Goal: Information Seeking & Learning: Learn about a topic

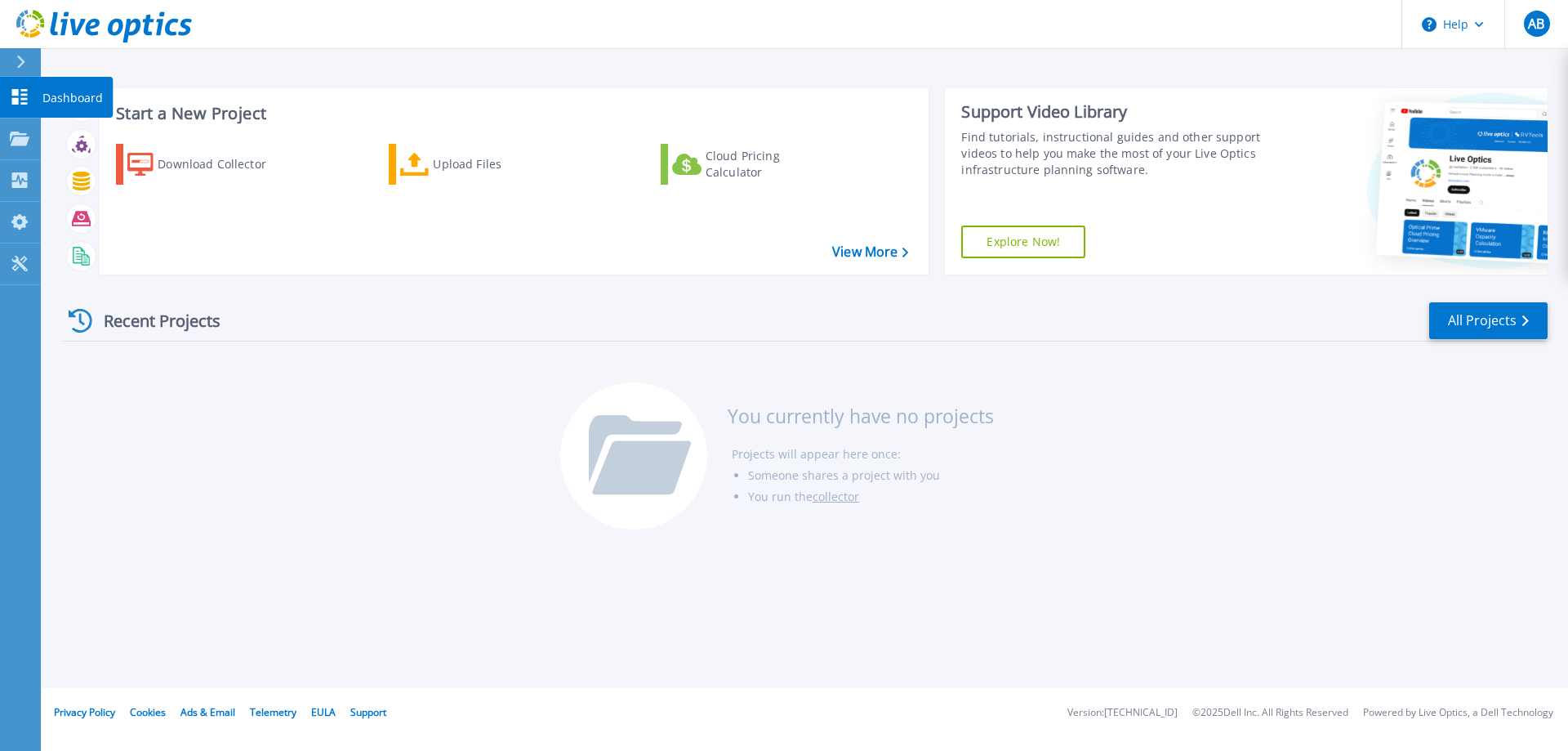
click at [75, 90] on p "Dashboard" at bounding box center [72, 97] width 60 height 42
click at [847, 258] on link "View More" at bounding box center [870, 252] width 76 height 16
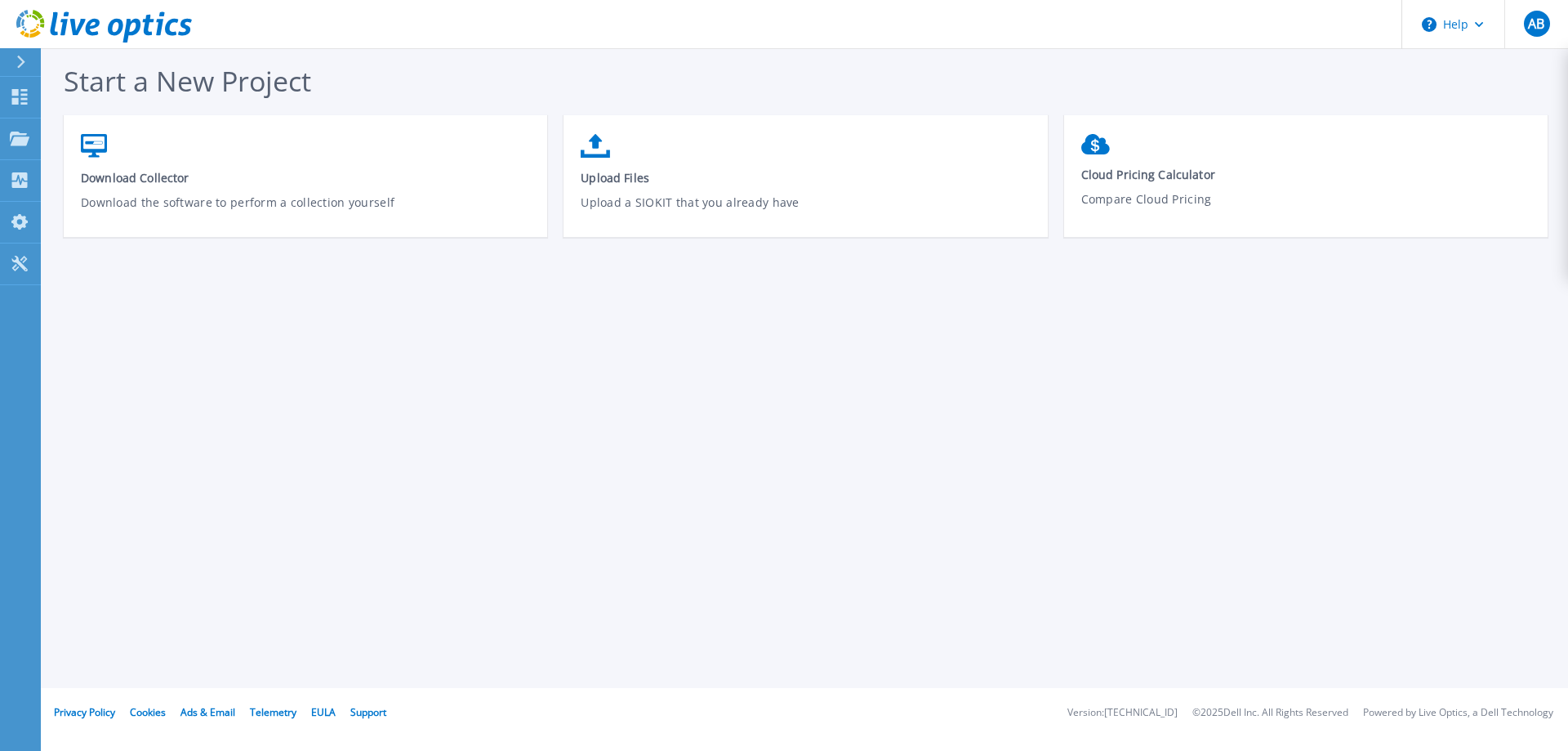
click at [21, 69] on div at bounding box center [28, 62] width 26 height 28
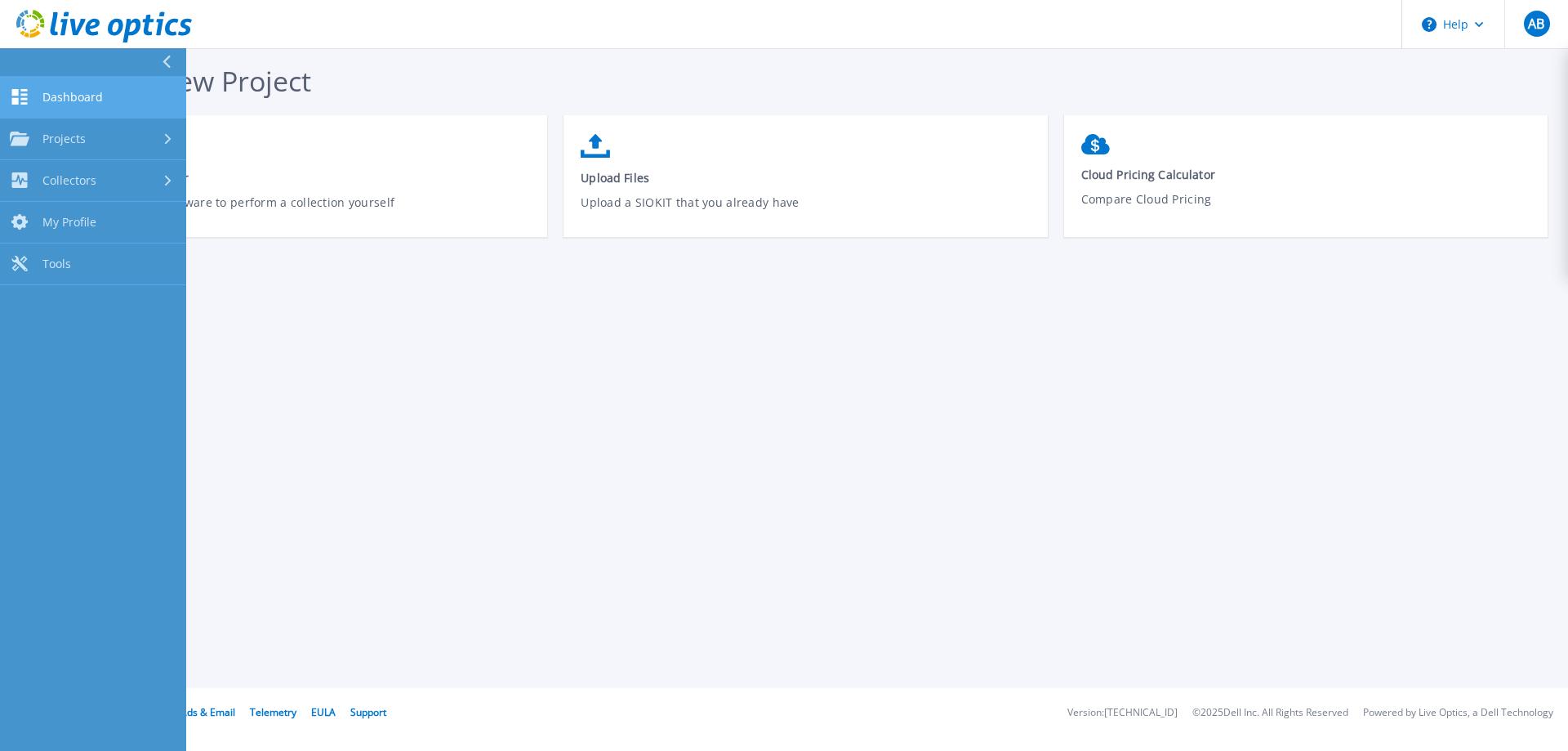
click at [102, 91] on link "Dashboard Dashboard" at bounding box center [93, 97] width 186 height 41
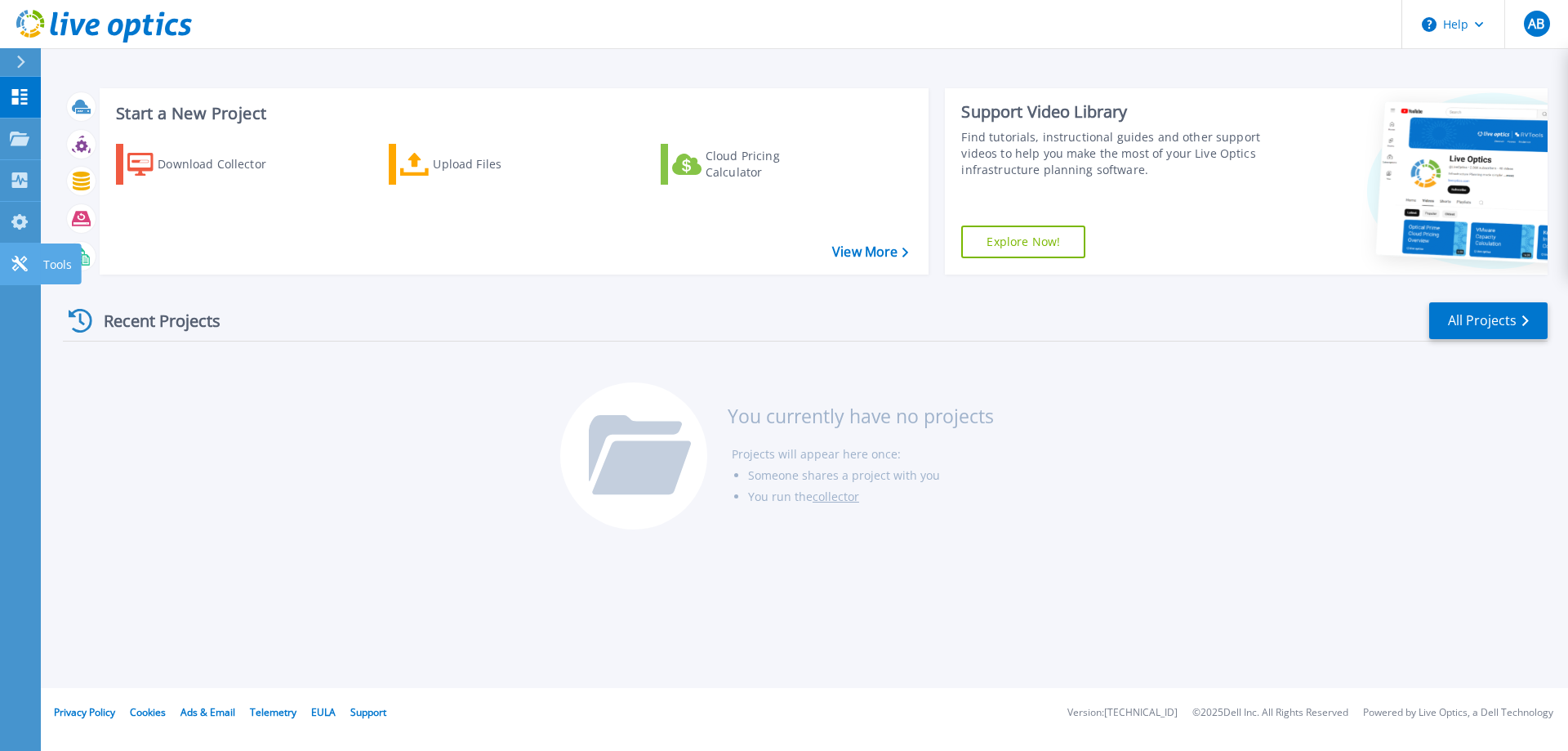
click at [8, 269] on link "Tools Tools" at bounding box center [20, 264] width 40 height 41
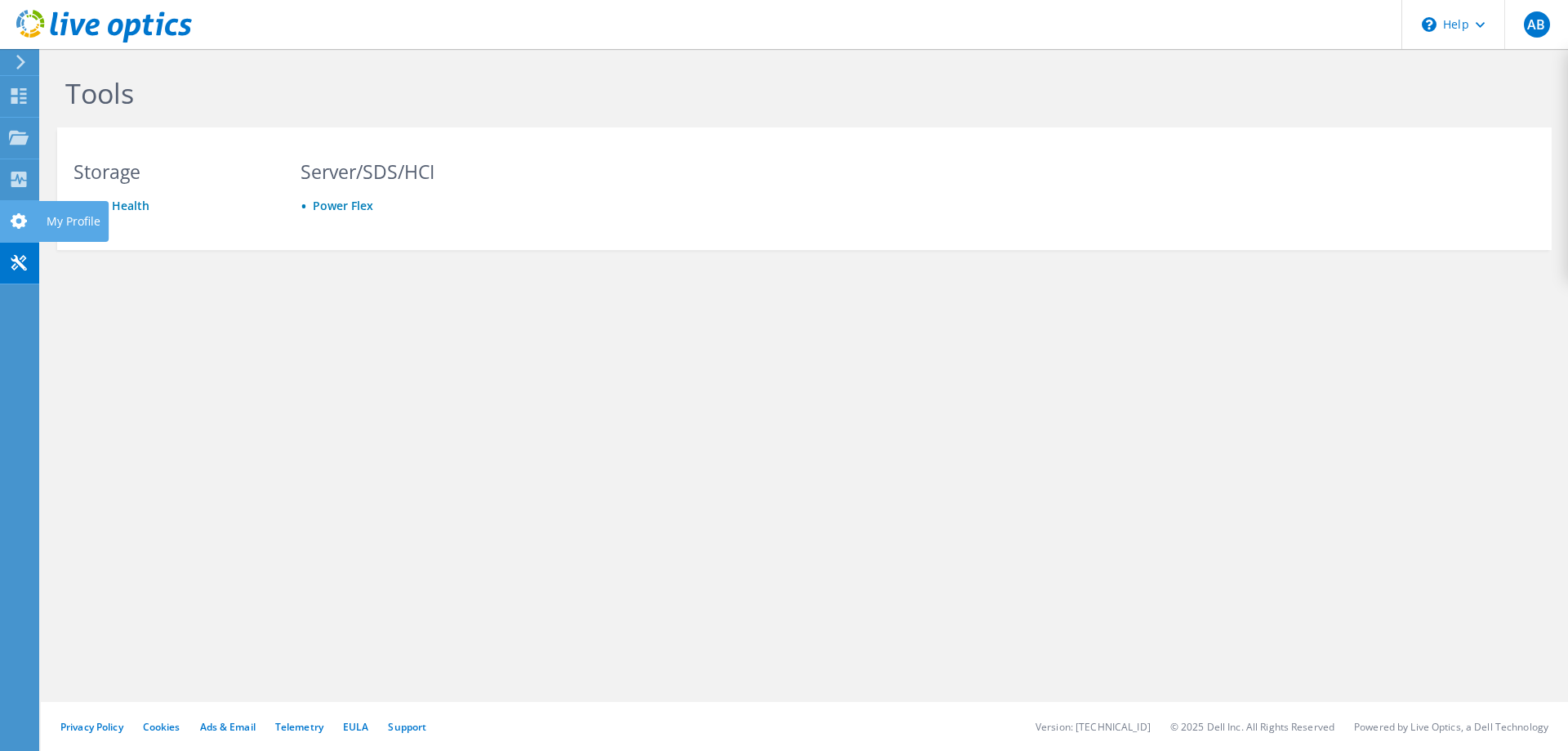
click at [9, 220] on icon at bounding box center [18, 221] width 20 height 16
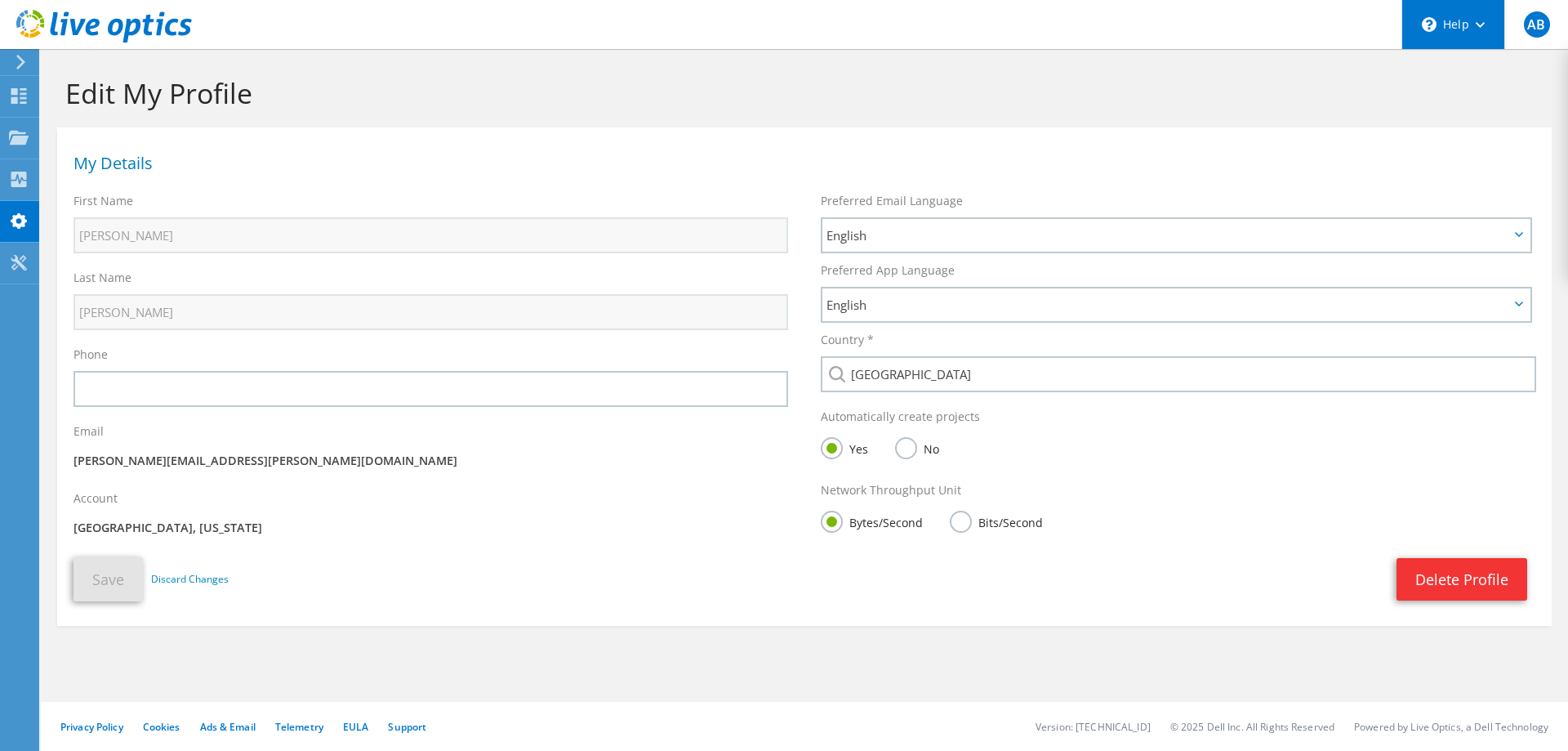
click at [1452, 31] on div "\n Help" at bounding box center [1452, 24] width 102 height 49
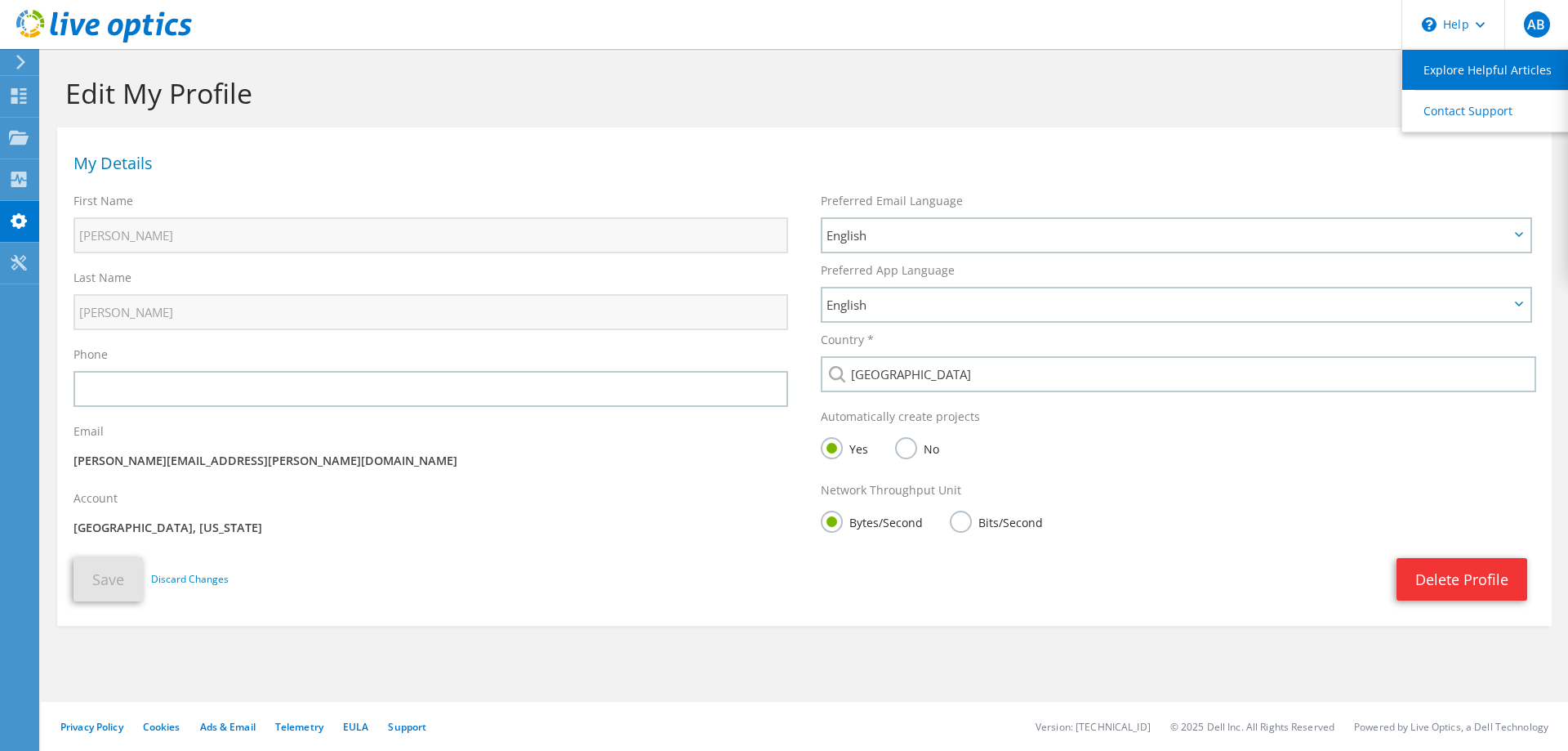
click at [1455, 63] on link "Explore Helpful Articles" at bounding box center [1492, 70] width 182 height 40
click at [20, 64] on icon at bounding box center [21, 62] width 12 height 15
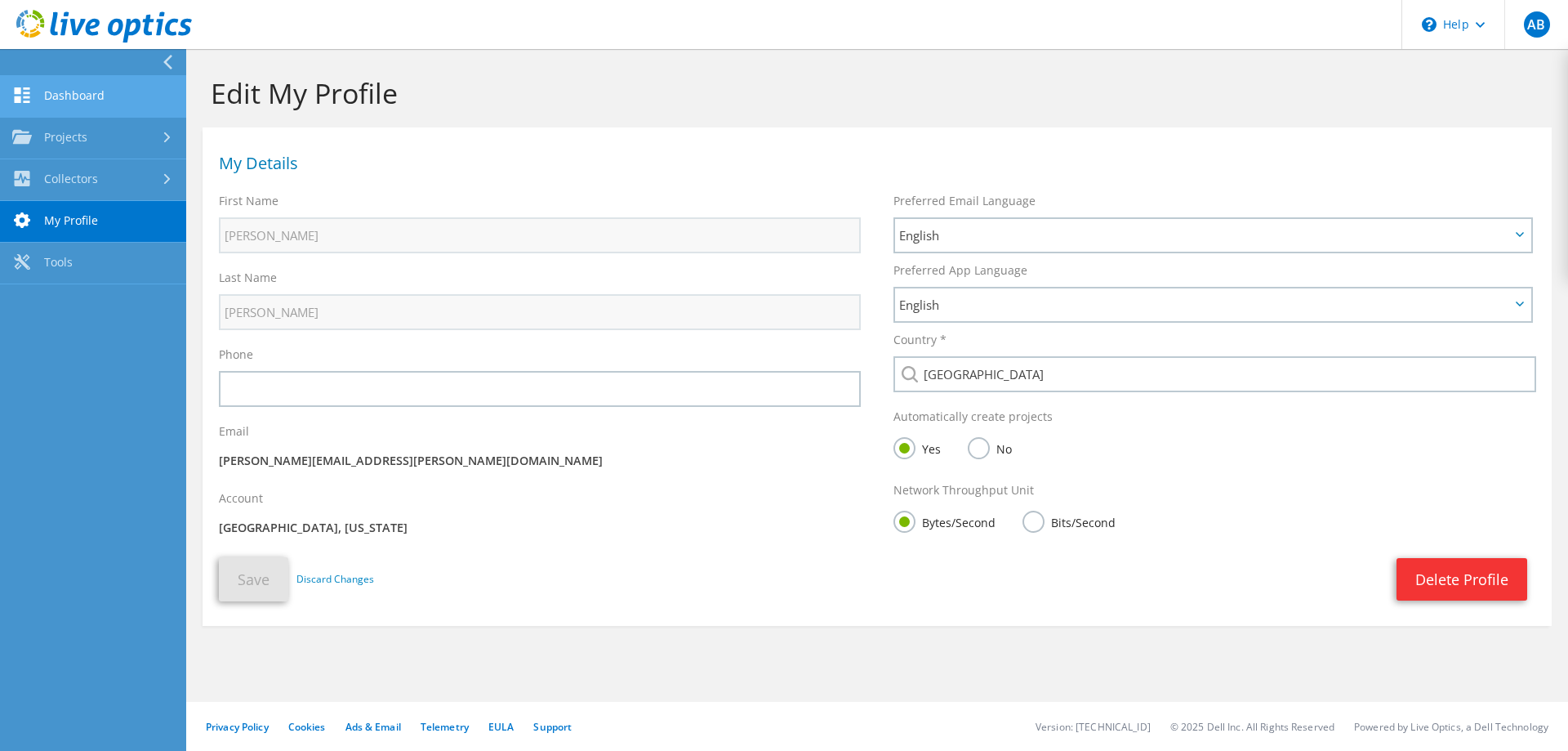
click at [79, 95] on link "Dashboard" at bounding box center [93, 96] width 186 height 41
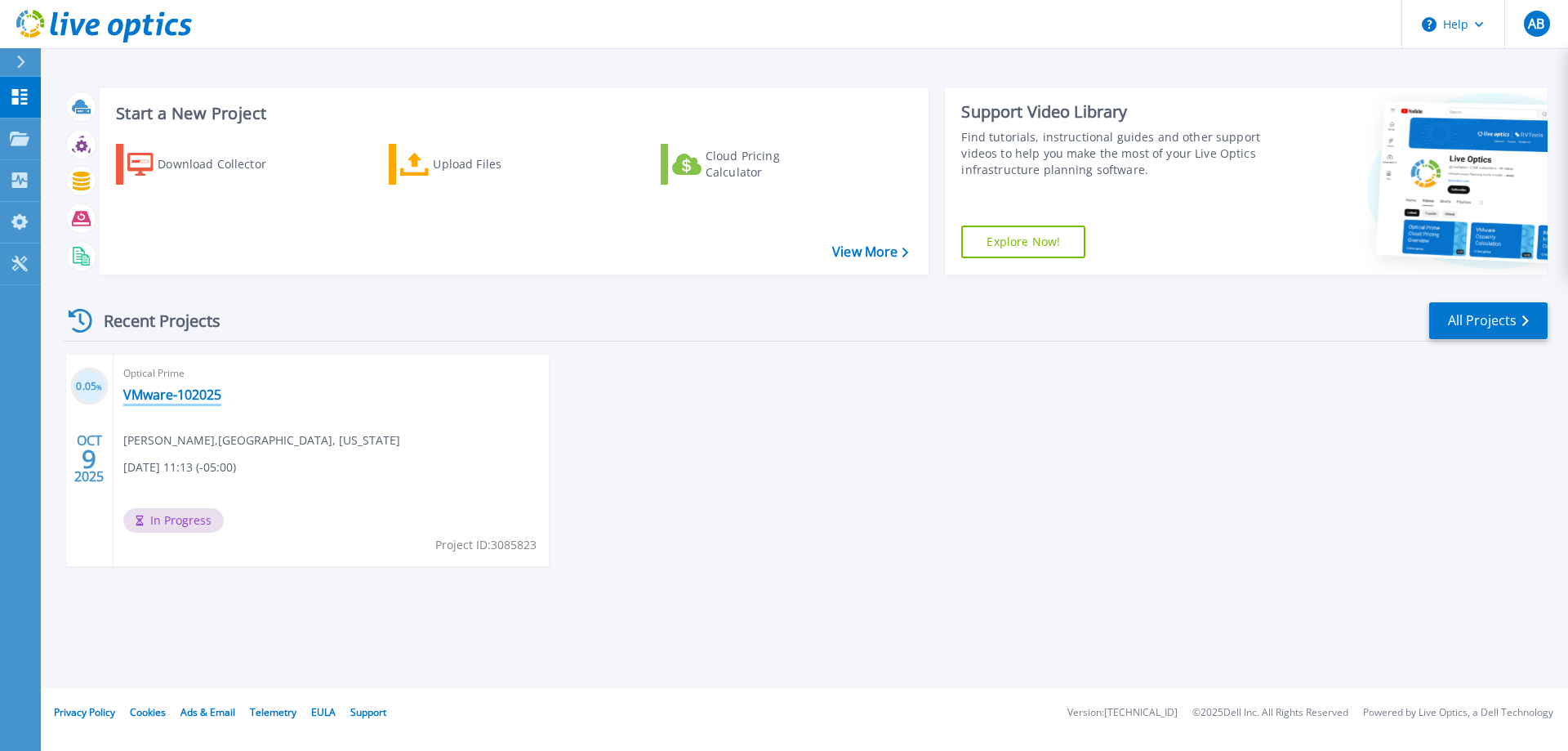
click at [189, 394] on link "VMware-102025" at bounding box center [172, 394] width 98 height 16
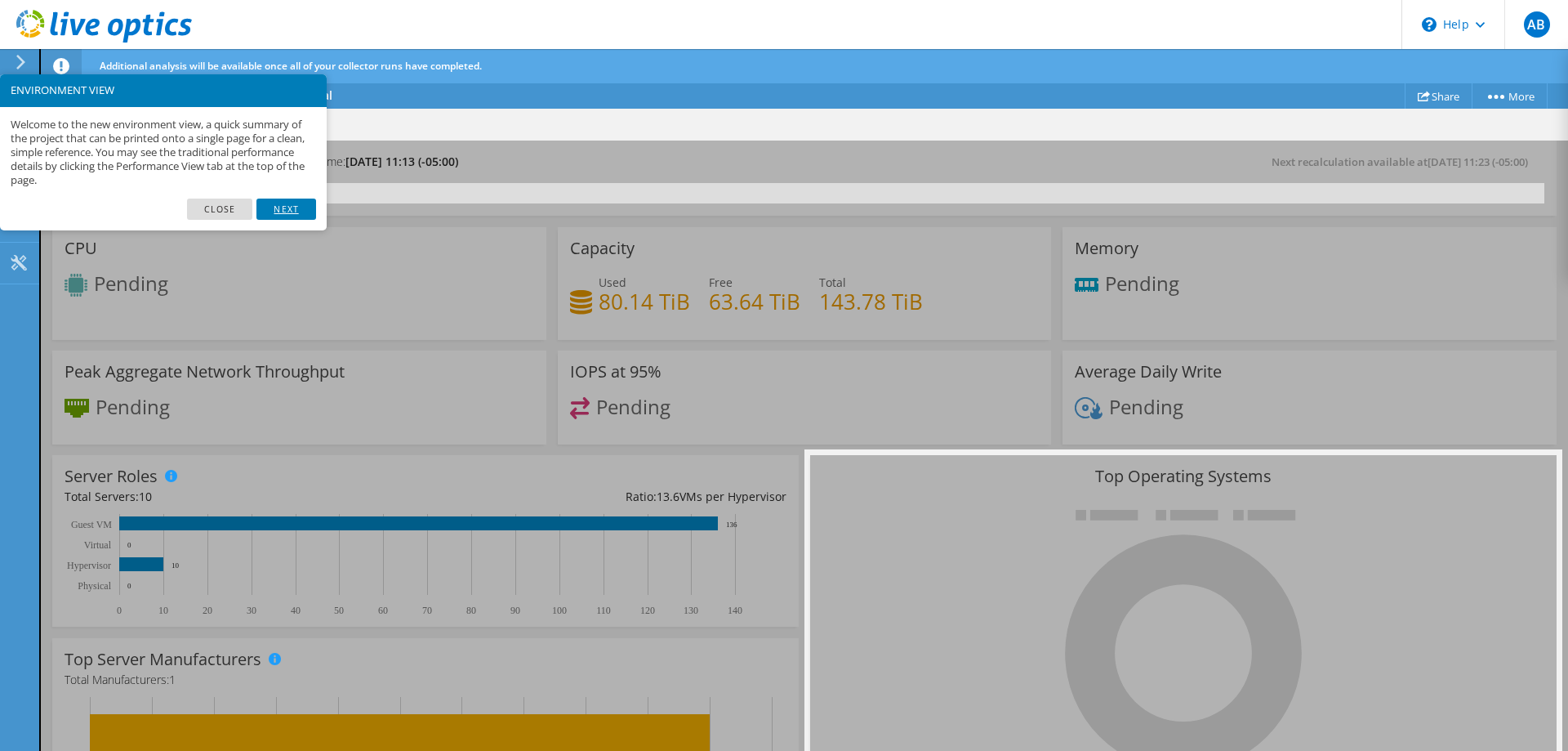
click at [288, 209] on link "Next" at bounding box center [286, 208] width 59 height 22
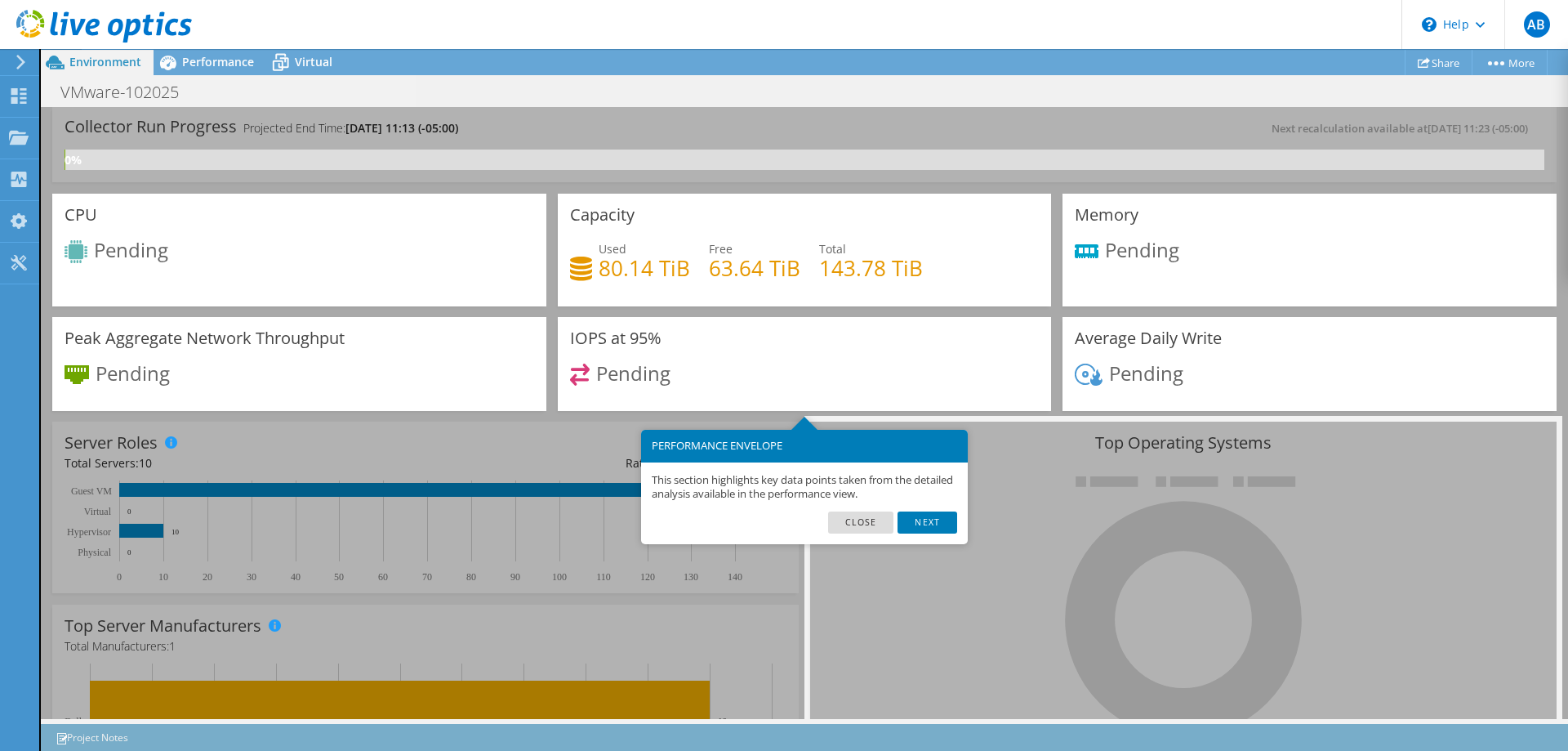
scroll to position [81, 0]
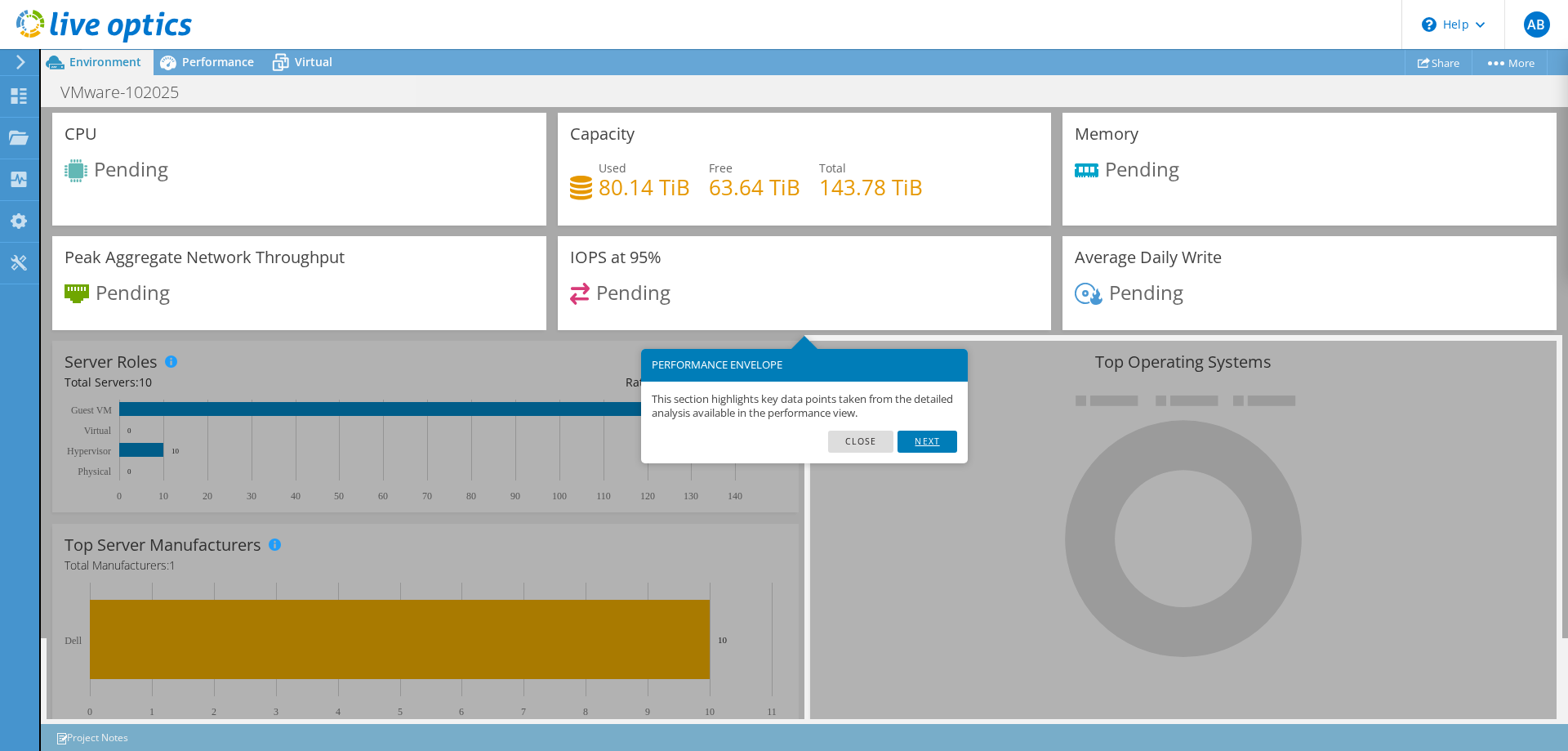
click at [930, 444] on link "Next" at bounding box center [927, 441] width 59 height 22
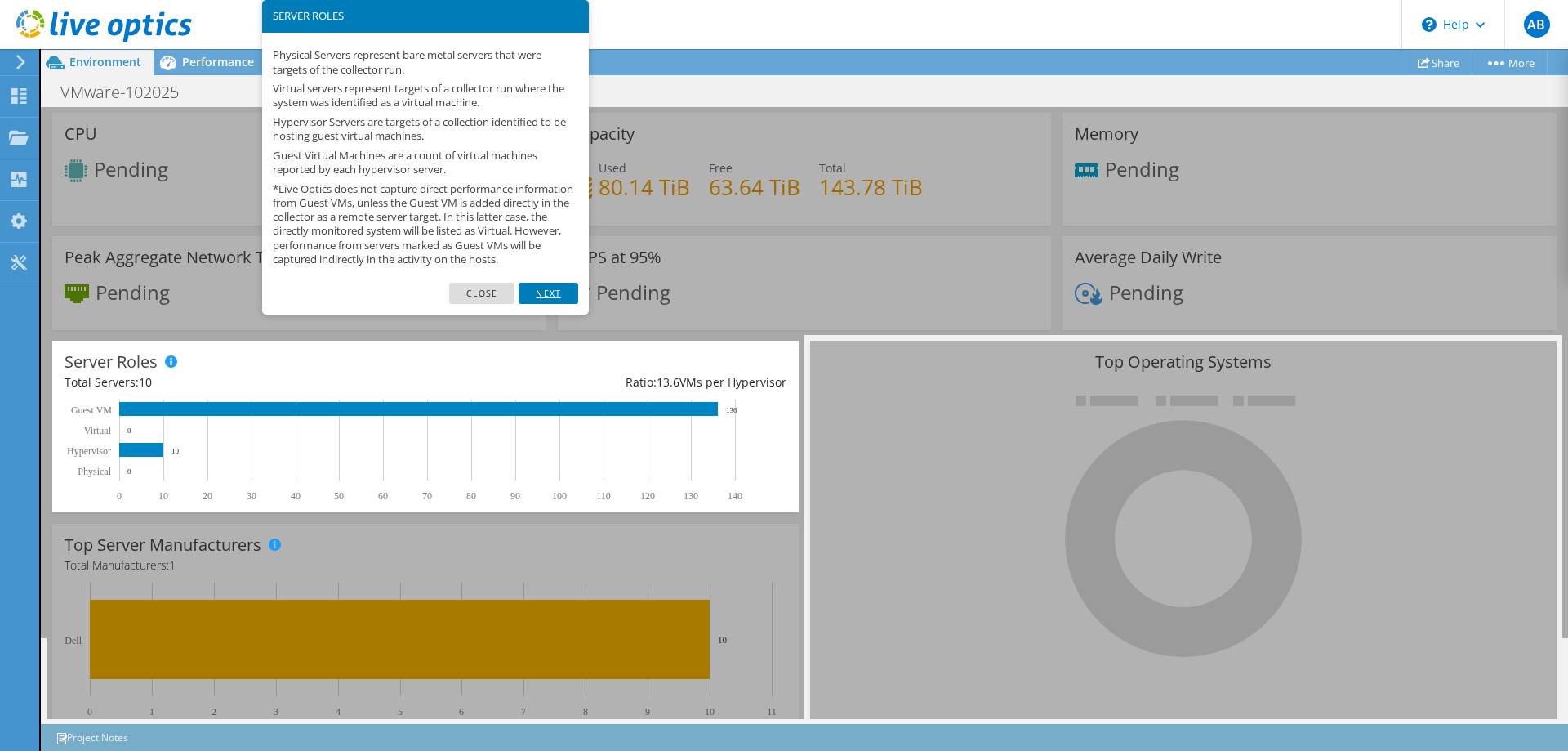
click at [536, 304] on link "Next" at bounding box center [548, 293] width 59 height 22
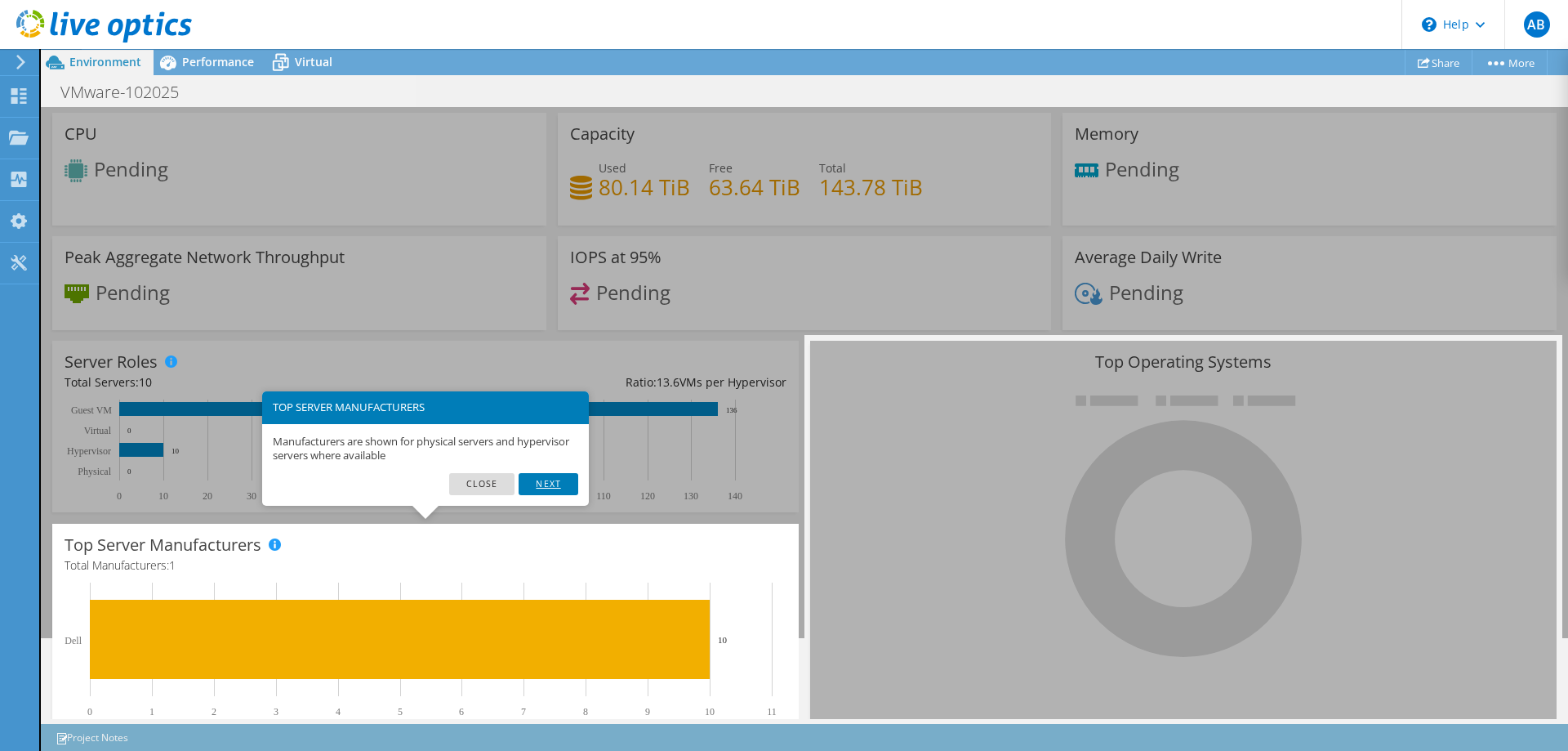
click at [540, 477] on link "Next" at bounding box center [548, 483] width 59 height 22
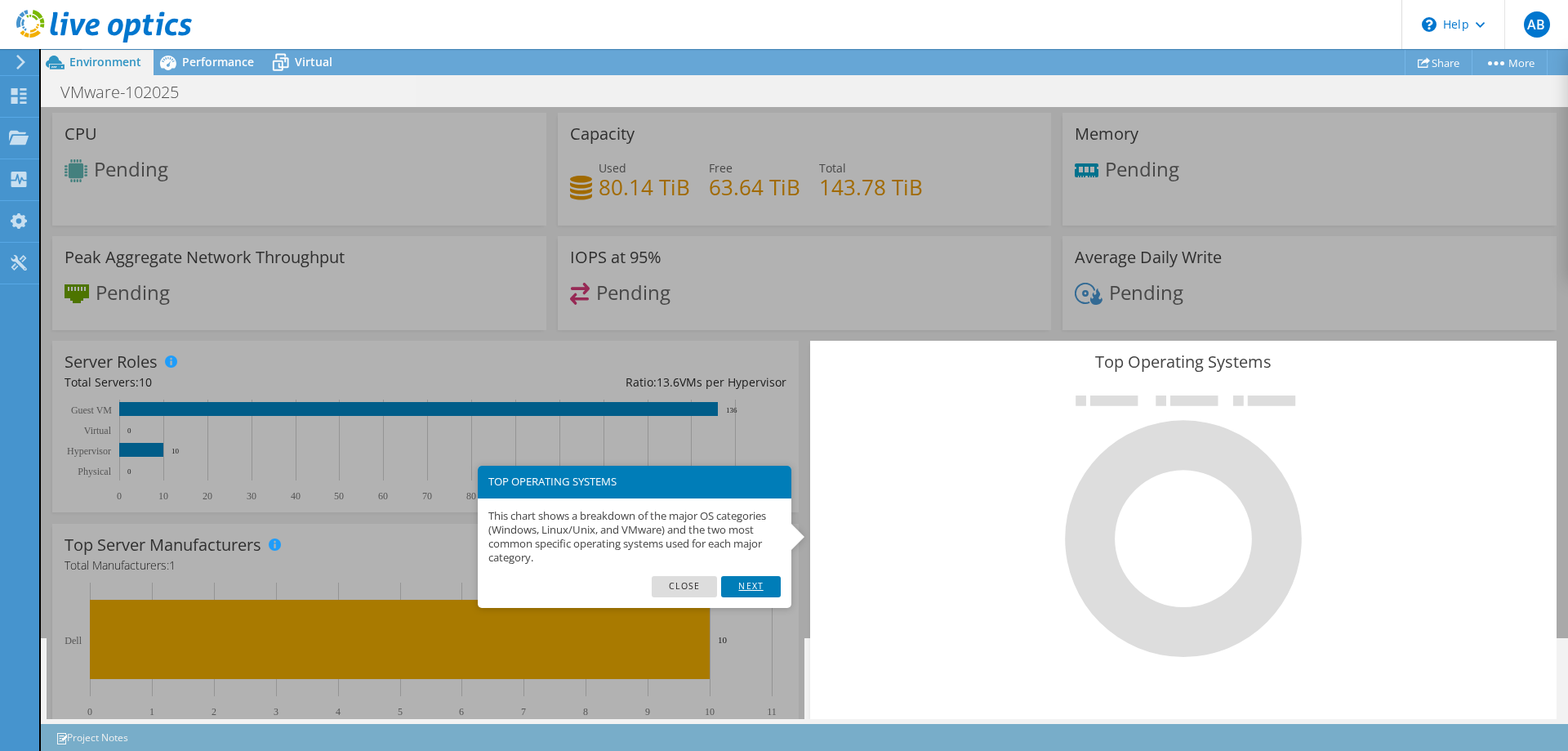
click at [747, 586] on link "Next" at bounding box center [750, 587] width 59 height 22
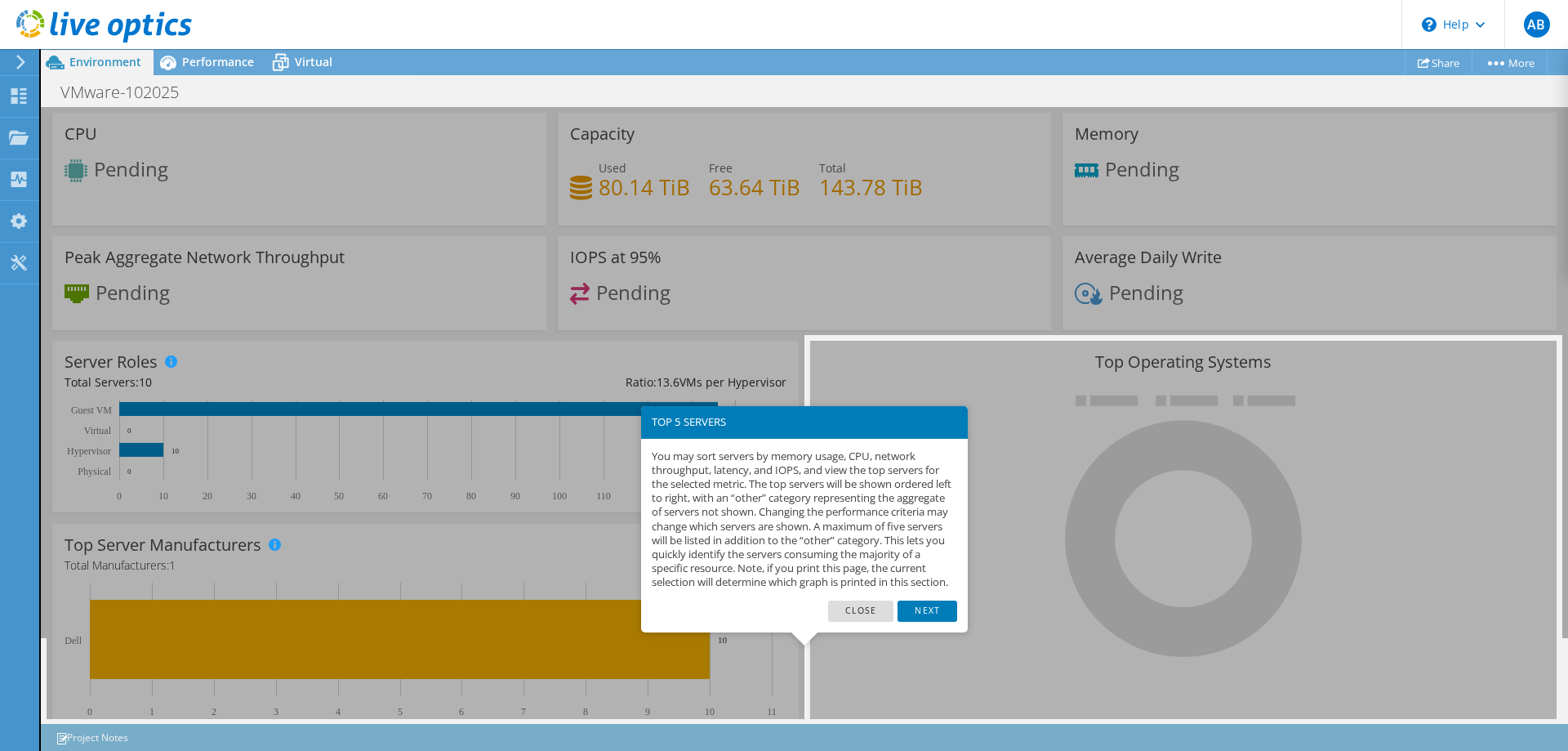
scroll to position [160, 0]
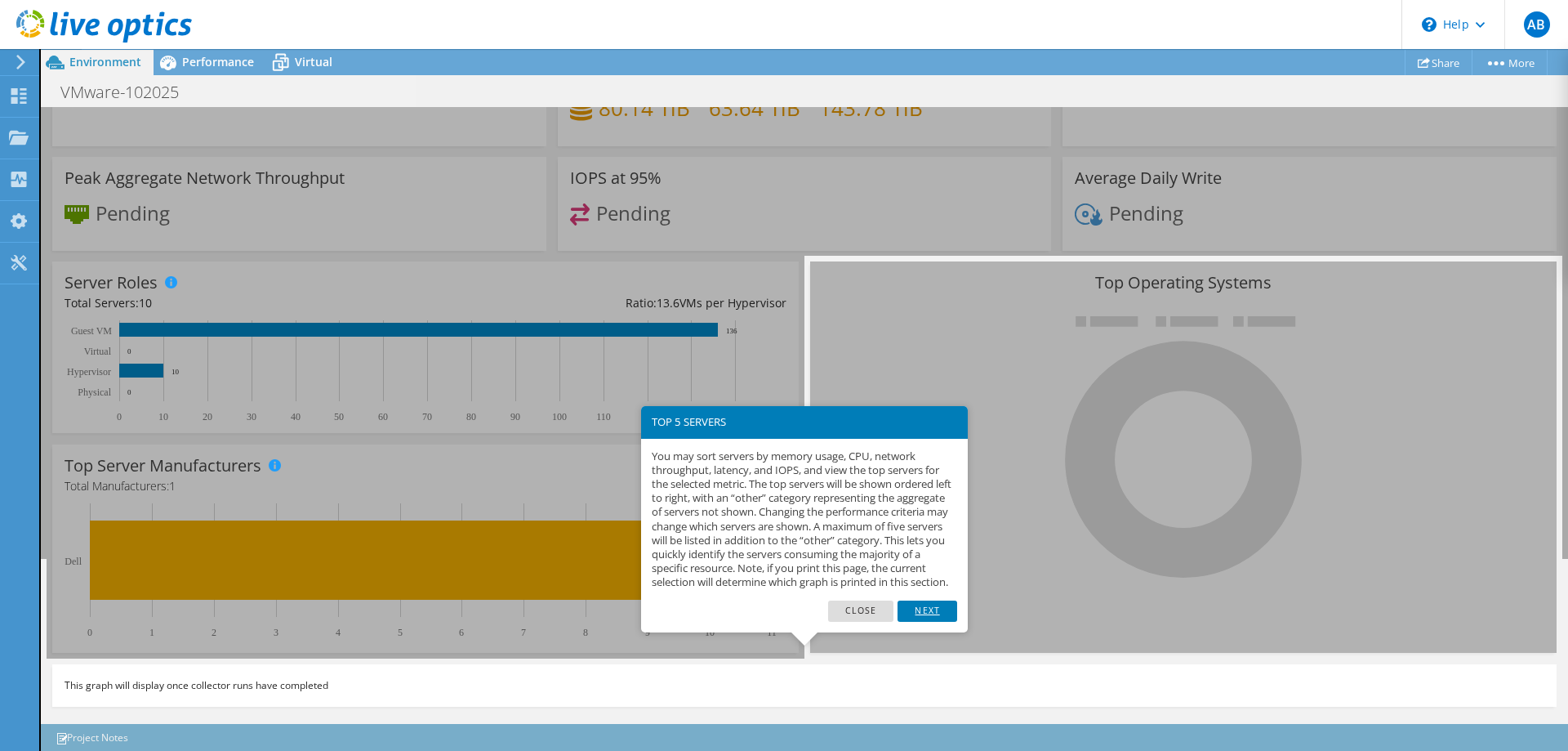
click at [924, 616] on link "Next" at bounding box center [927, 611] width 59 height 22
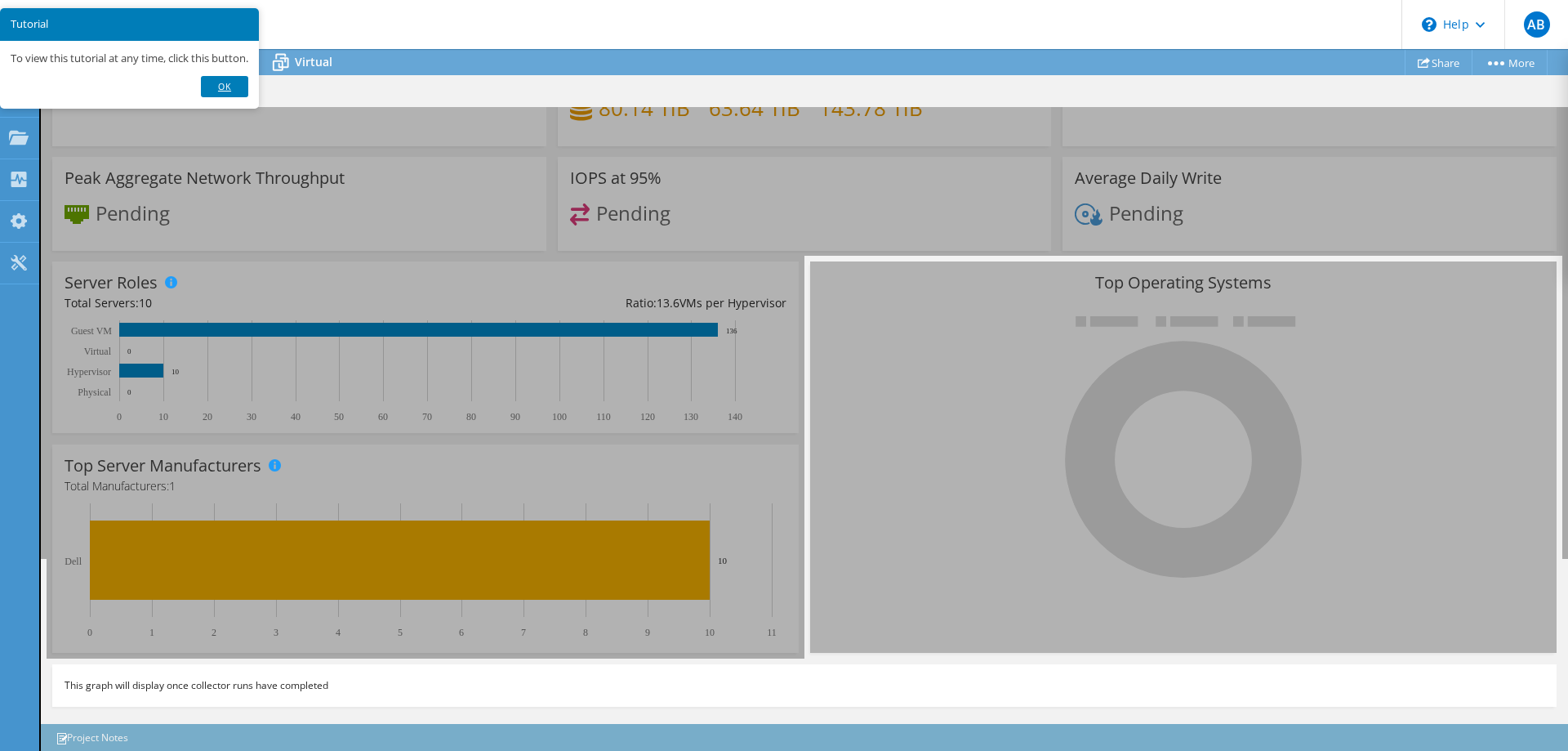
click at [217, 84] on link "Ok" at bounding box center [224, 86] width 47 height 22
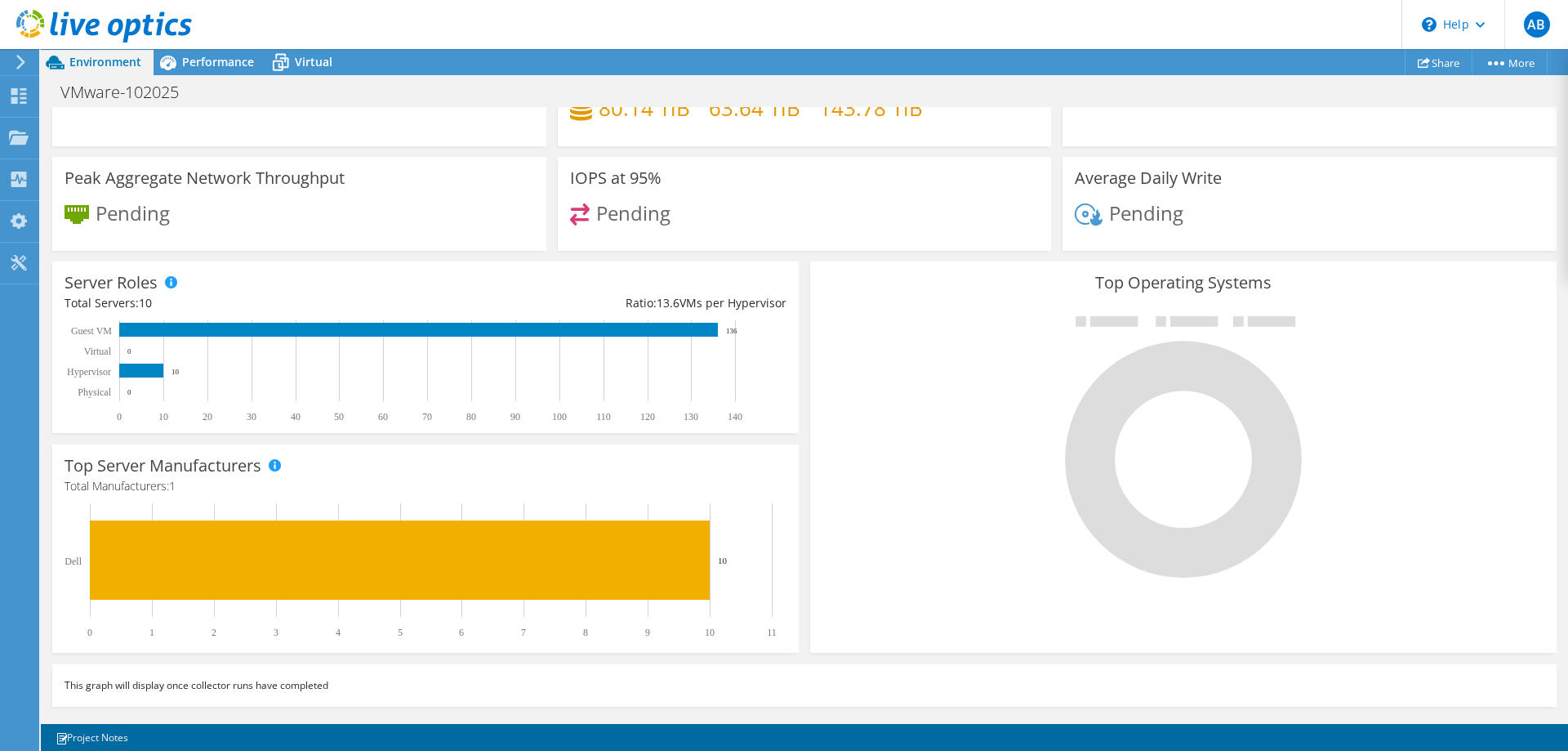
scroll to position [0, 0]
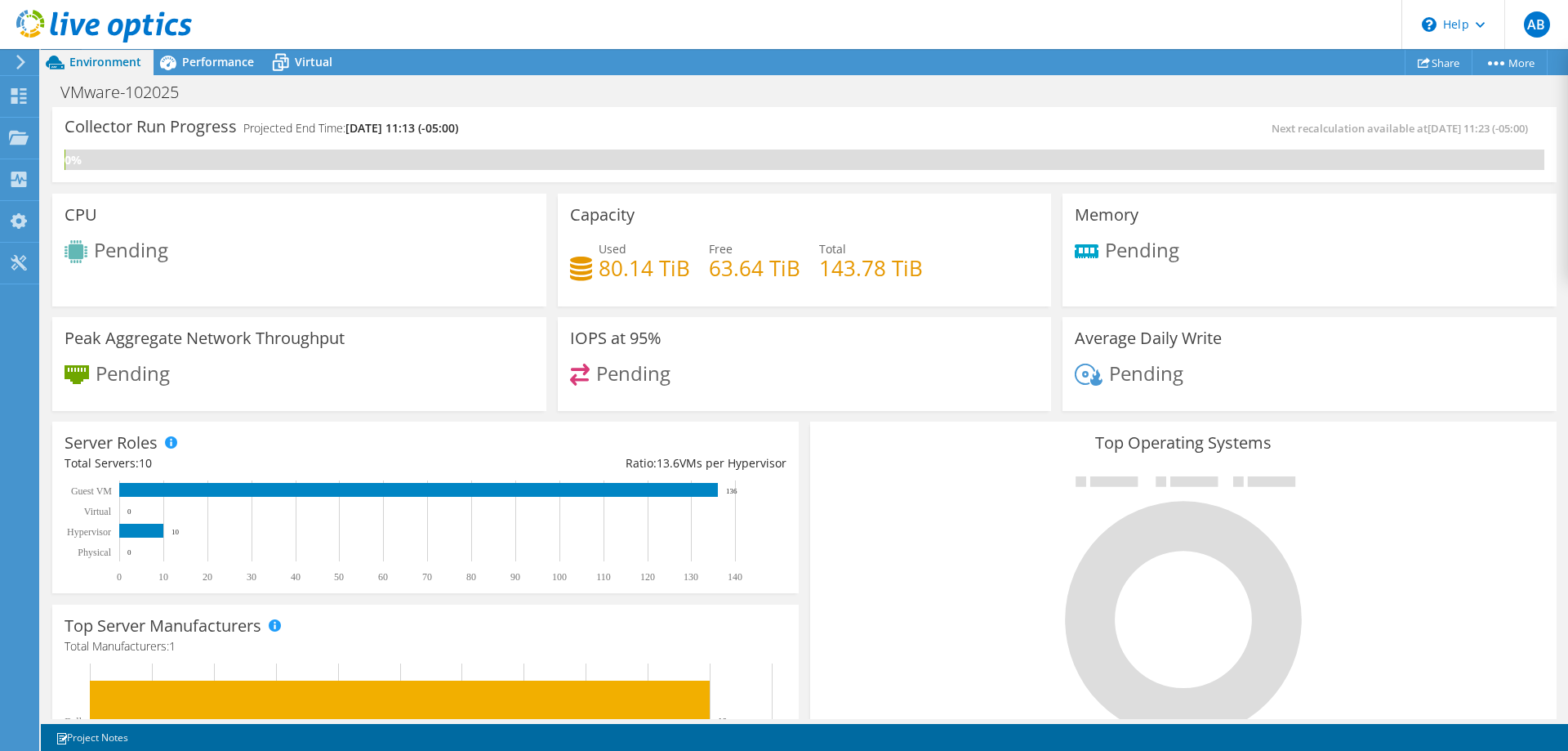
click at [602, 355] on div "IOPS at 95% Pending" at bounding box center [805, 364] width 494 height 95
click at [239, 58] on span "Performance" at bounding box center [217, 62] width 71 height 16
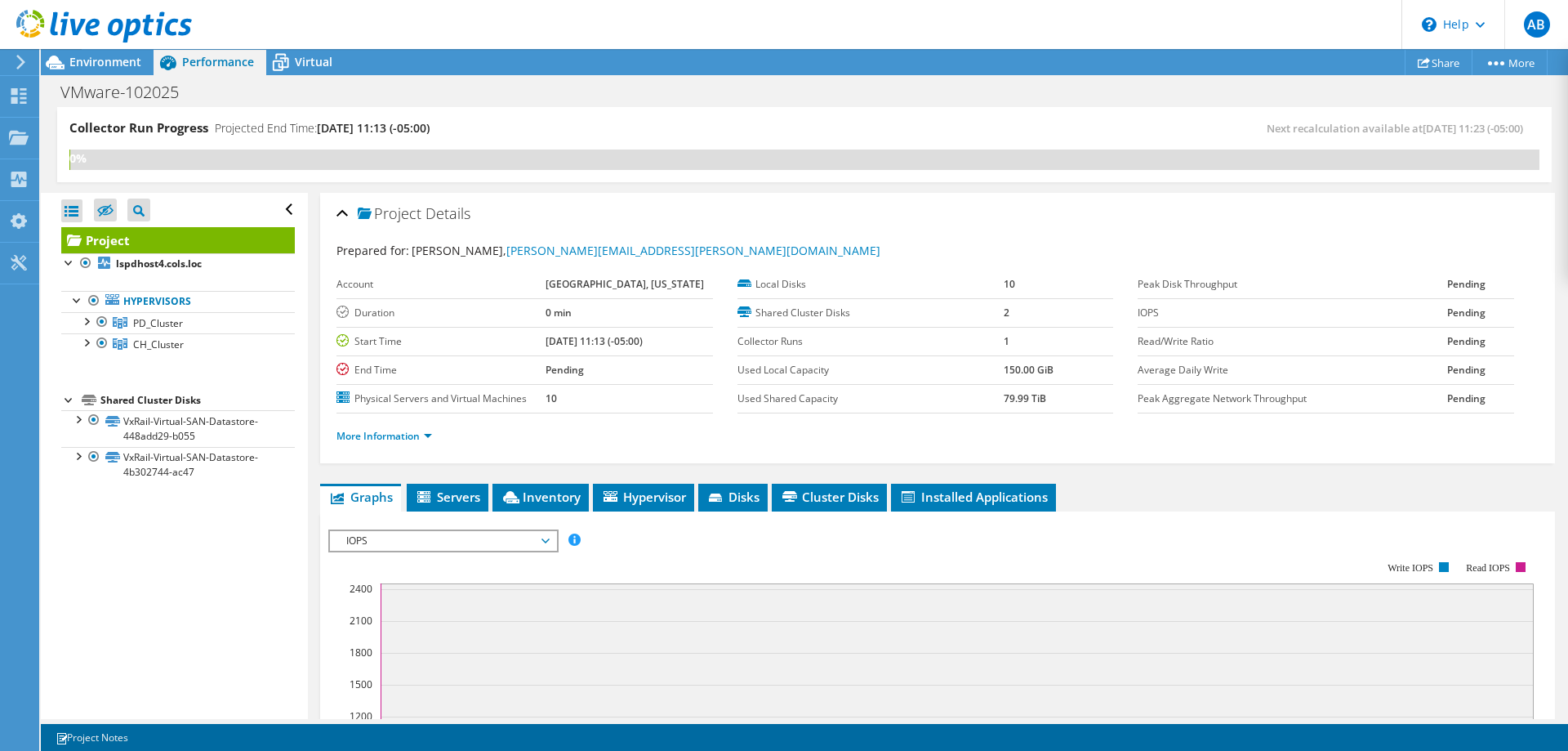
scroll to position [250, 0]
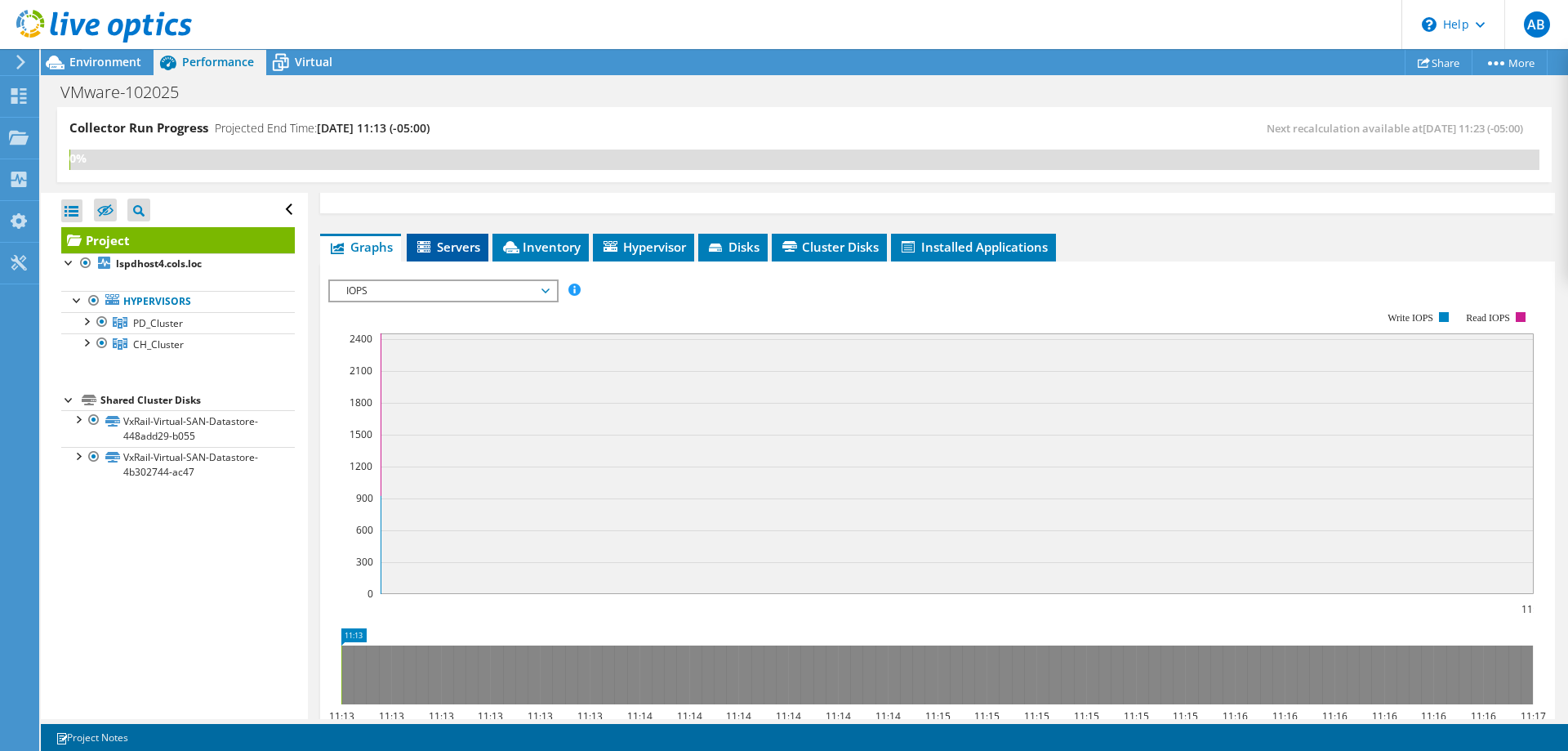
click at [472, 242] on span "Servers" at bounding box center [448, 246] width 65 height 16
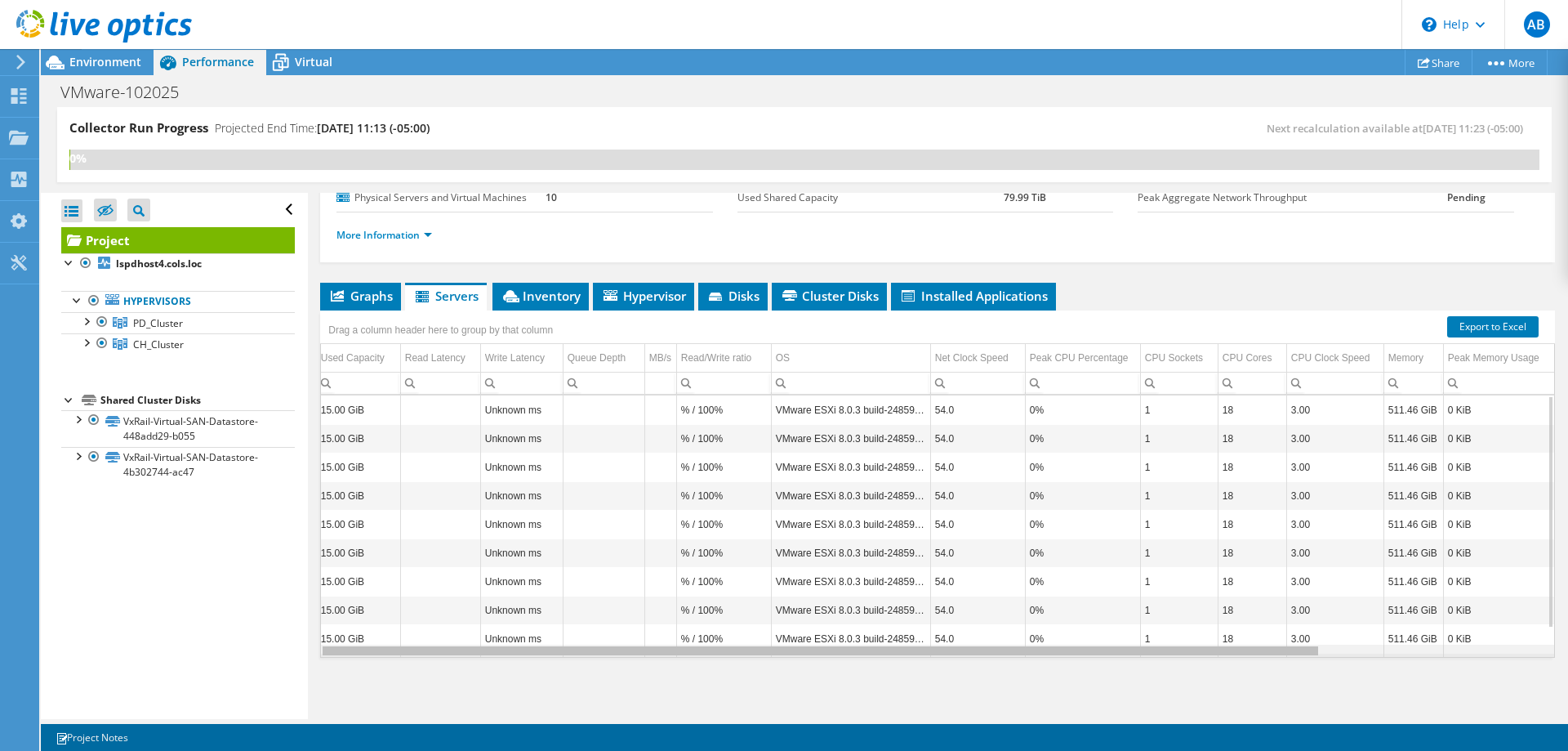
scroll to position [0, 0]
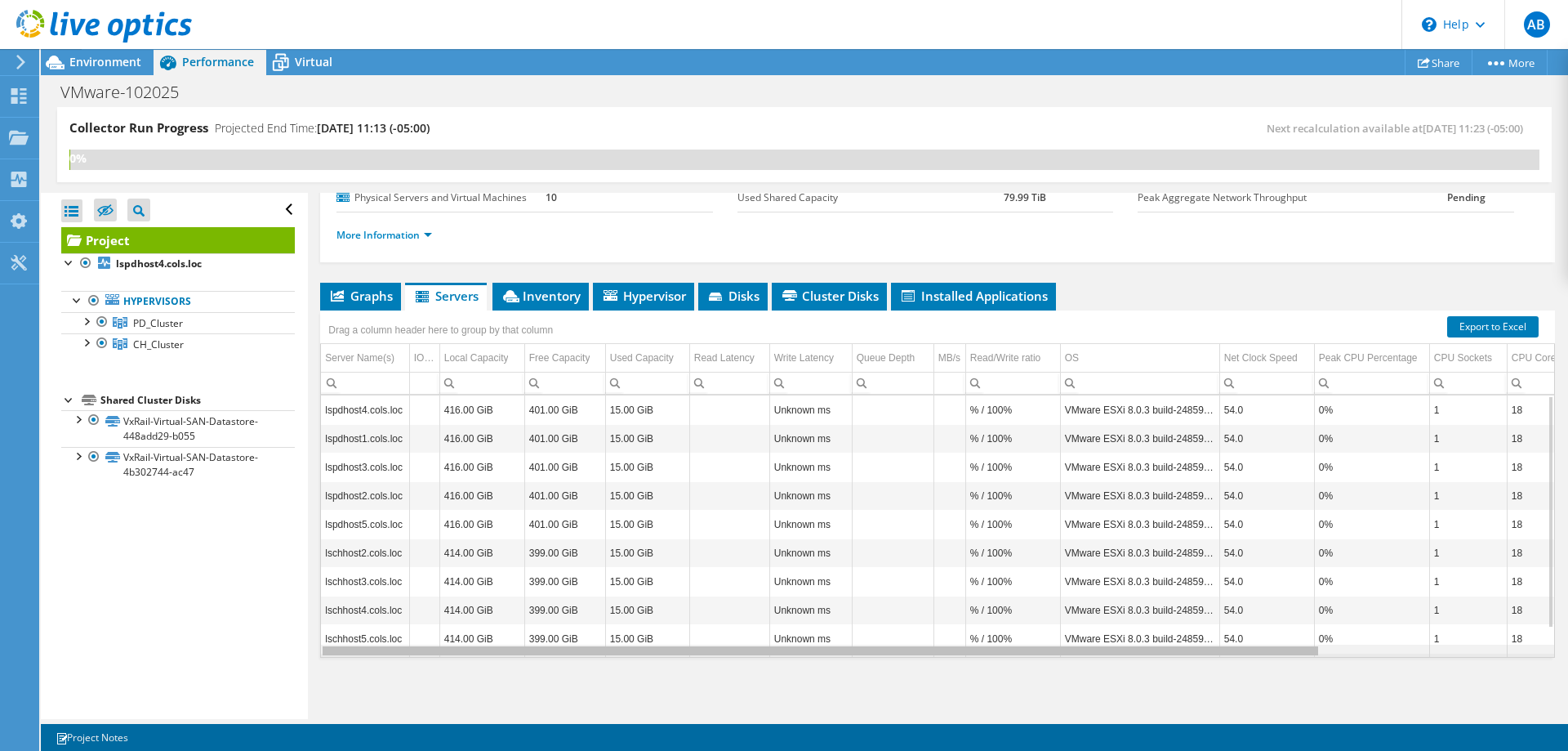
drag, startPoint x: 1119, startPoint y: 653, endPoint x: 885, endPoint y: 661, distance: 234.1
click at [885, 661] on body "AB End User Aaron Bahney Aaron.Bahney@cityofls.net LEES SUMMIT, MISSOURI My Pro…" at bounding box center [784, 342] width 1568 height 751
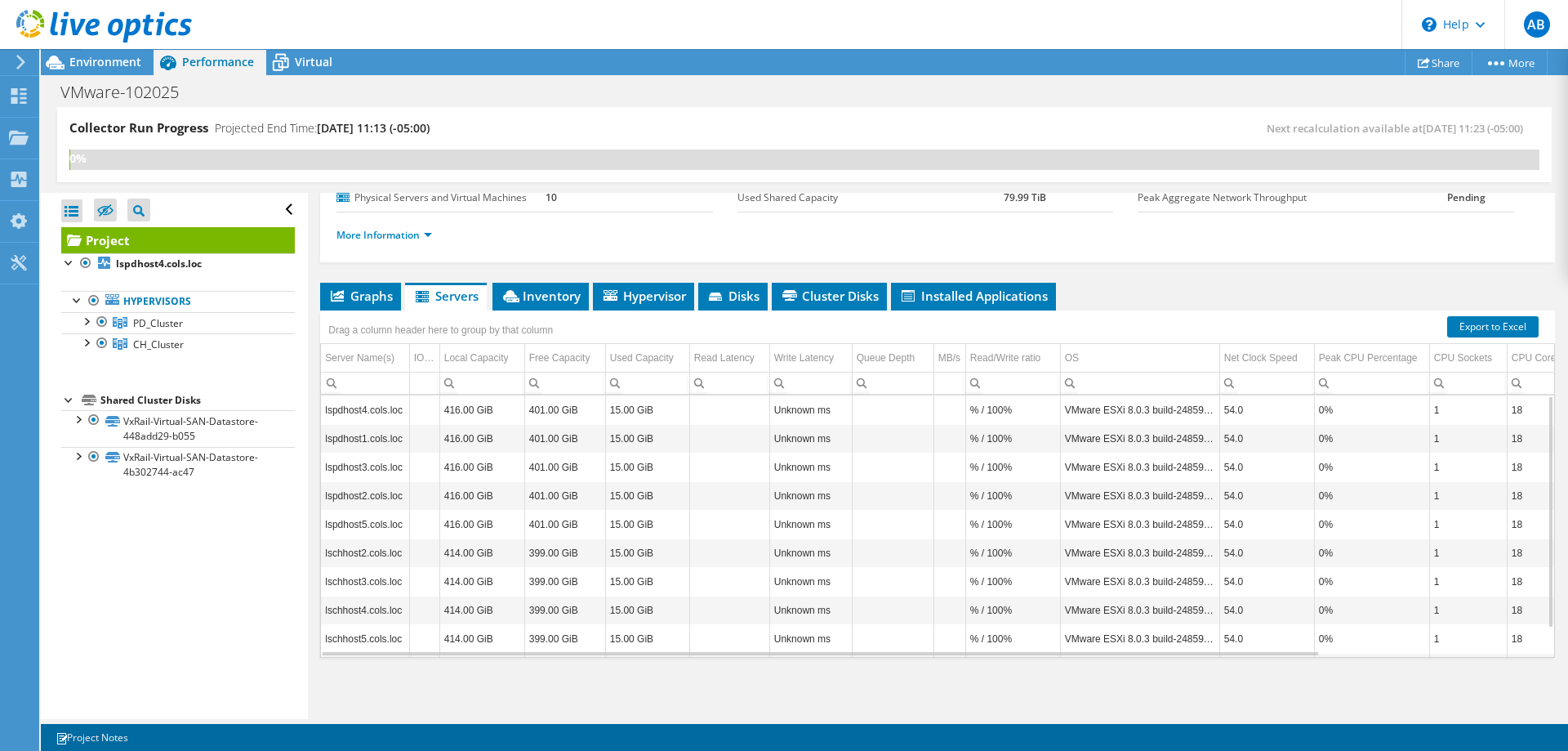
scroll to position [34, 0]
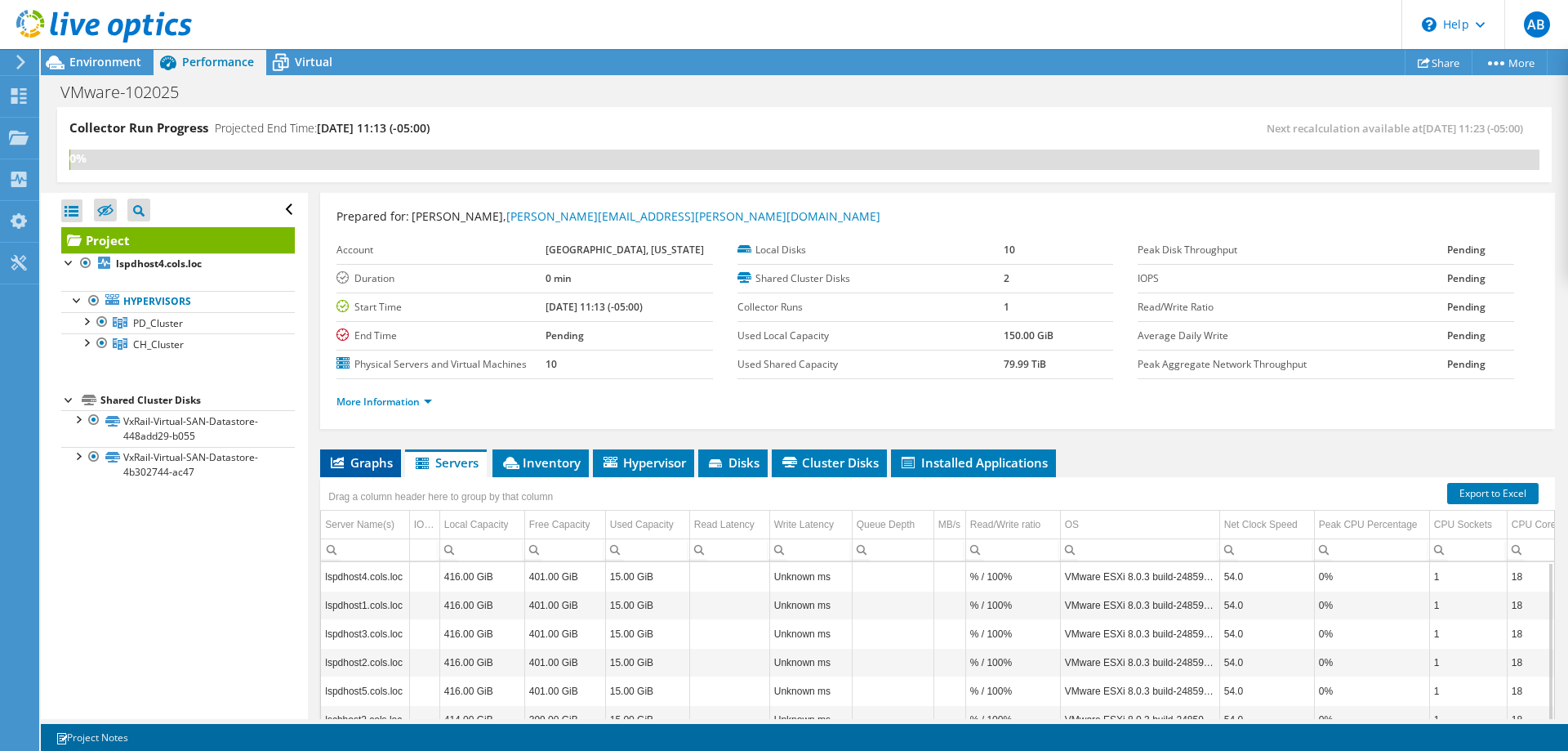
click at [372, 454] on span "Graphs" at bounding box center [360, 462] width 65 height 16
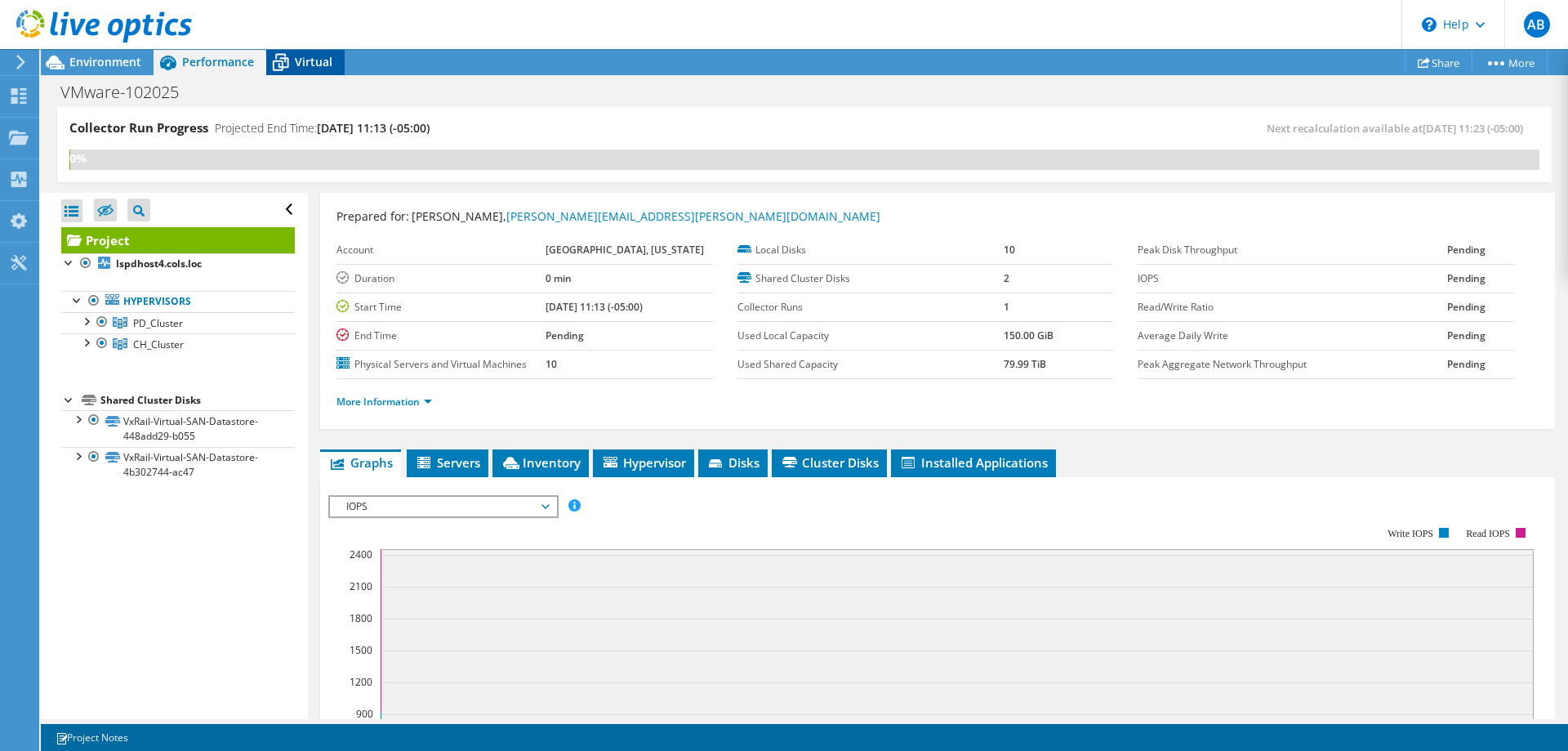
click at [295, 60] on span "Virtual" at bounding box center [313, 62] width 38 height 16
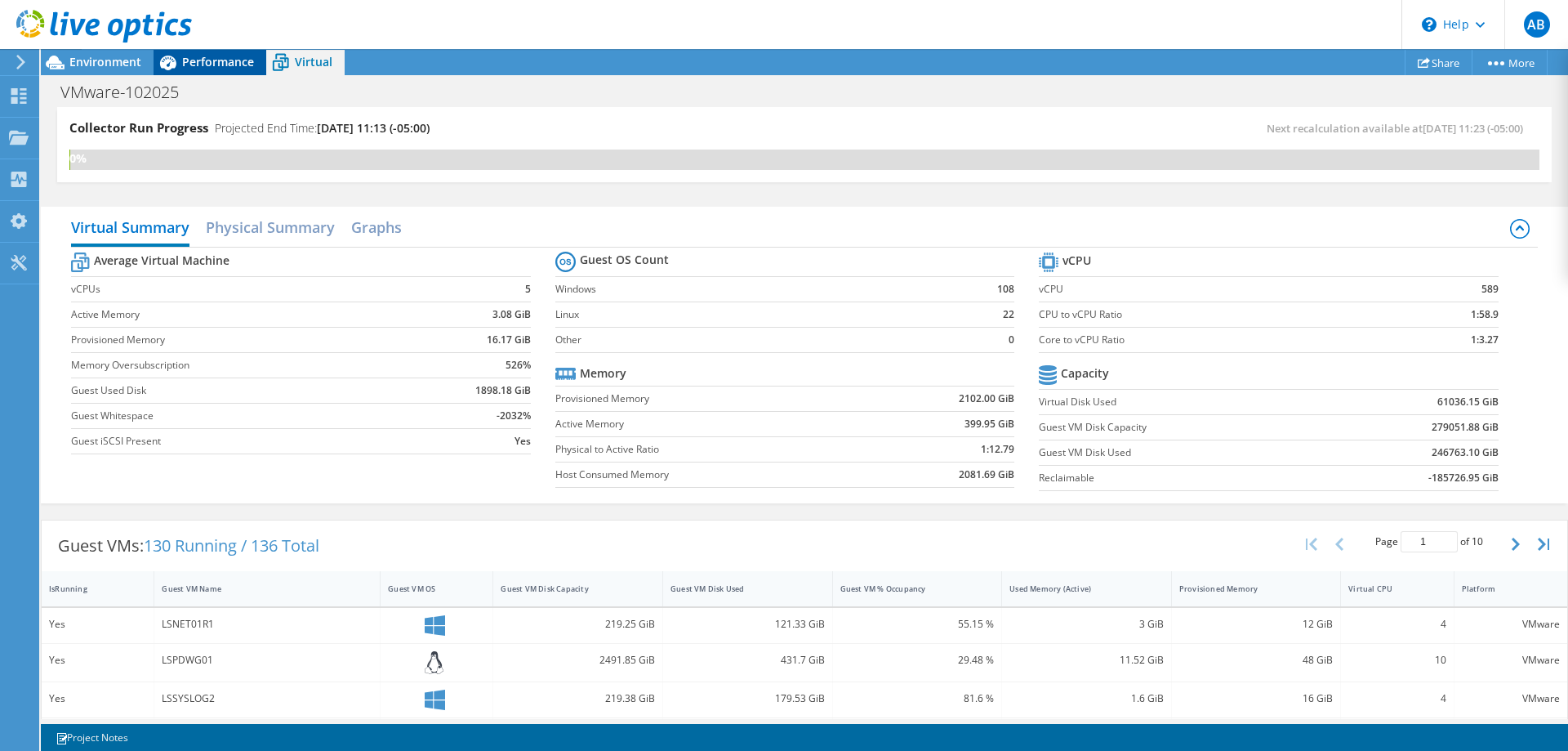
click at [239, 71] on div "Performance" at bounding box center [209, 62] width 113 height 26
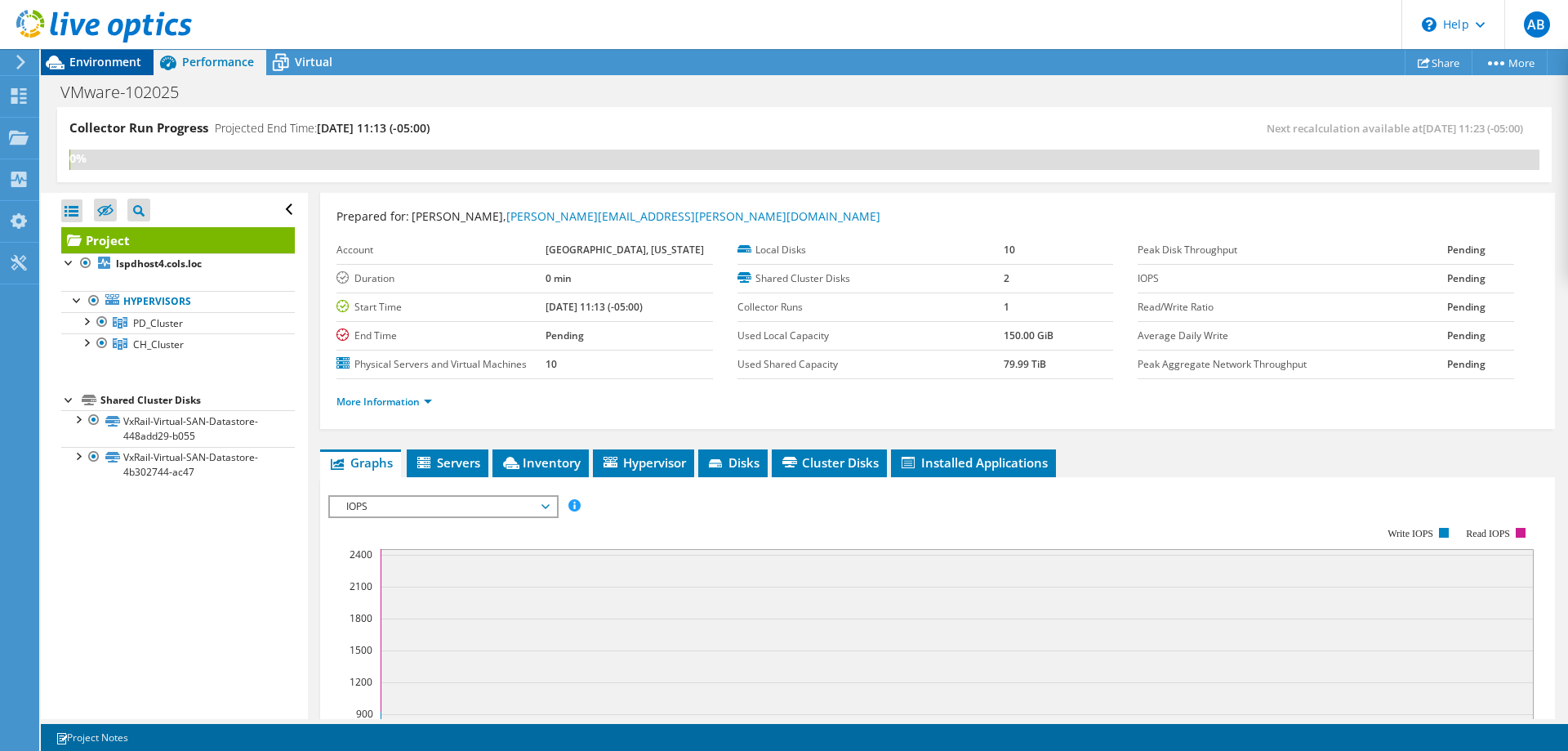
click at [115, 59] on span "Environment" at bounding box center [105, 62] width 71 height 16
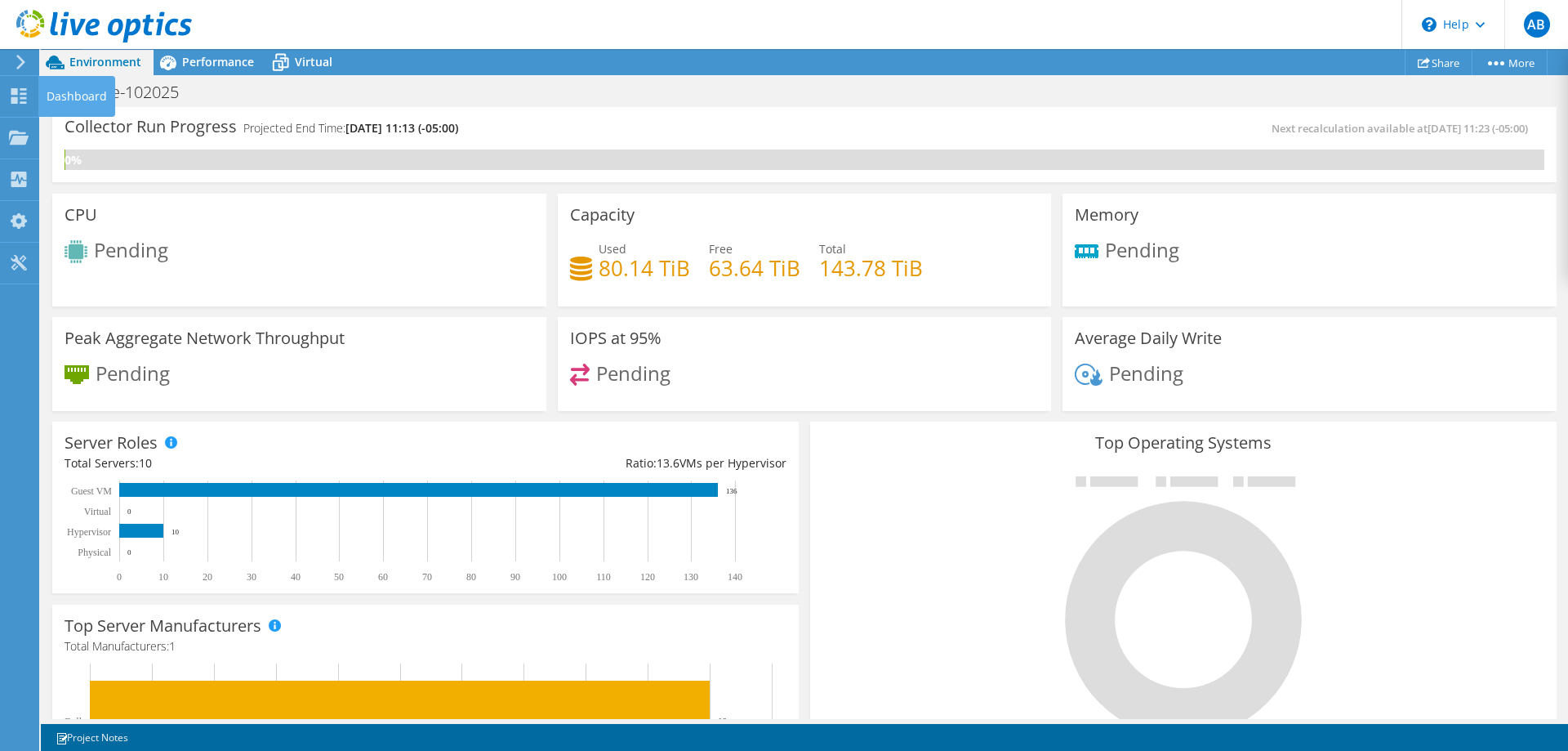
click at [67, 102] on div "Dashboard" at bounding box center [77, 96] width 77 height 40
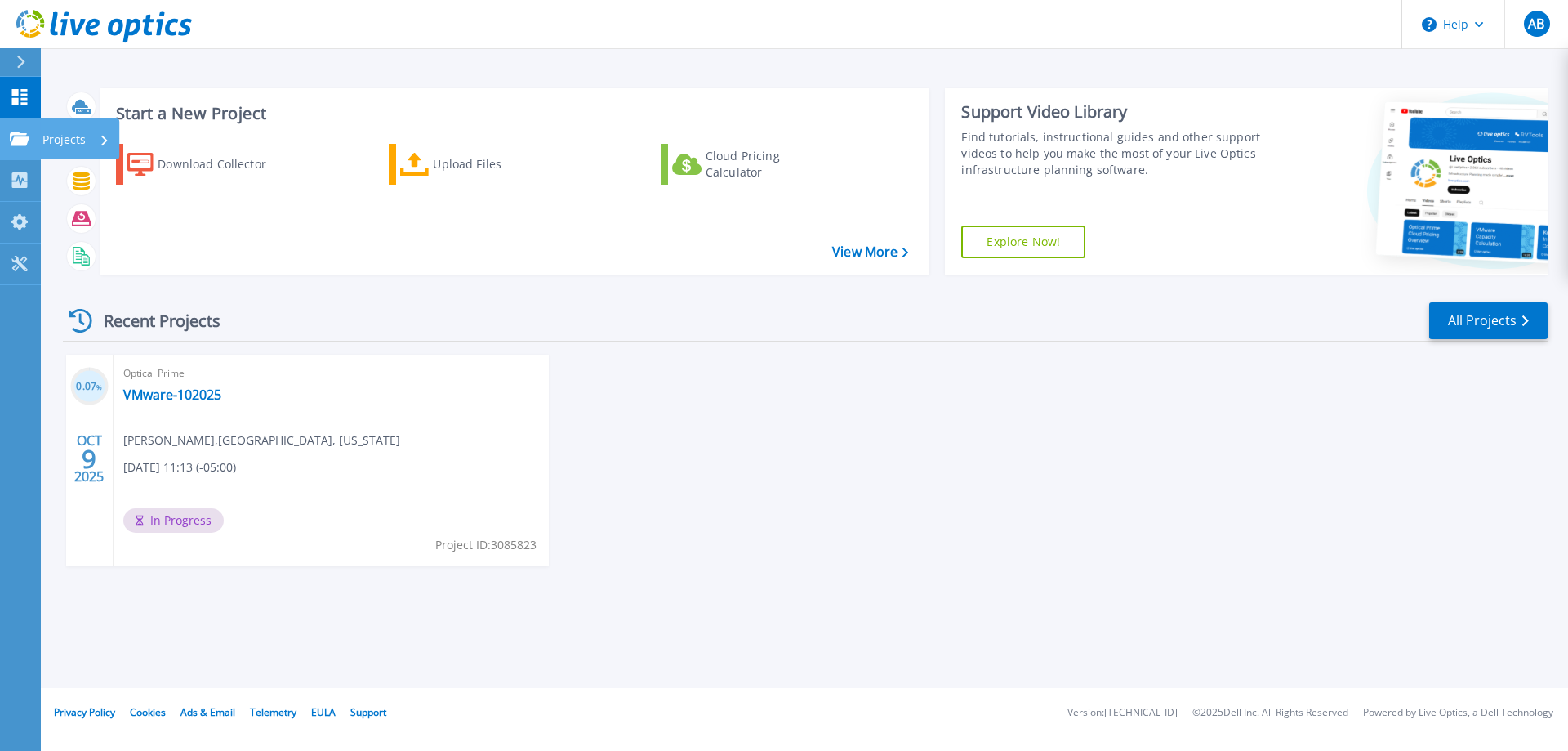
click at [24, 132] on div at bounding box center [19, 139] width 20 height 15
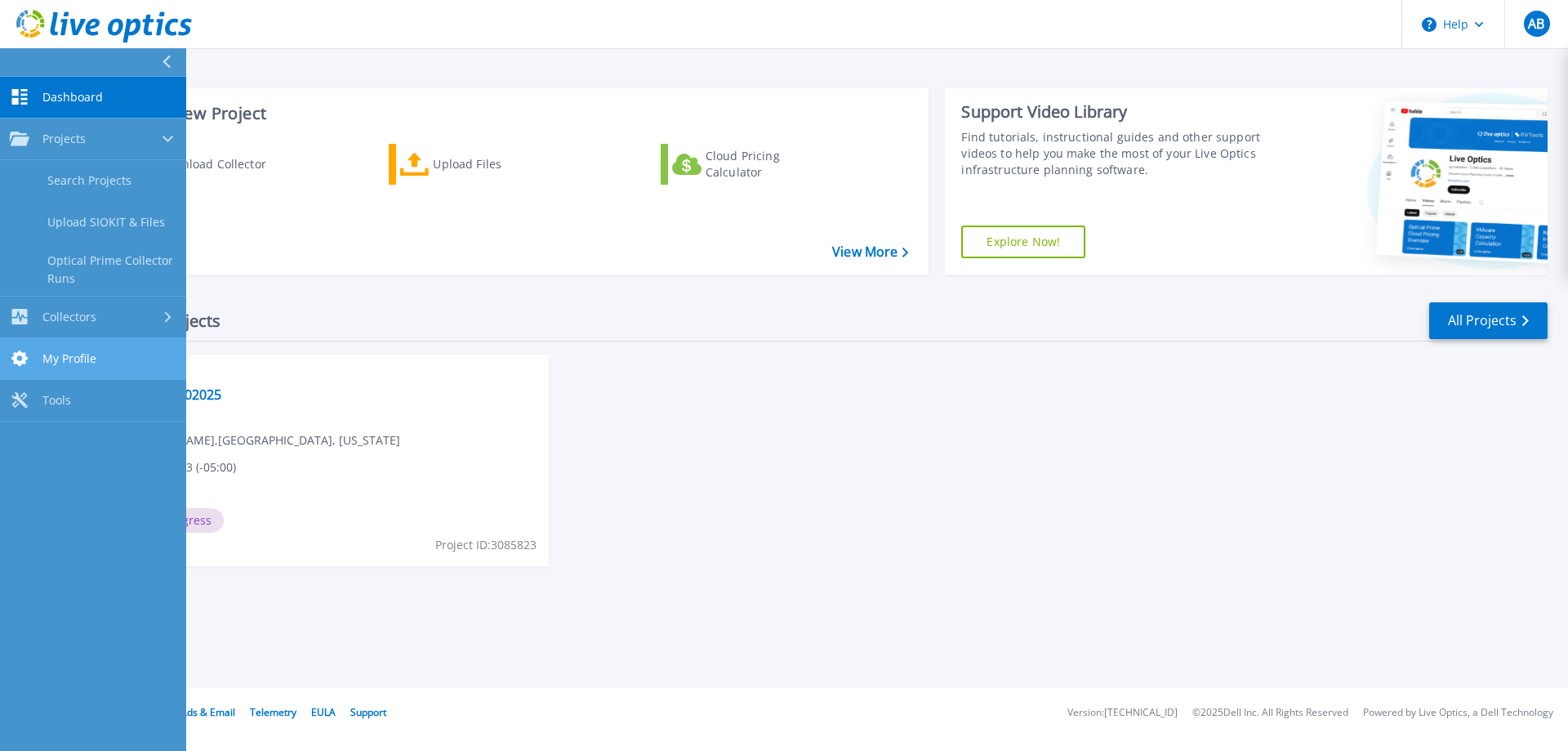
click at [72, 353] on span "My Profile" at bounding box center [69, 358] width 54 height 15
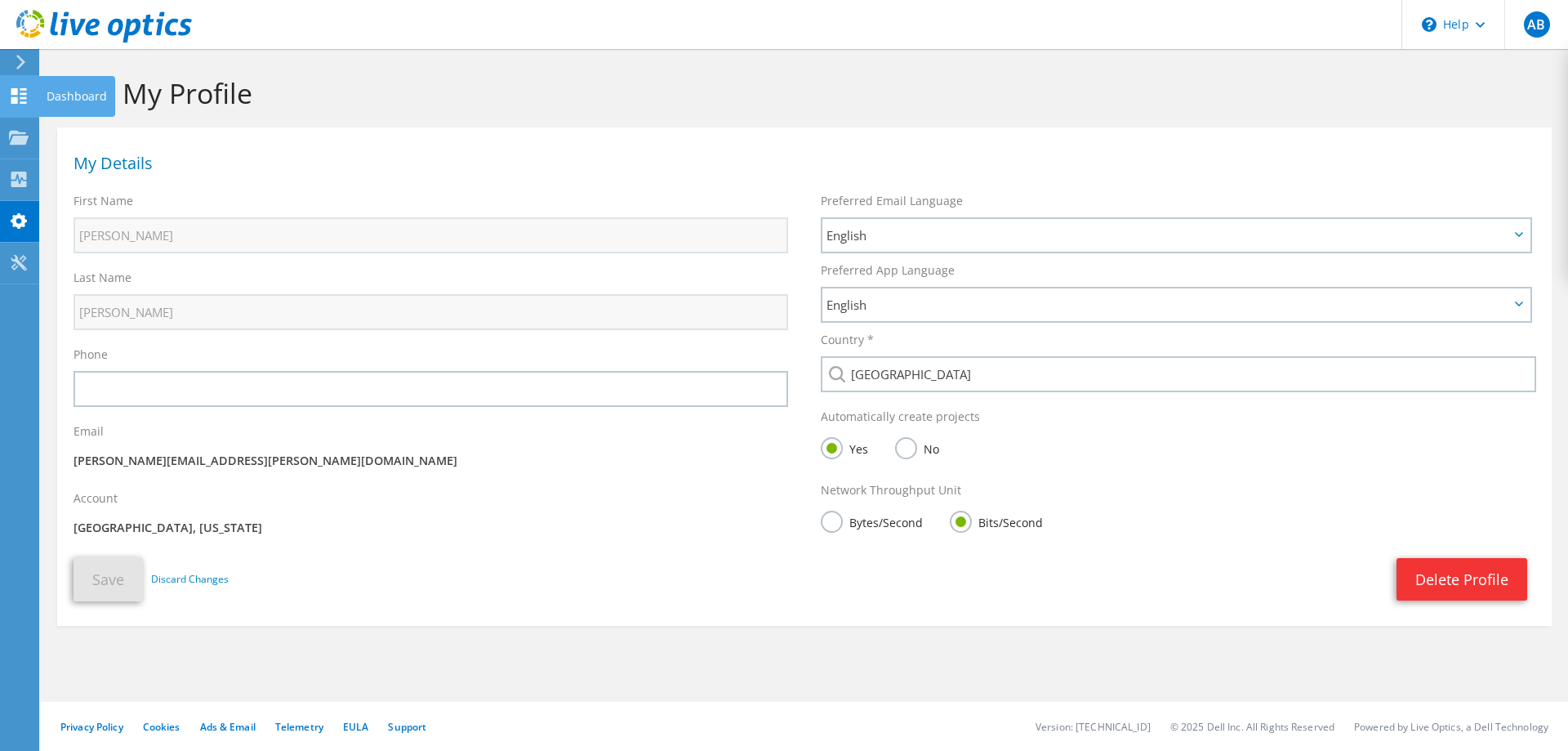
click at [75, 100] on div "Dashboard" at bounding box center [77, 96] width 77 height 40
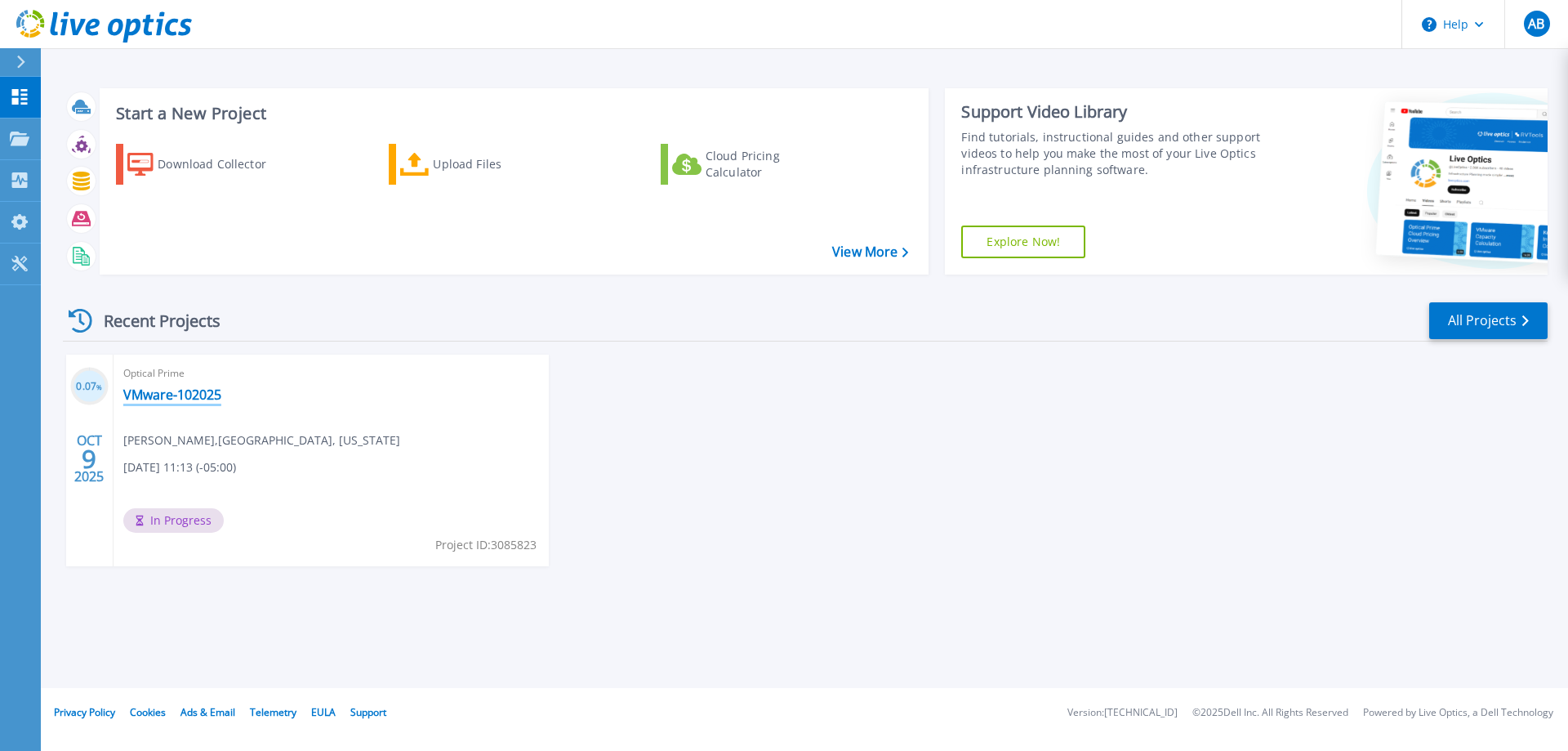
click at [178, 393] on link "VMware-102025" at bounding box center [172, 394] width 98 height 16
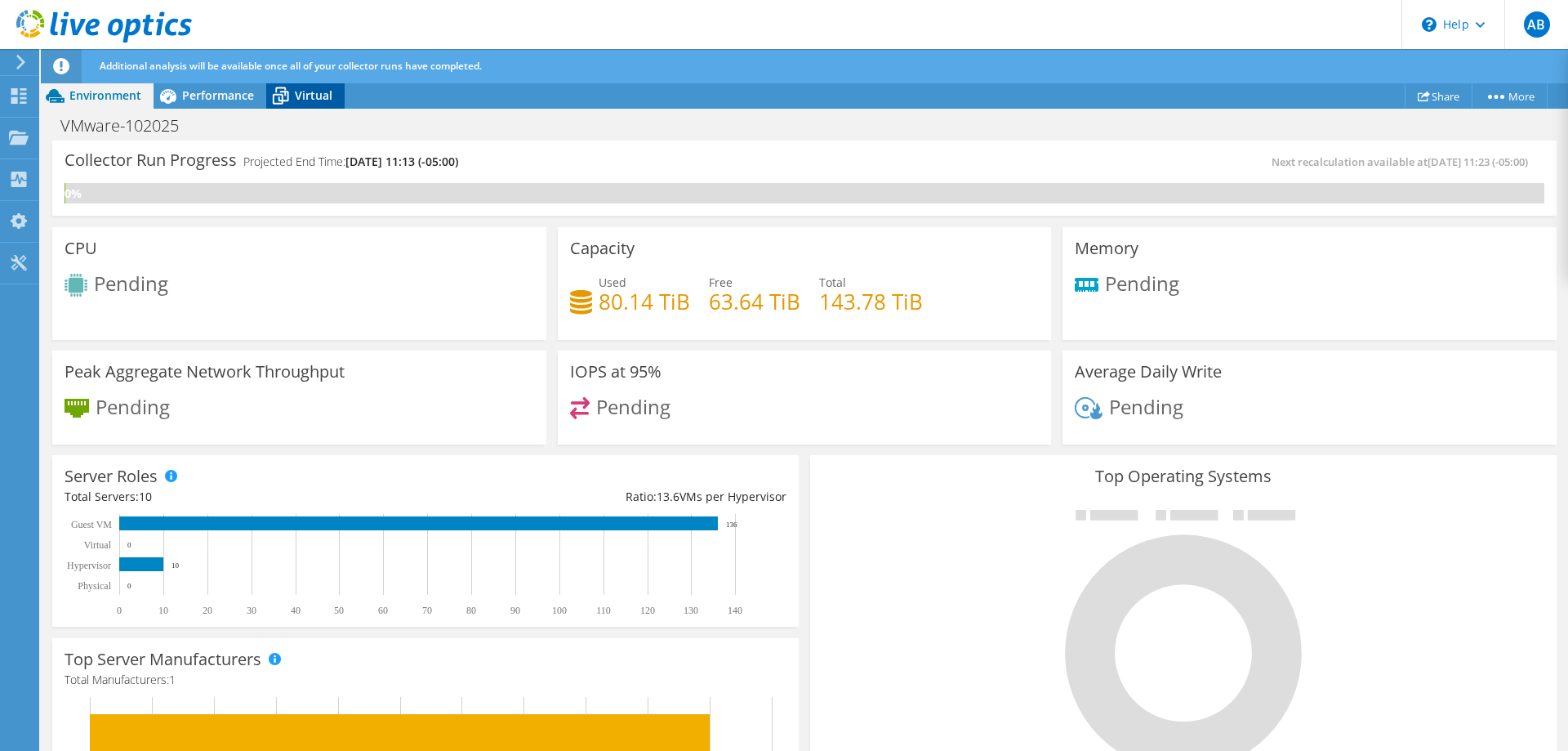
click at [288, 89] on icon at bounding box center [280, 96] width 28 height 28
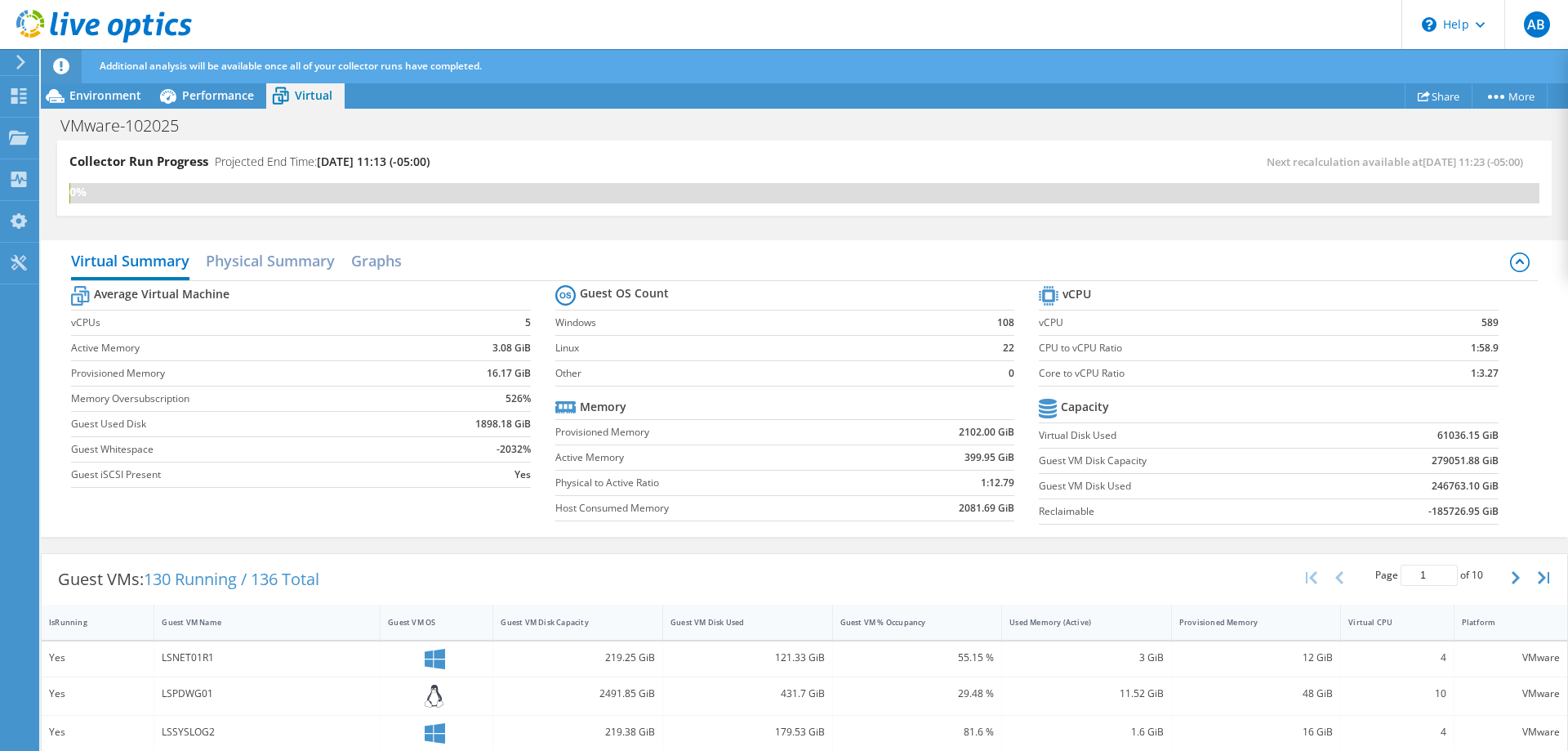
drag, startPoint x: 1472, startPoint y: 351, endPoint x: 1505, endPoint y: 351, distance: 33.0
click at [1505, 351] on section "vCPU vCPU 589 CPU to vCPU Ratio 1:58.9 Core to vCPU Ratio 1:3.27 Capacity Virtu…" at bounding box center [1280, 407] width 483 height 251
drag, startPoint x: 1503, startPoint y: 326, endPoint x: 1514, endPoint y: 326, distance: 11.0
click at [1514, 326] on section "vCPU vCPU 589 CPU to vCPU Ratio 1:58.9 Core to vCPU Ratio 1:3.27 Capacity Virtu…" at bounding box center [1280, 407] width 483 height 251
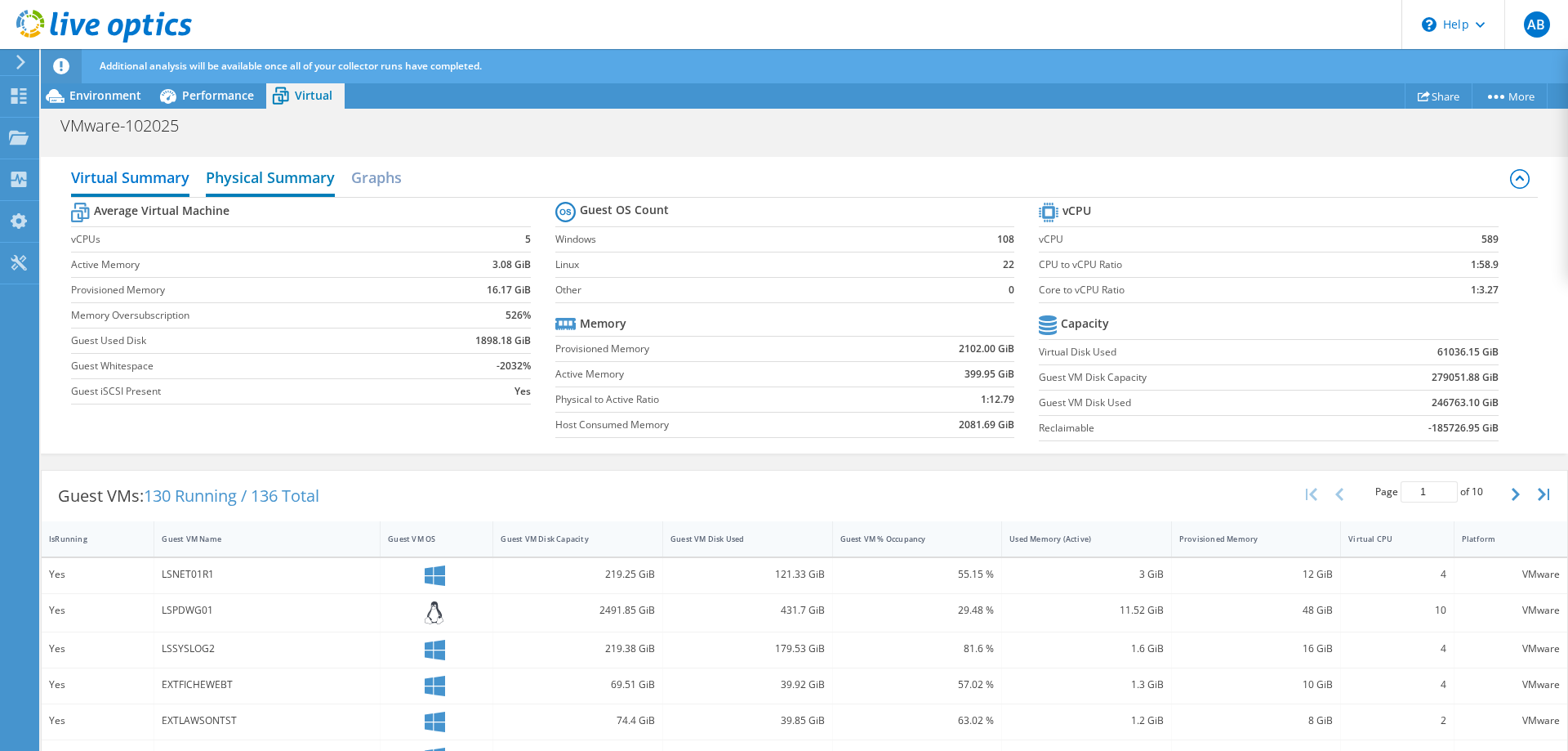
click at [307, 170] on h2 "Physical Summary" at bounding box center [270, 179] width 129 height 36
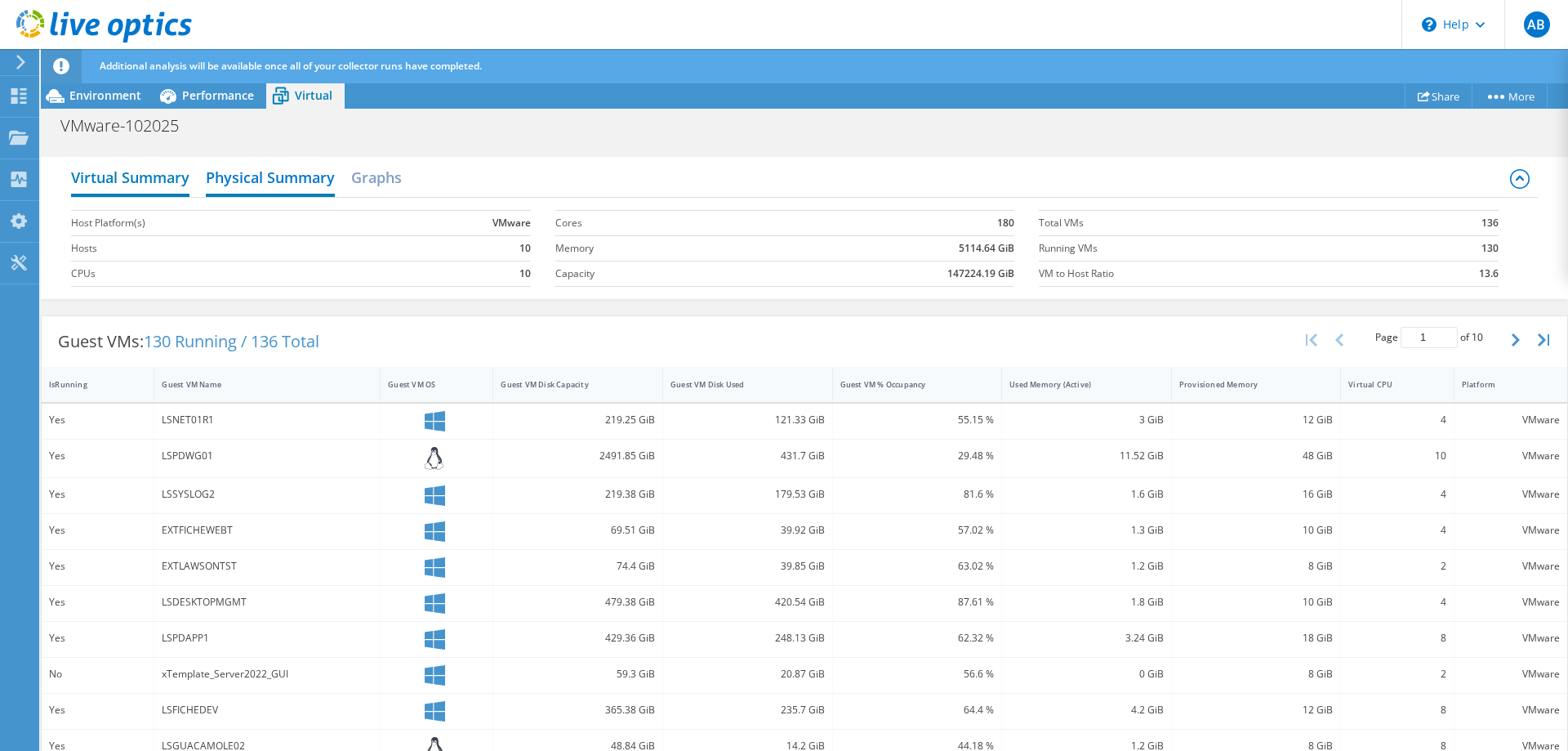
click at [173, 177] on h2 "Virtual Summary" at bounding box center [131, 179] width 119 height 36
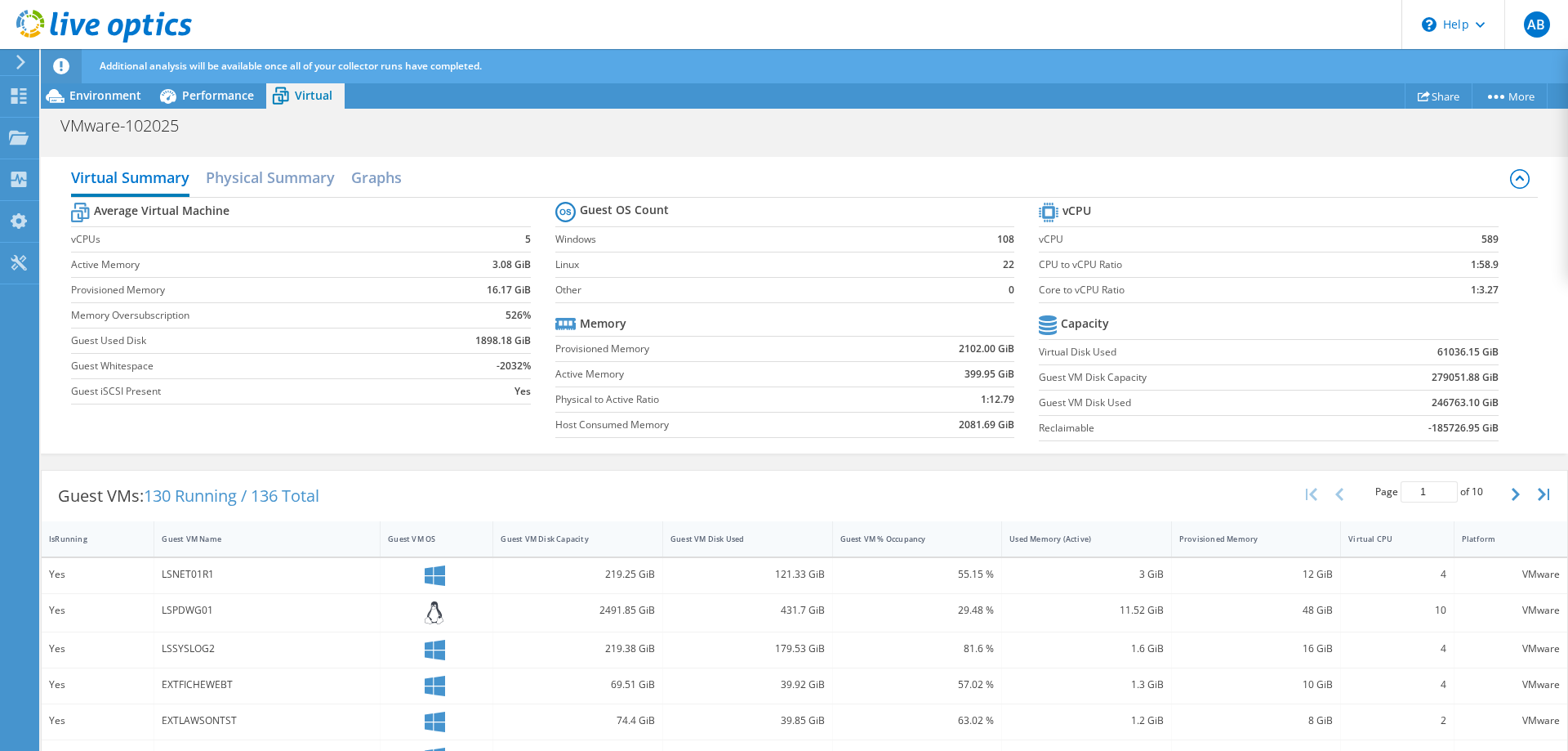
scroll to position [0, 0]
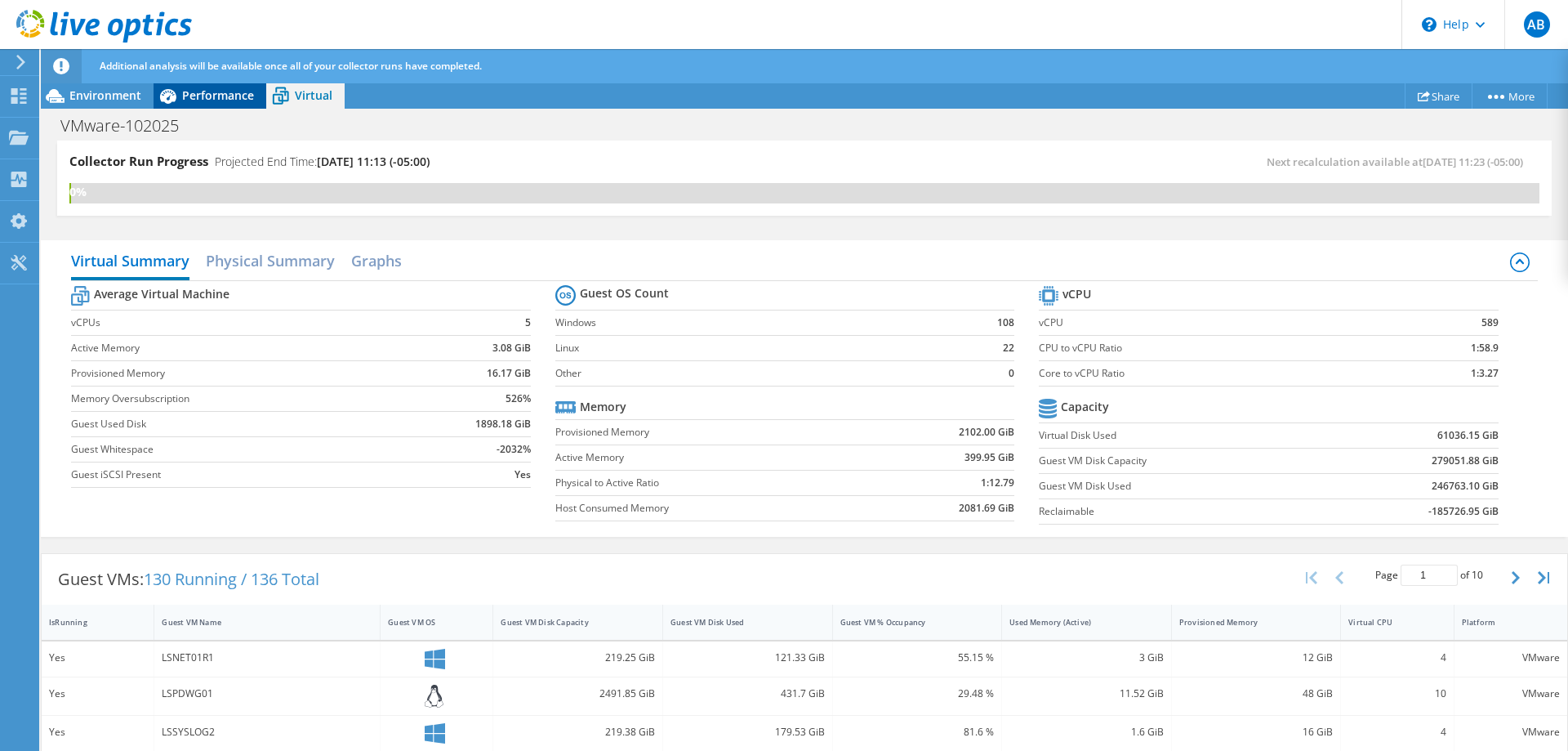
click at [227, 101] on span "Performance" at bounding box center [217, 95] width 71 height 16
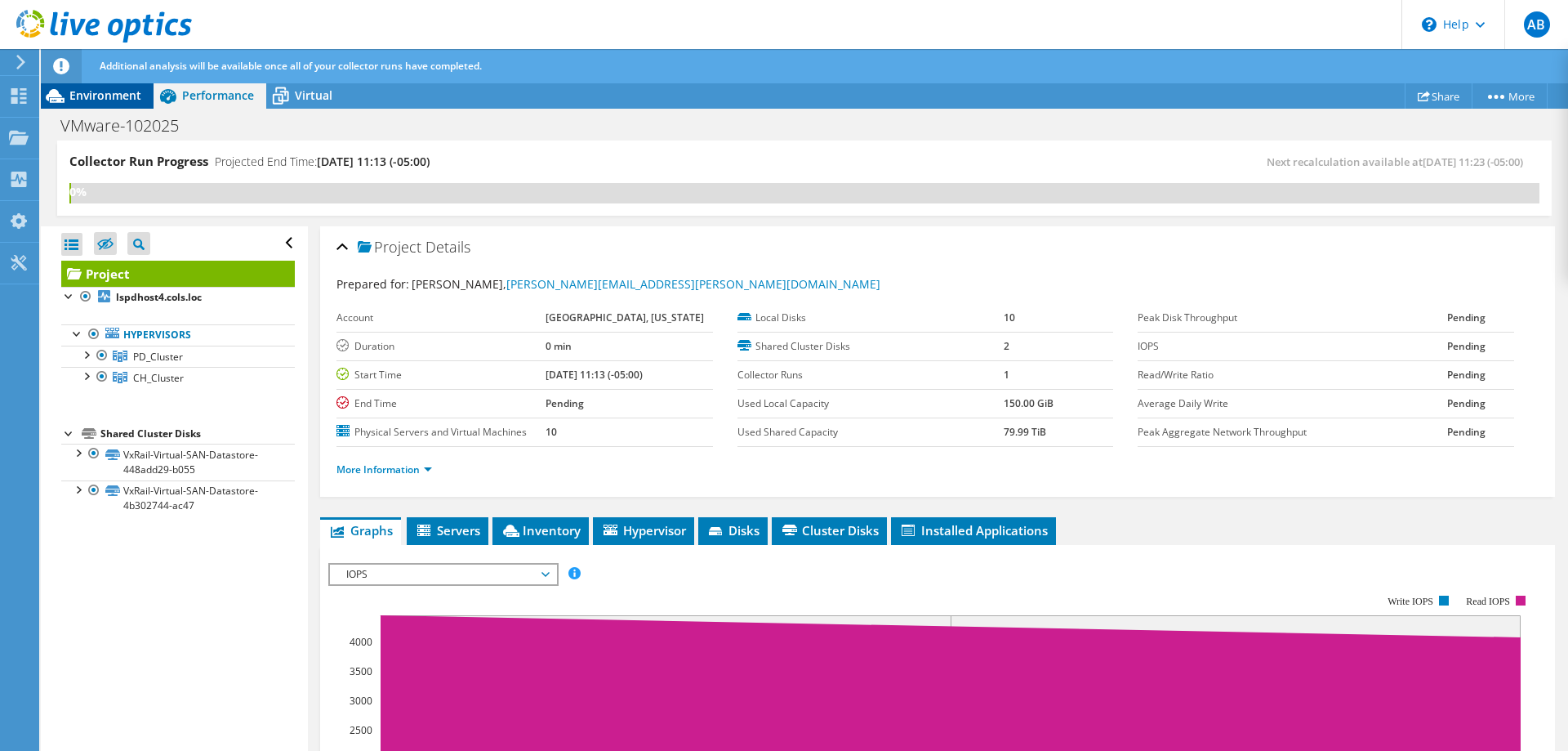
click at [80, 90] on span "Environment" at bounding box center [105, 95] width 71 height 16
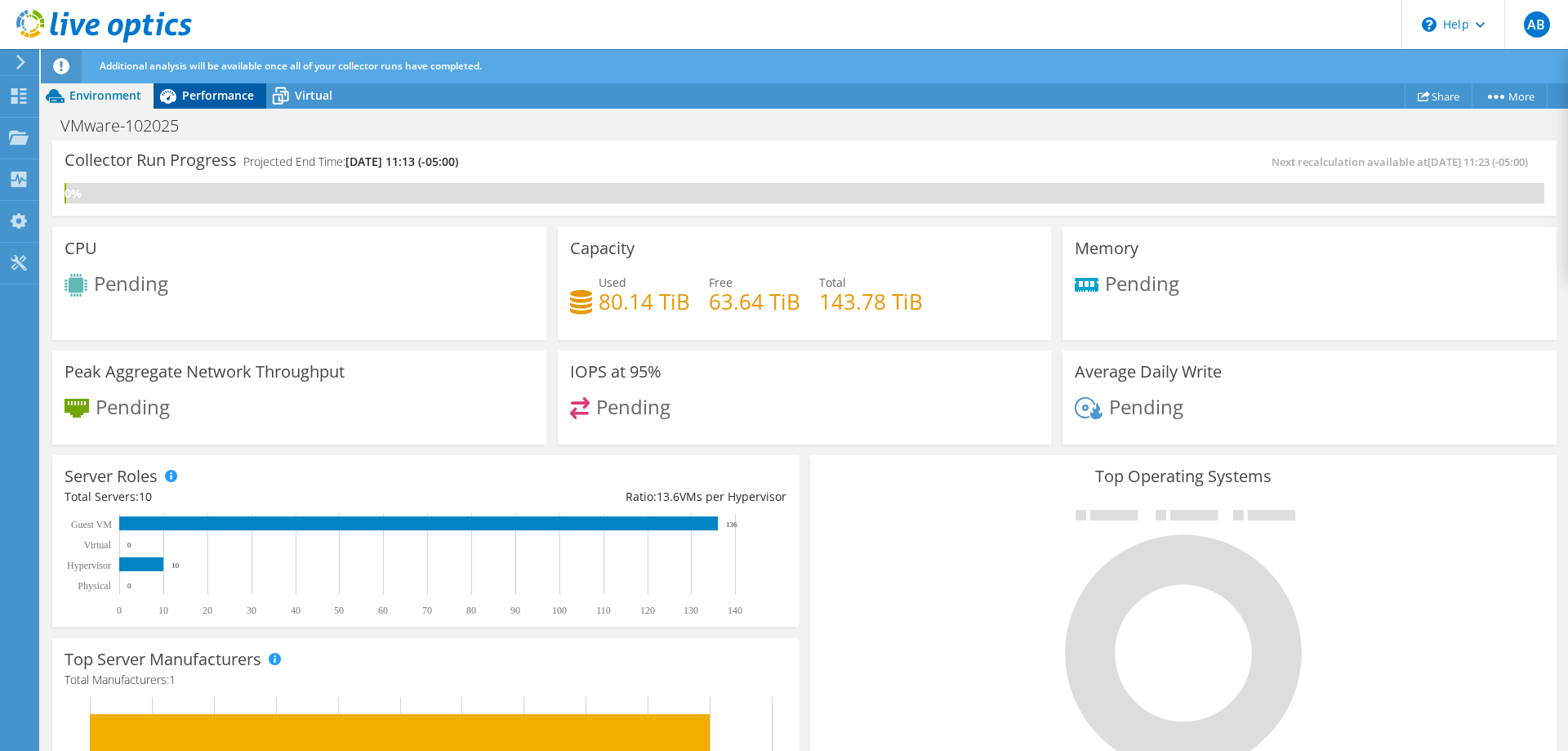
click at [201, 102] on span "Performance" at bounding box center [217, 95] width 71 height 16
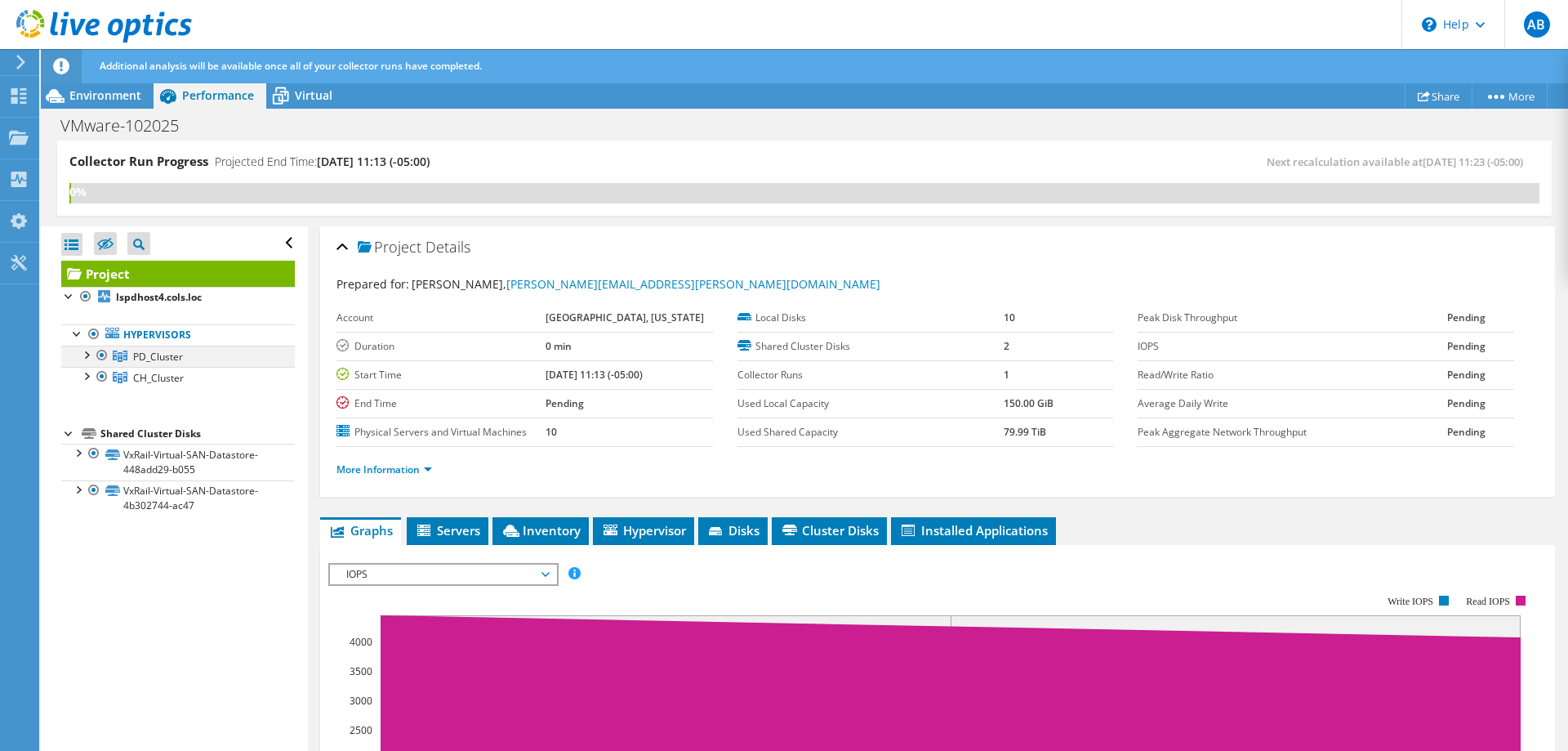
click at [88, 357] on div at bounding box center [85, 353] width 16 height 16
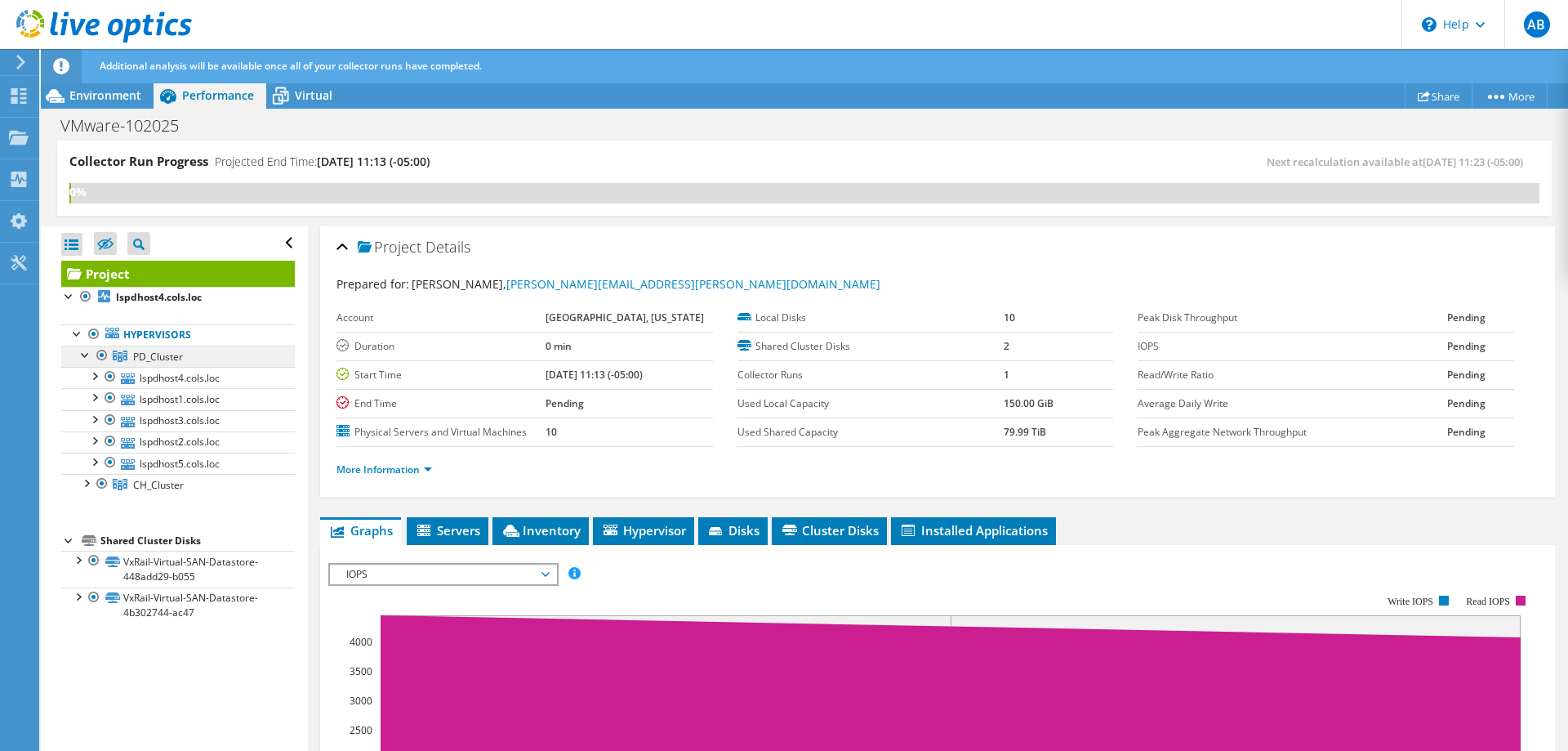
click at [158, 357] on span "PD_Cluster" at bounding box center [158, 357] width 50 height 14
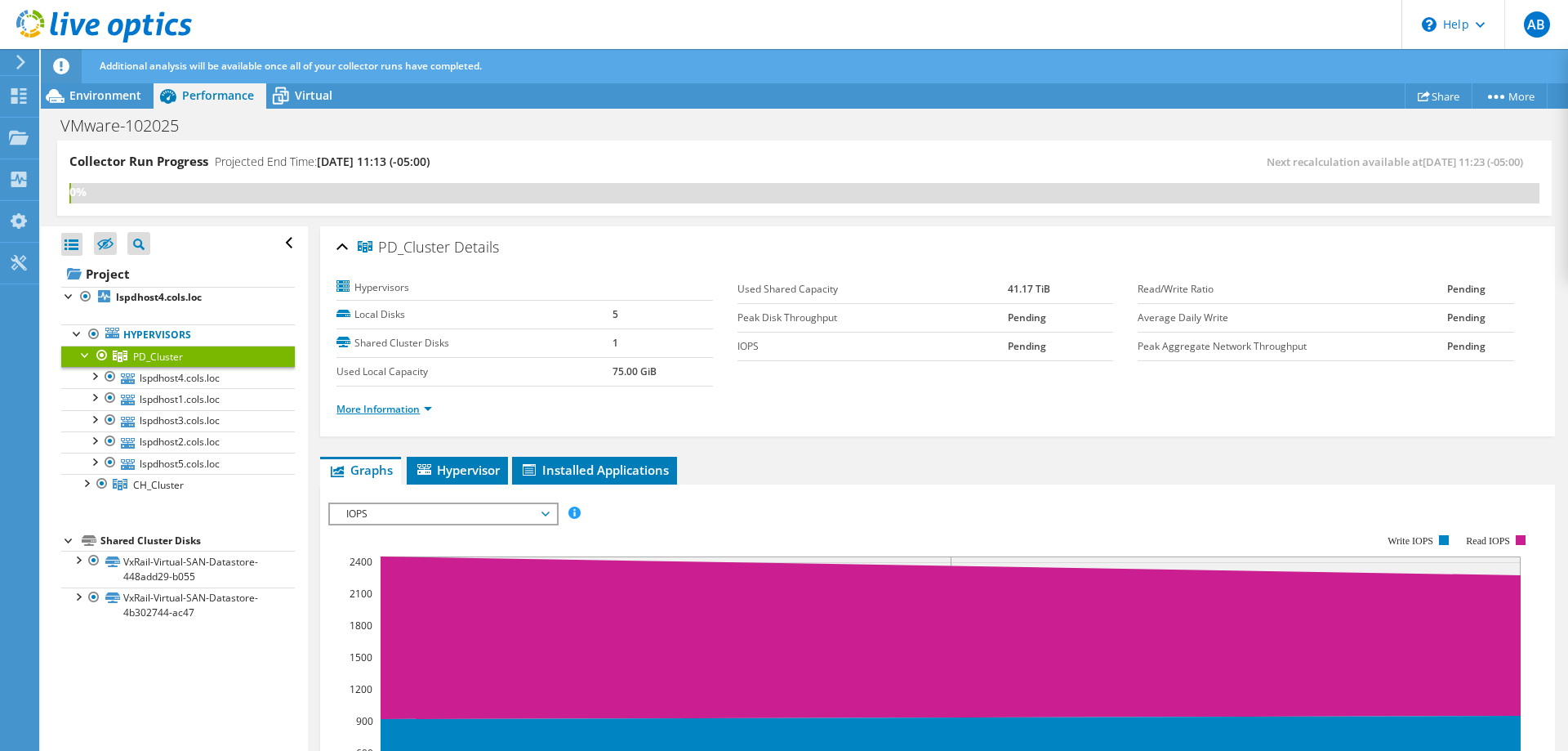
click at [418, 415] on link "More Information" at bounding box center [384, 409] width 96 height 14
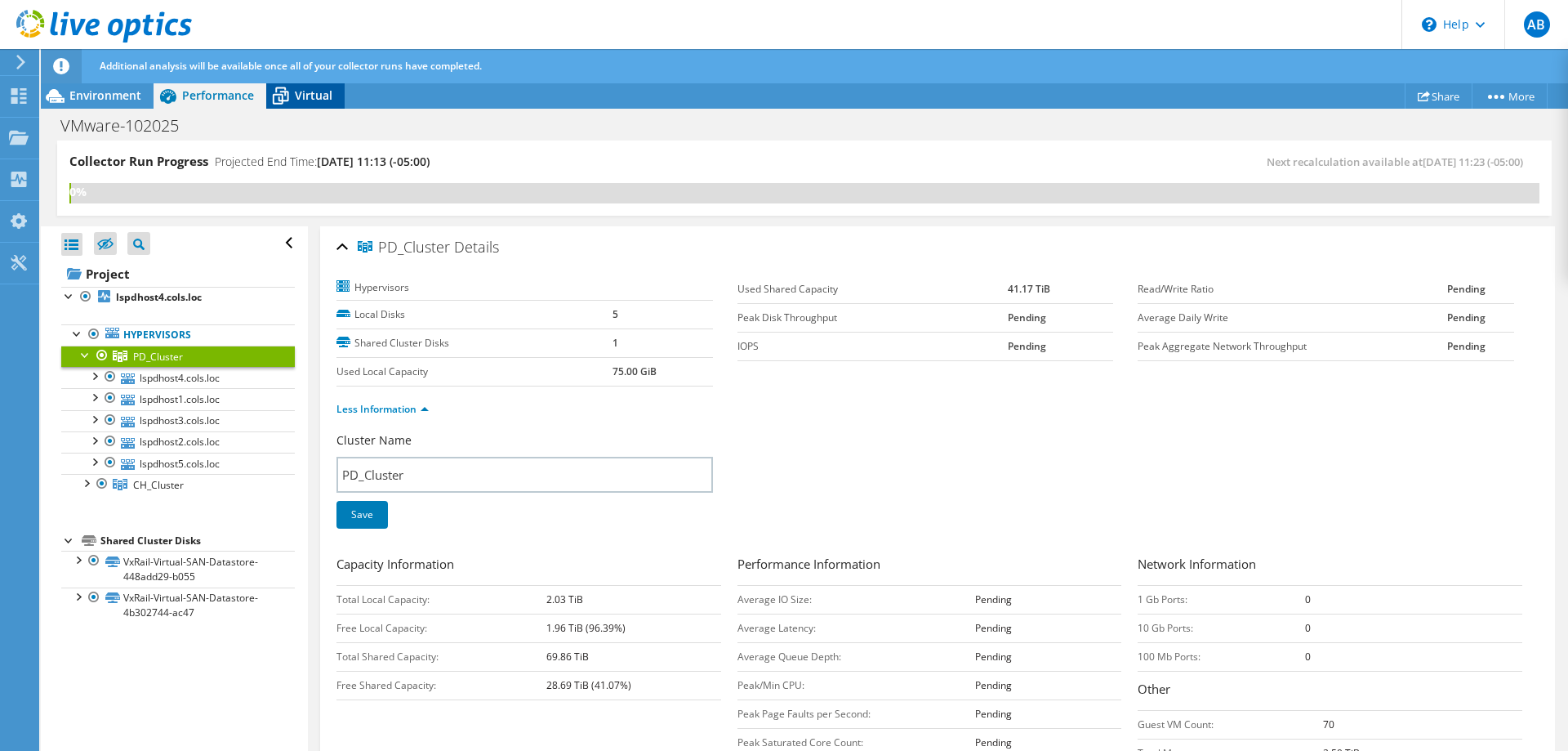
click at [304, 103] on div "Virtual" at bounding box center [305, 96] width 78 height 26
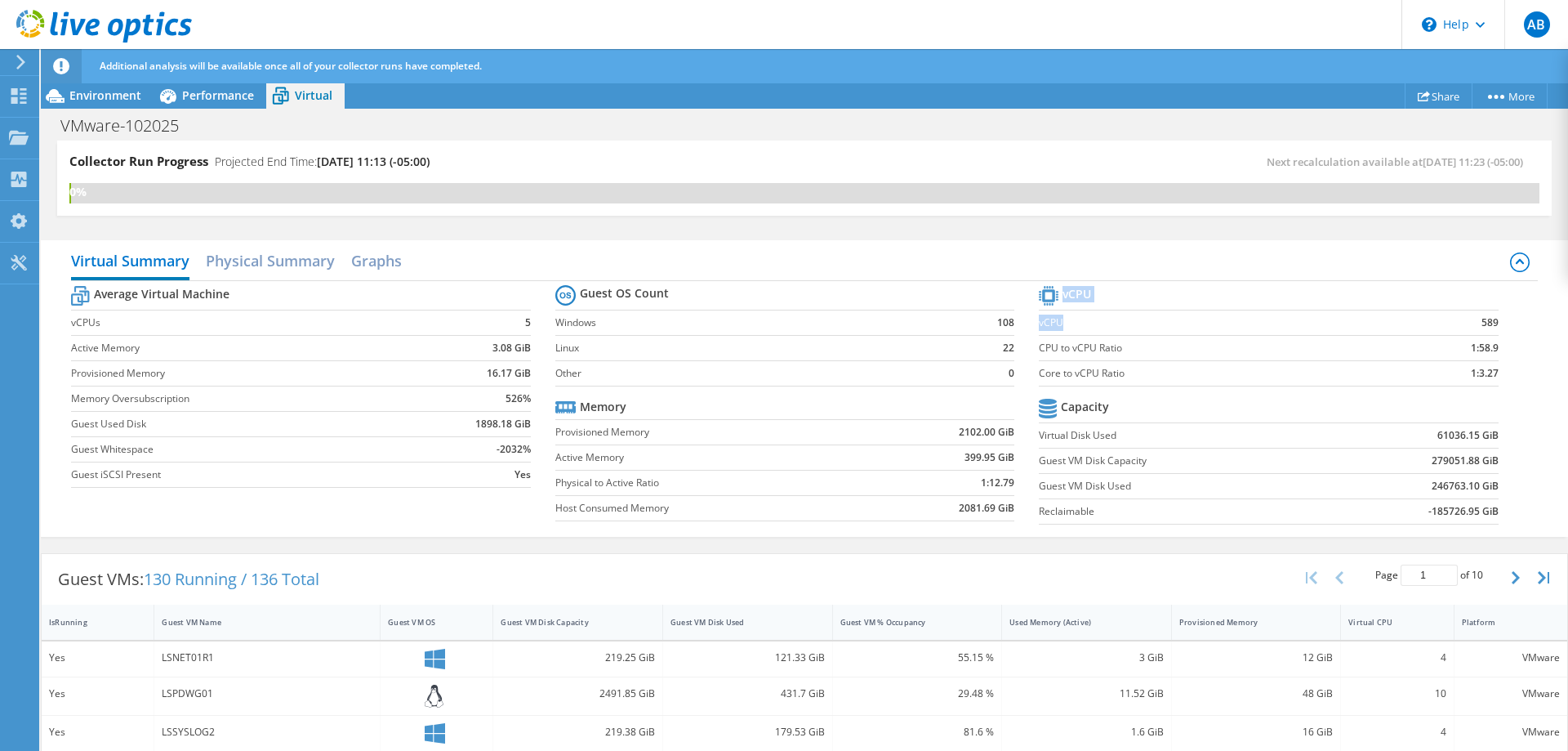
drag, startPoint x: 1151, startPoint y: 320, endPoint x: 1510, endPoint y: 316, distance: 359.0
click at [1510, 316] on div "Average Virtual Machine vCPUs 5 Active Memory 3.08 GiB Provisioned Memory 16.17…" at bounding box center [804, 407] width 1466 height 251
click at [722, 371] on label "Other" at bounding box center [755, 373] width 400 height 16
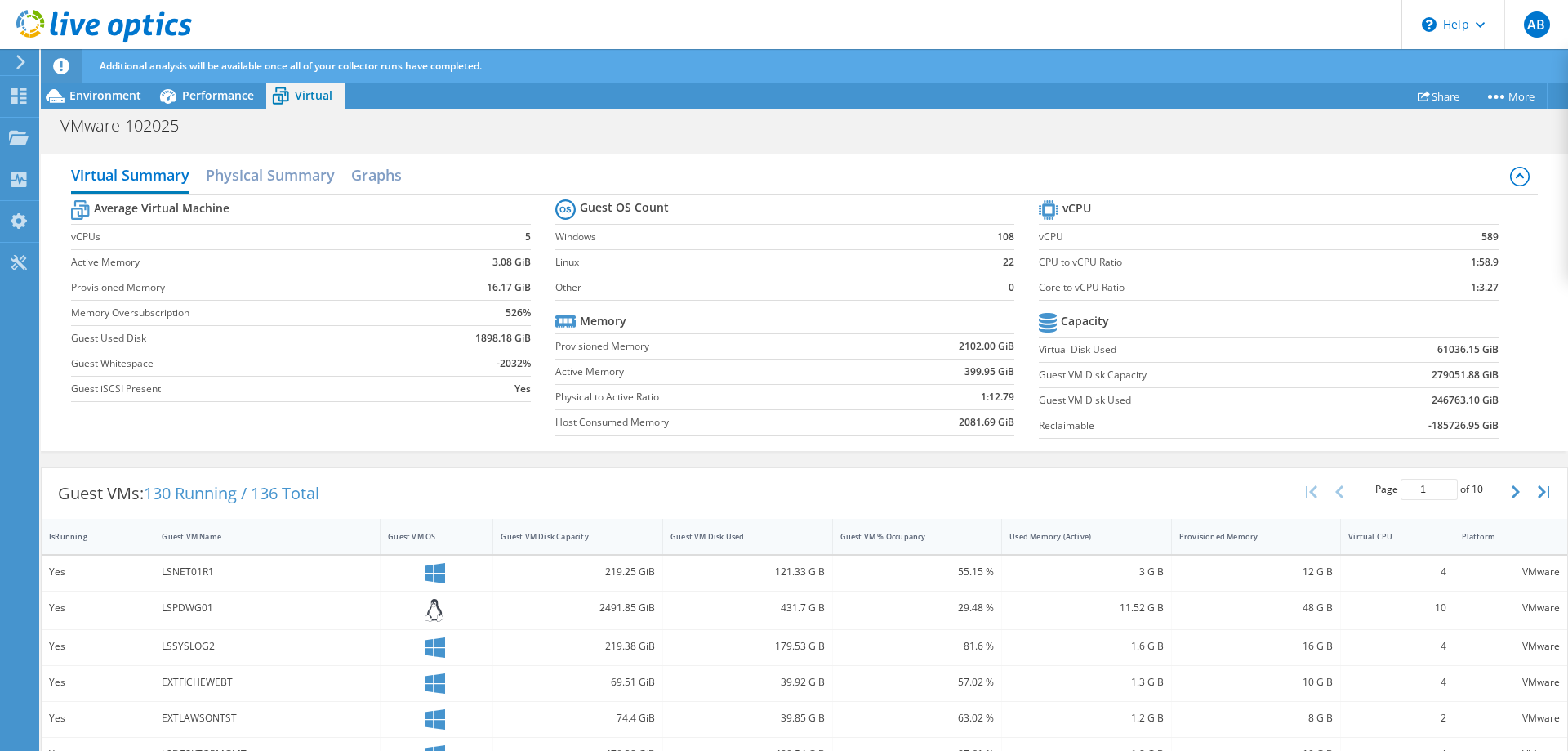
scroll to position [84, 0]
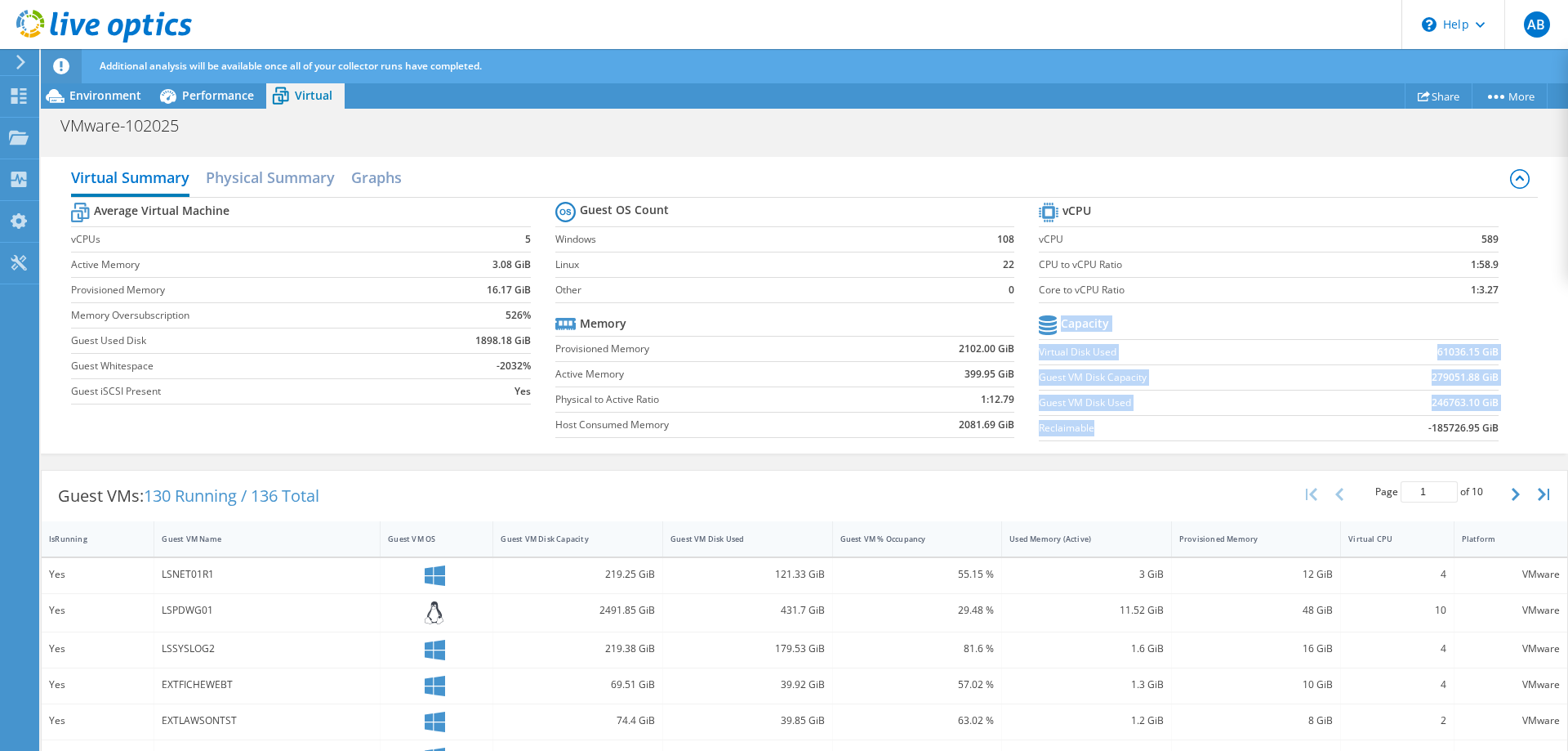
drag, startPoint x: 1038, startPoint y: 430, endPoint x: 1272, endPoint y: 427, distance: 234.0
click at [1272, 427] on div "Average Virtual Machine vCPUs 5 Active Memory 3.08 GiB Provisioned Memory 16.17…" at bounding box center [804, 323] width 1466 height 251
click at [1272, 427] on label "Reclaimable" at bounding box center [1181, 427] width 286 height 16
drag, startPoint x: 1508, startPoint y: 430, endPoint x: 1449, endPoint y: 435, distance: 59.2
click at [1449, 435] on section "vCPU vCPU 589 CPU to vCPU Ratio 1:58.9 Core to vCPU Ratio 1:3.27 Capacity Virtu…" at bounding box center [1280, 323] width 483 height 251
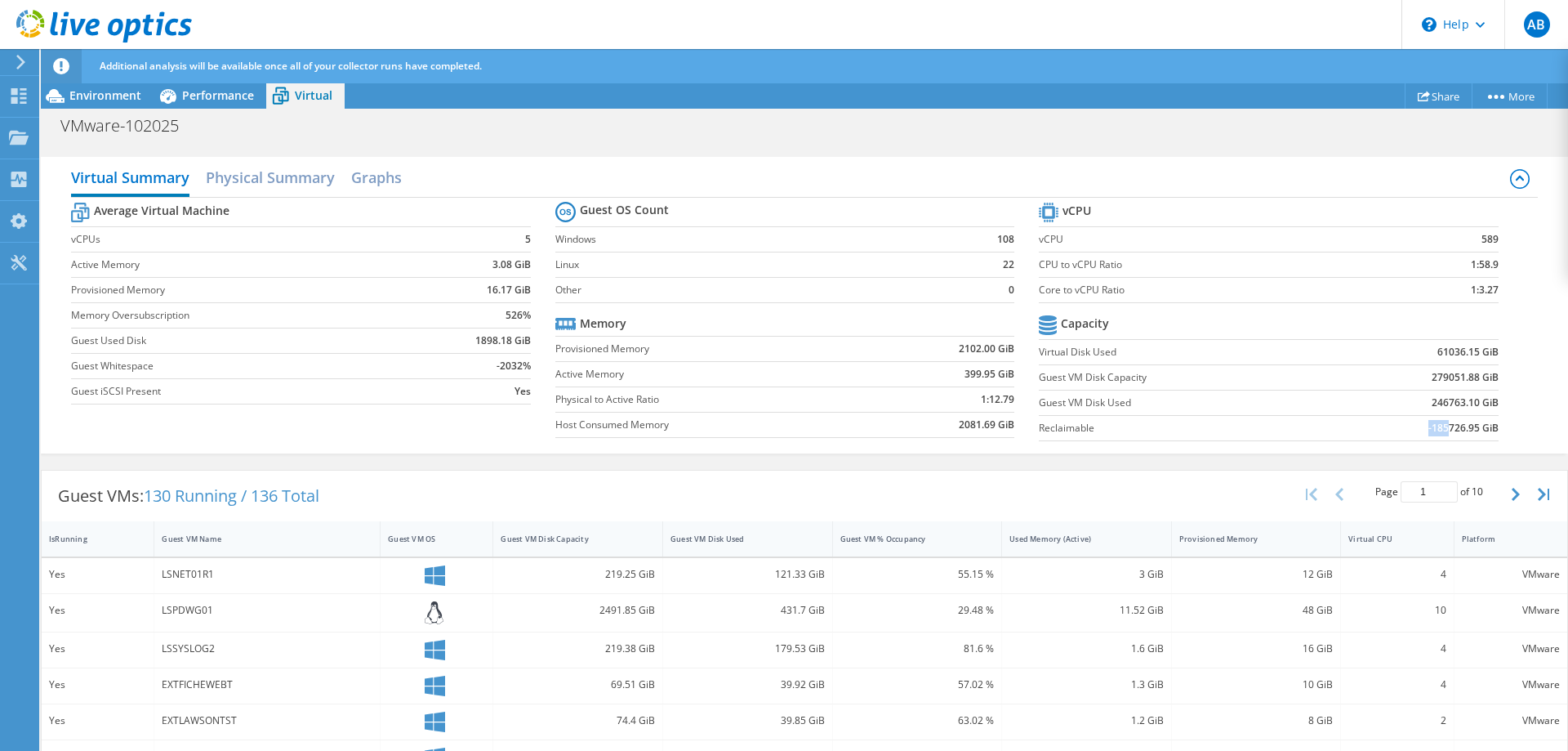
click at [1449, 435] on b "-185726.95 GiB" at bounding box center [1464, 427] width 71 height 16
click at [58, 98] on div "Dashboard" at bounding box center [77, 96] width 77 height 40
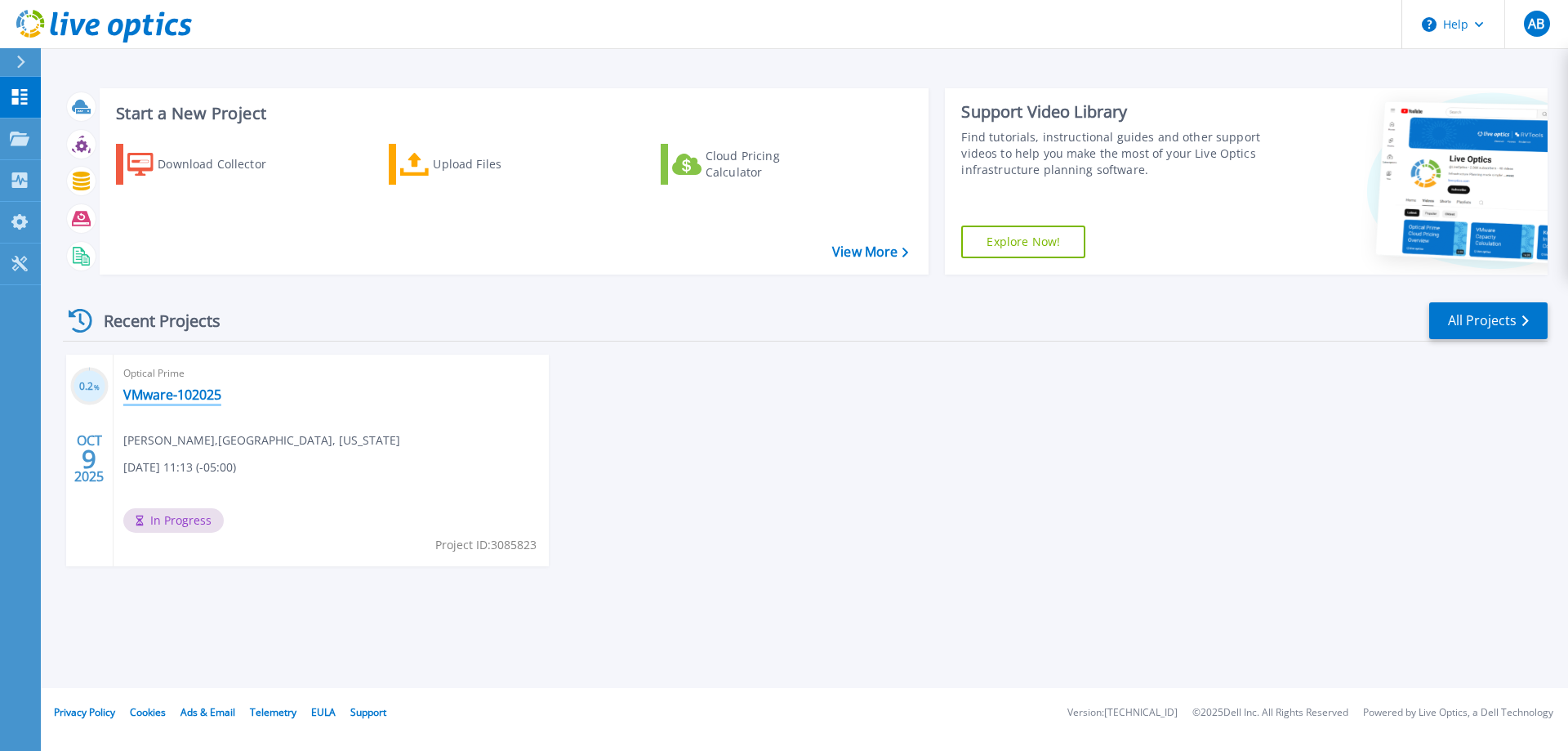
click at [177, 396] on link "VMware-102025" at bounding box center [172, 394] width 98 height 16
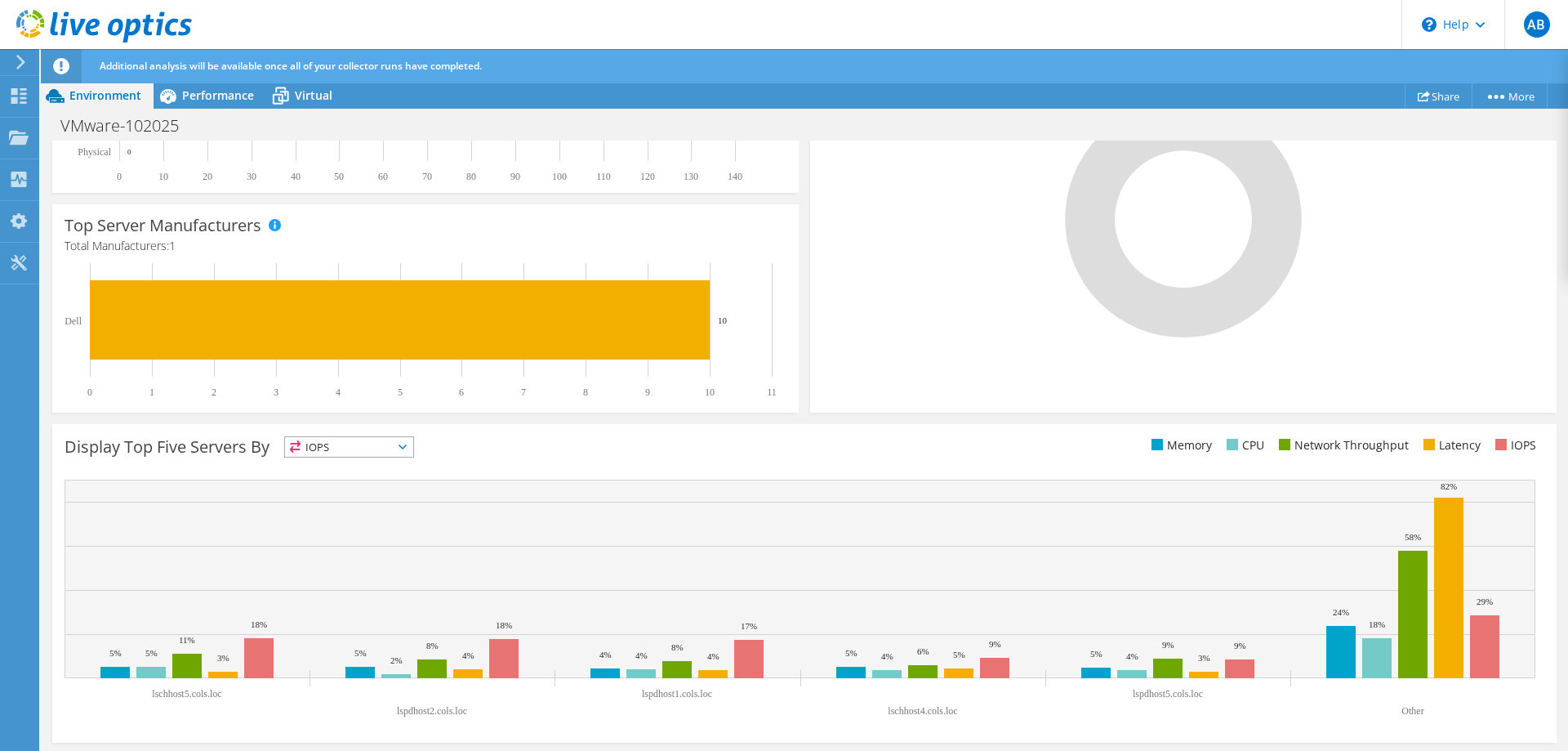
scroll to position [435, 0]
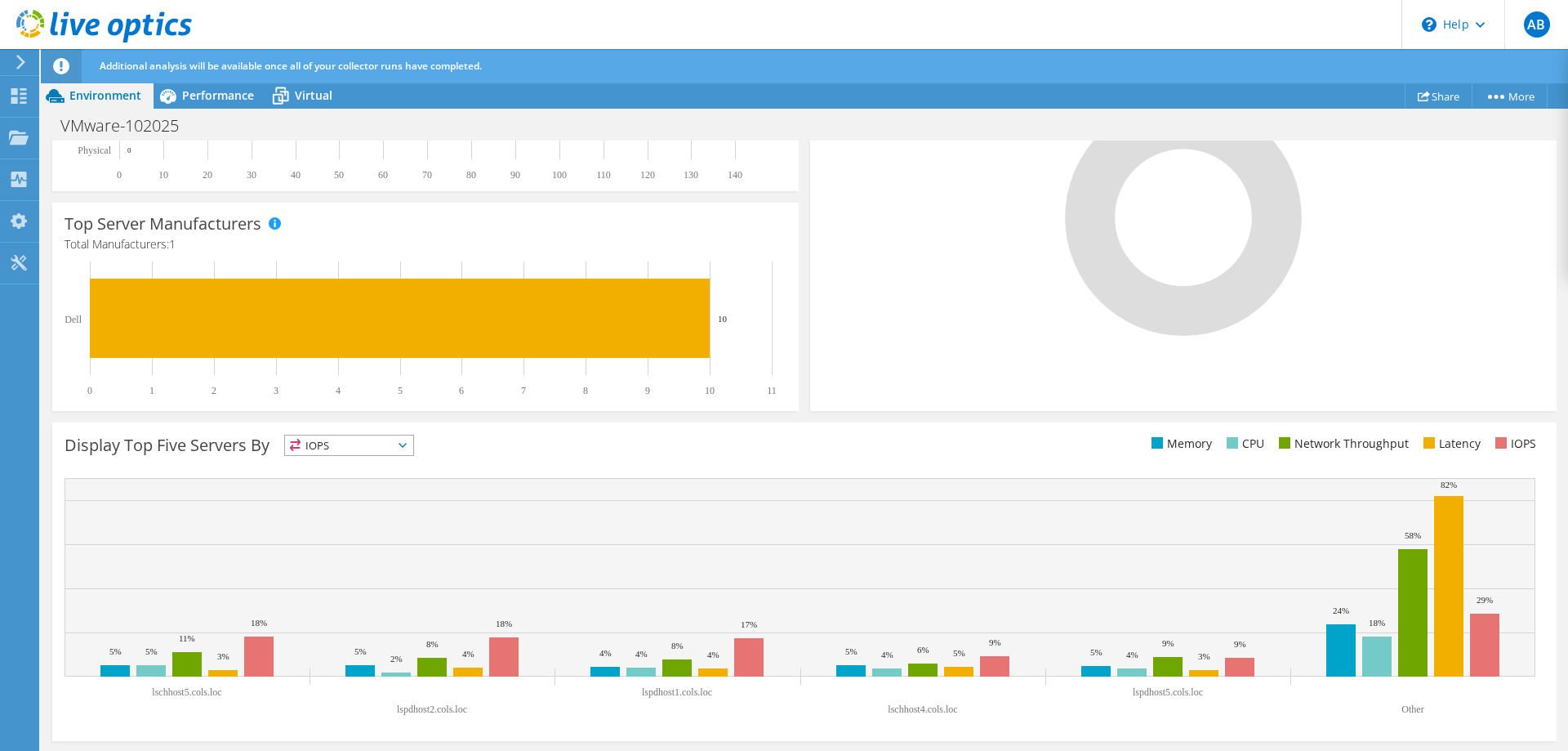
click at [372, 450] on span "IOPS" at bounding box center [349, 444] width 128 height 20
click at [841, 450] on ul "Memory CPU Network Throughput Latency IOPS" at bounding box center [1174, 444] width 740 height 19
click at [370, 438] on span "IOPS" at bounding box center [349, 444] width 128 height 20
click at [370, 488] on li "Memory" at bounding box center [349, 489] width 128 height 23
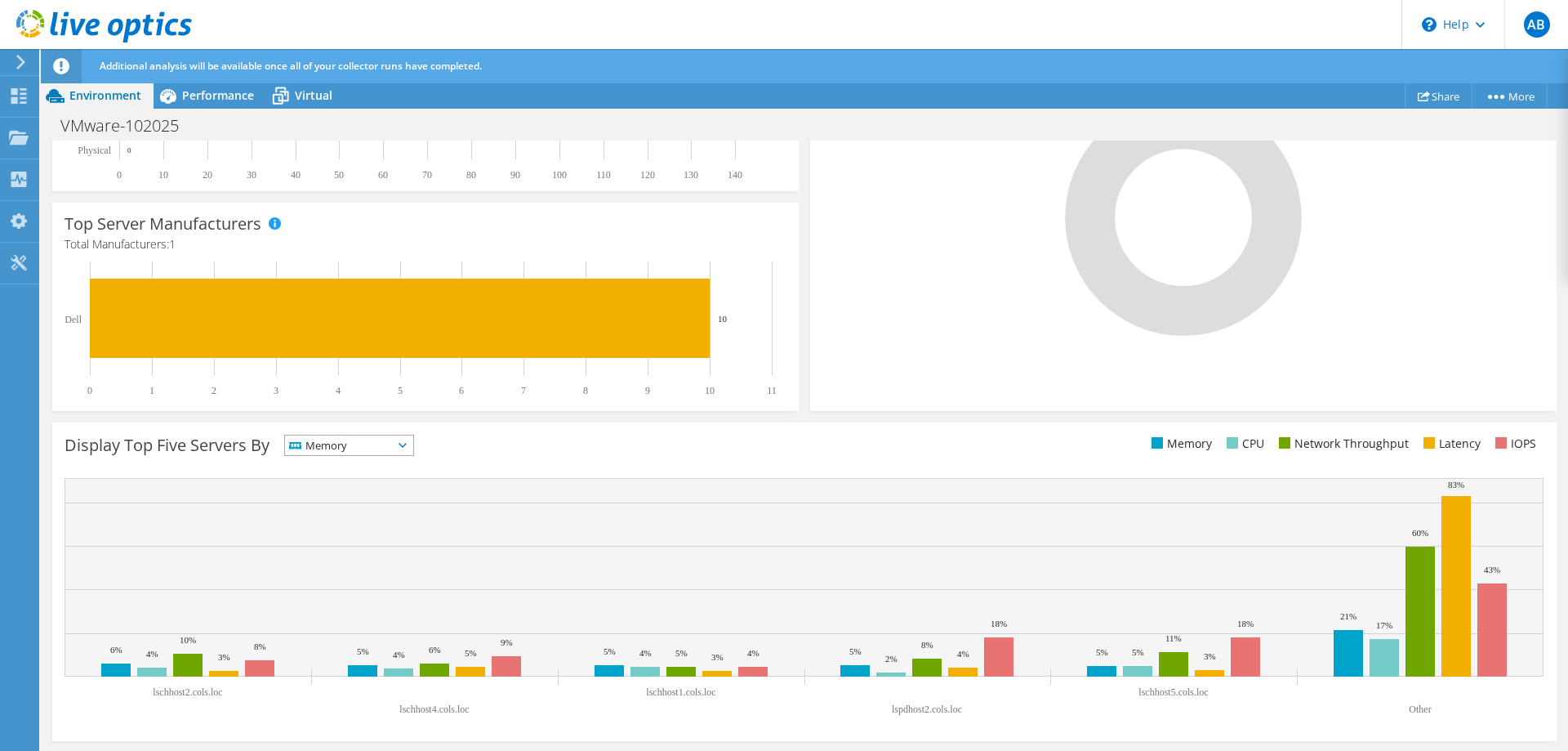
click at [369, 448] on span "Memory" at bounding box center [338, 444] width 108 height 20
click at [366, 552] on li "Latency" at bounding box center [349, 557] width 128 height 23
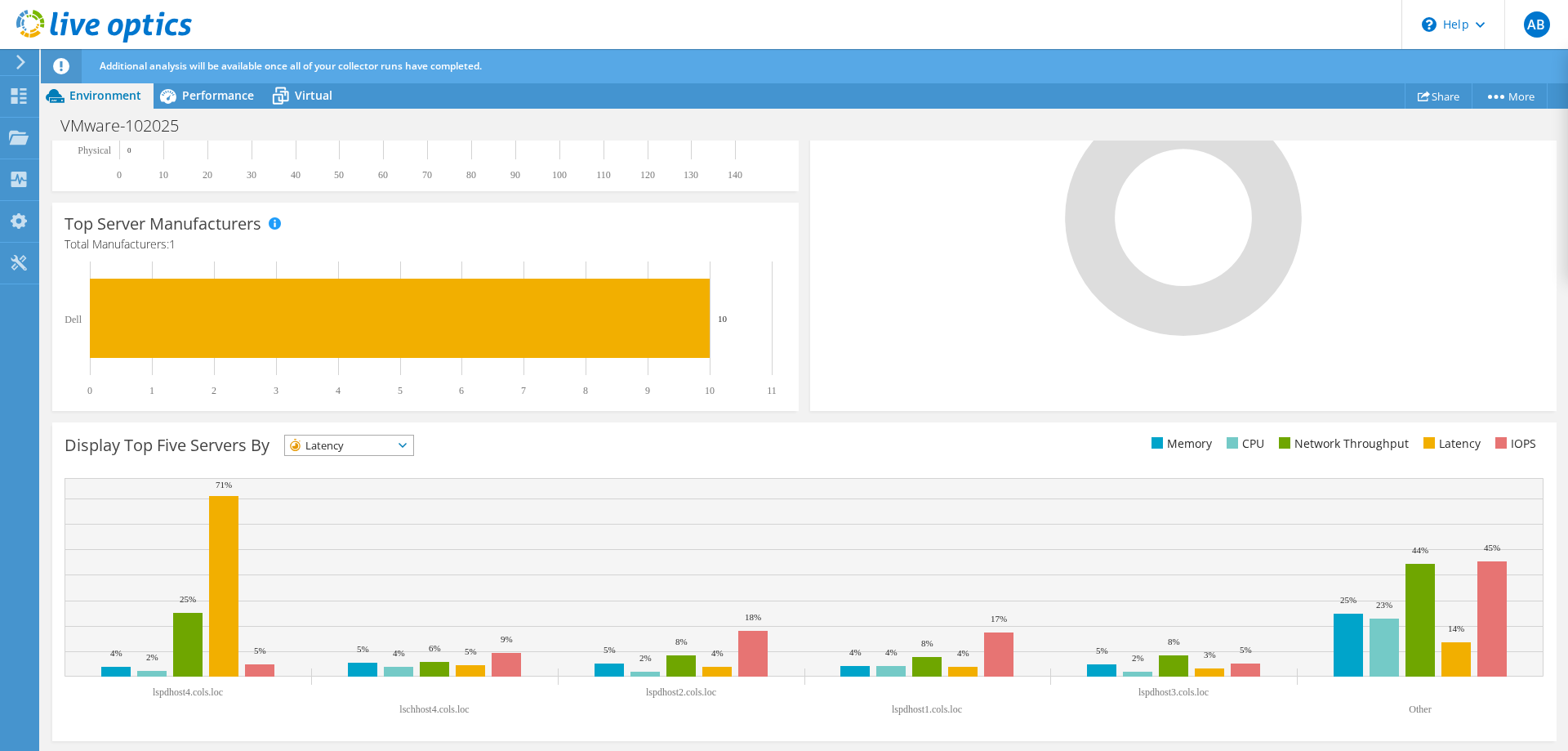
click at [375, 444] on span "Latency" at bounding box center [338, 444] width 108 height 20
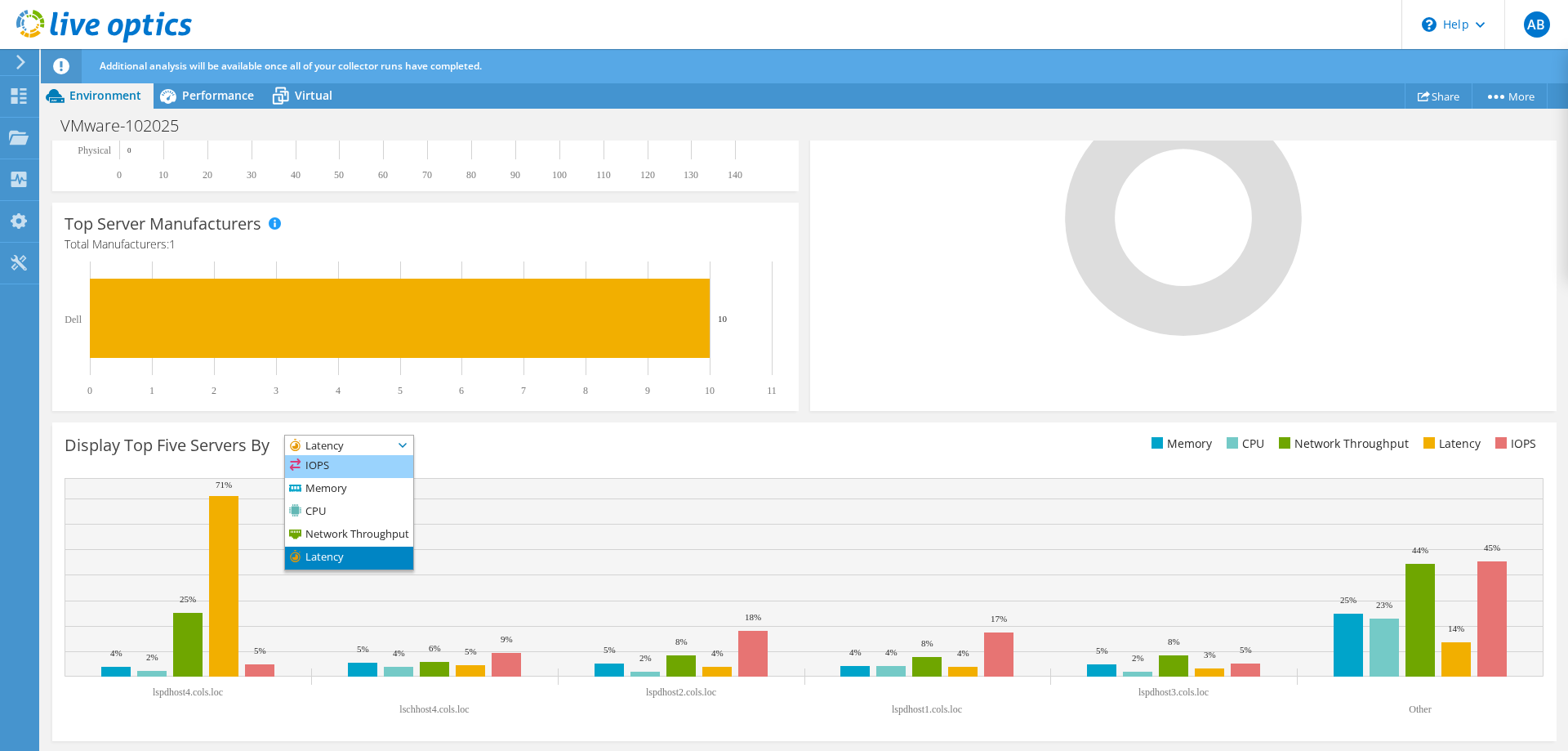
click at [382, 468] on li "IOPS" at bounding box center [349, 466] width 128 height 23
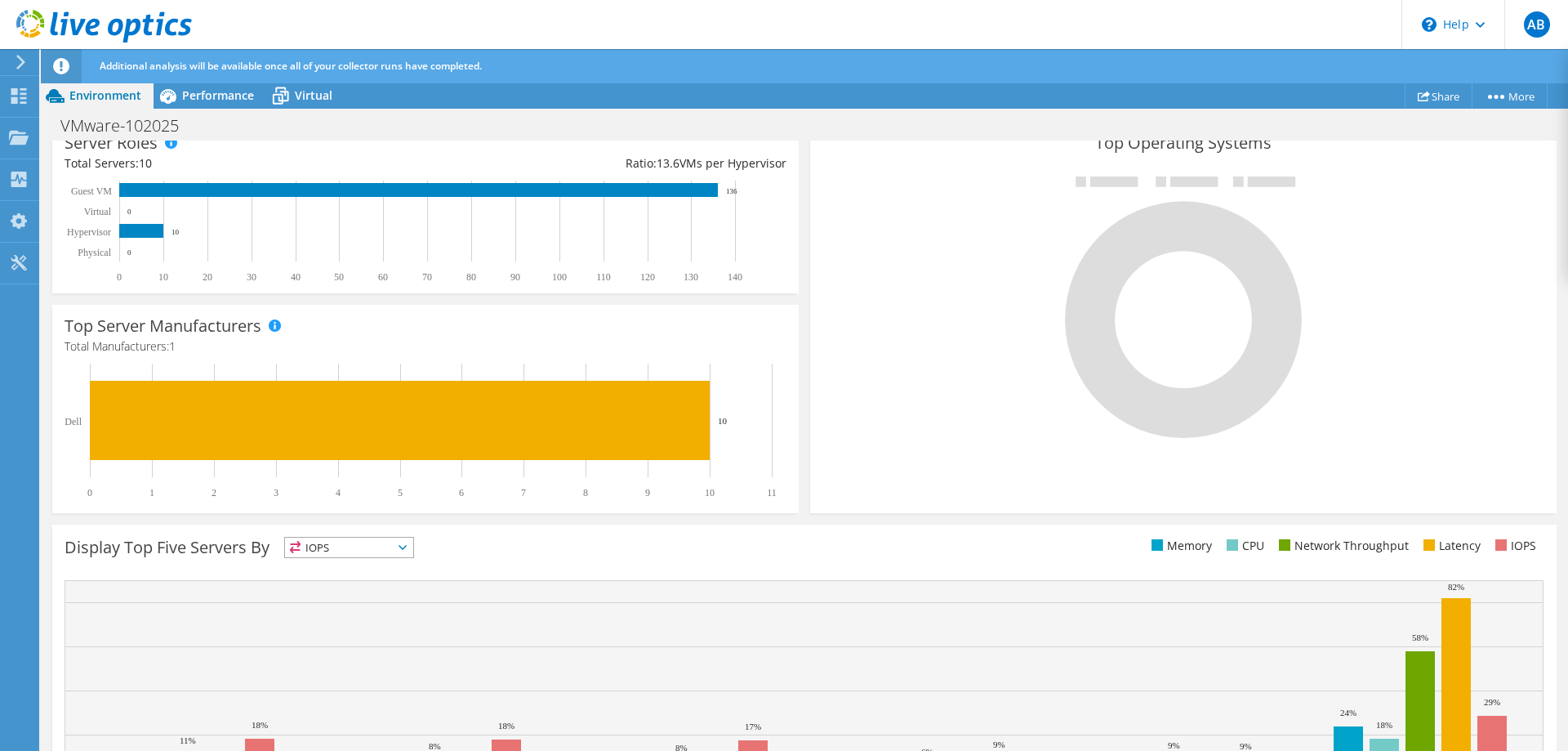
scroll to position [0, 0]
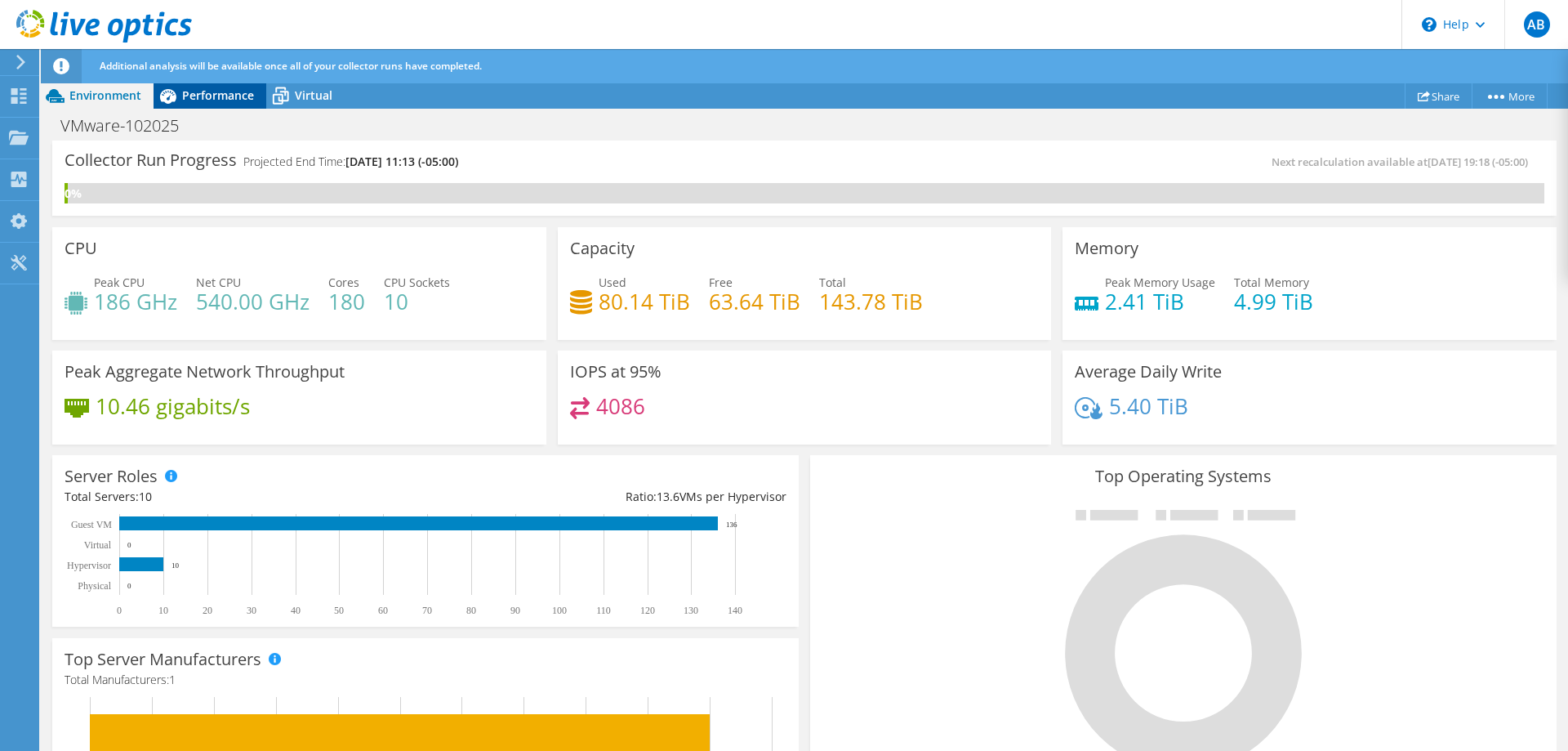
click at [216, 93] on span "Performance" at bounding box center [217, 95] width 71 height 16
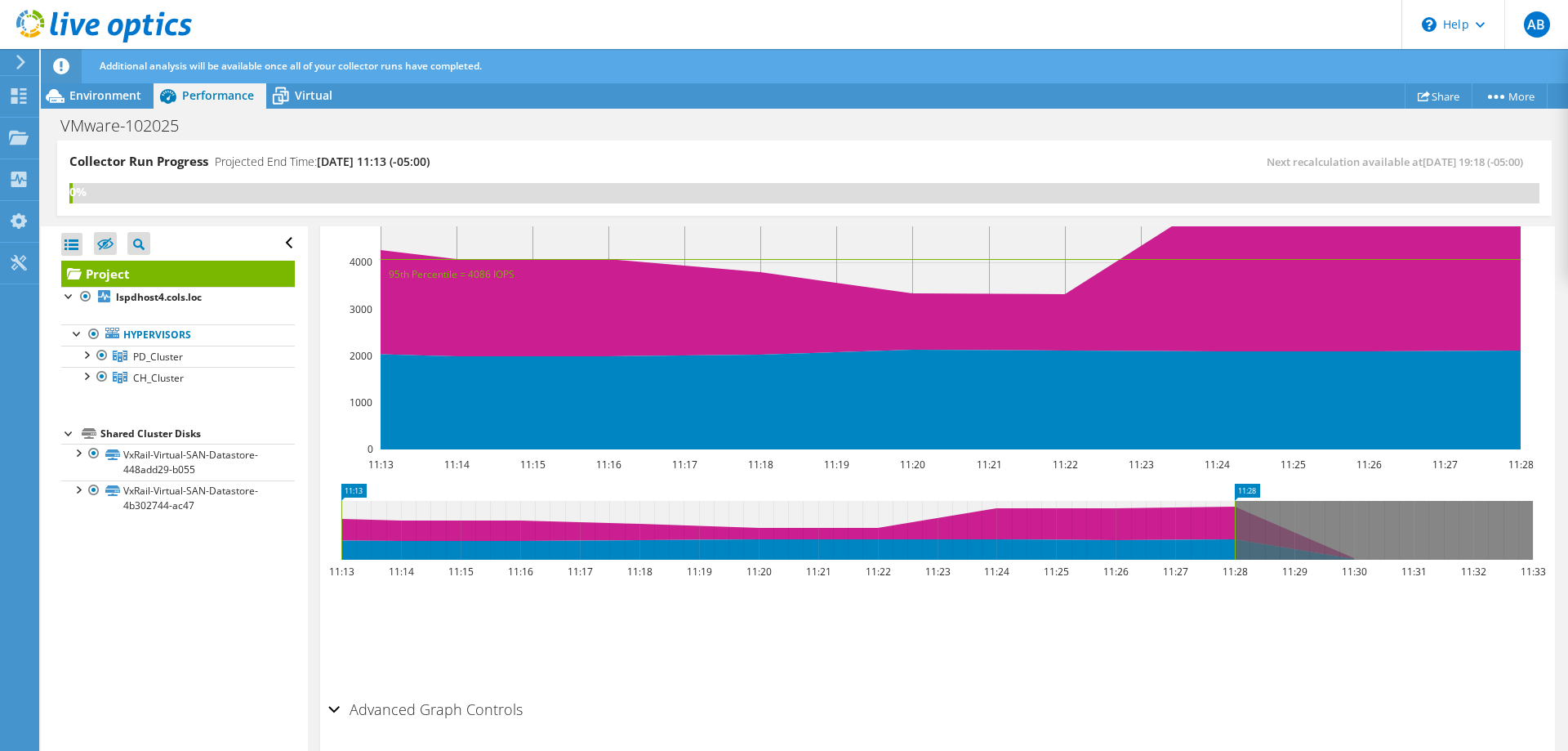
scroll to position [480, 0]
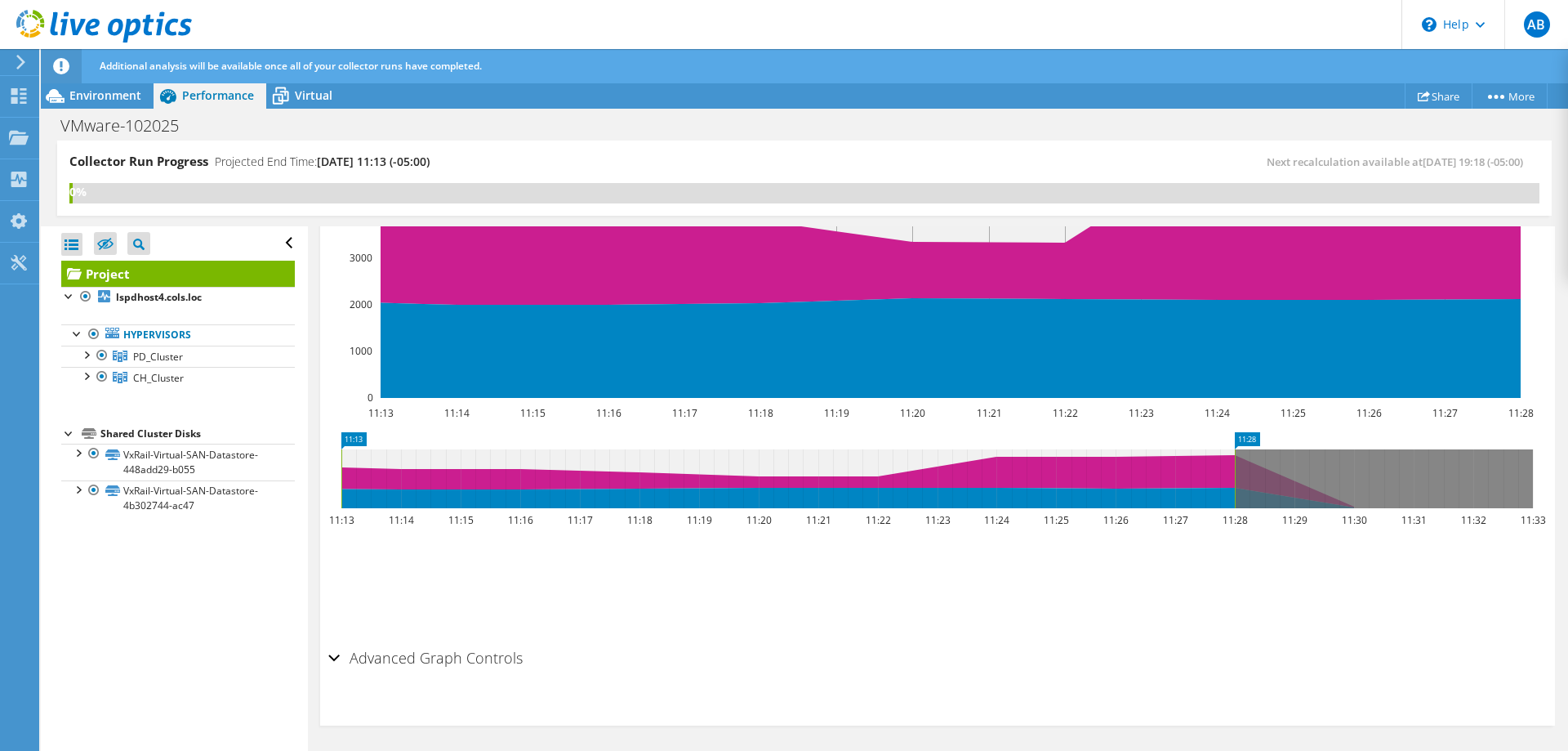
click at [462, 655] on h2 "Advanced Graph Controls" at bounding box center [425, 657] width 195 height 33
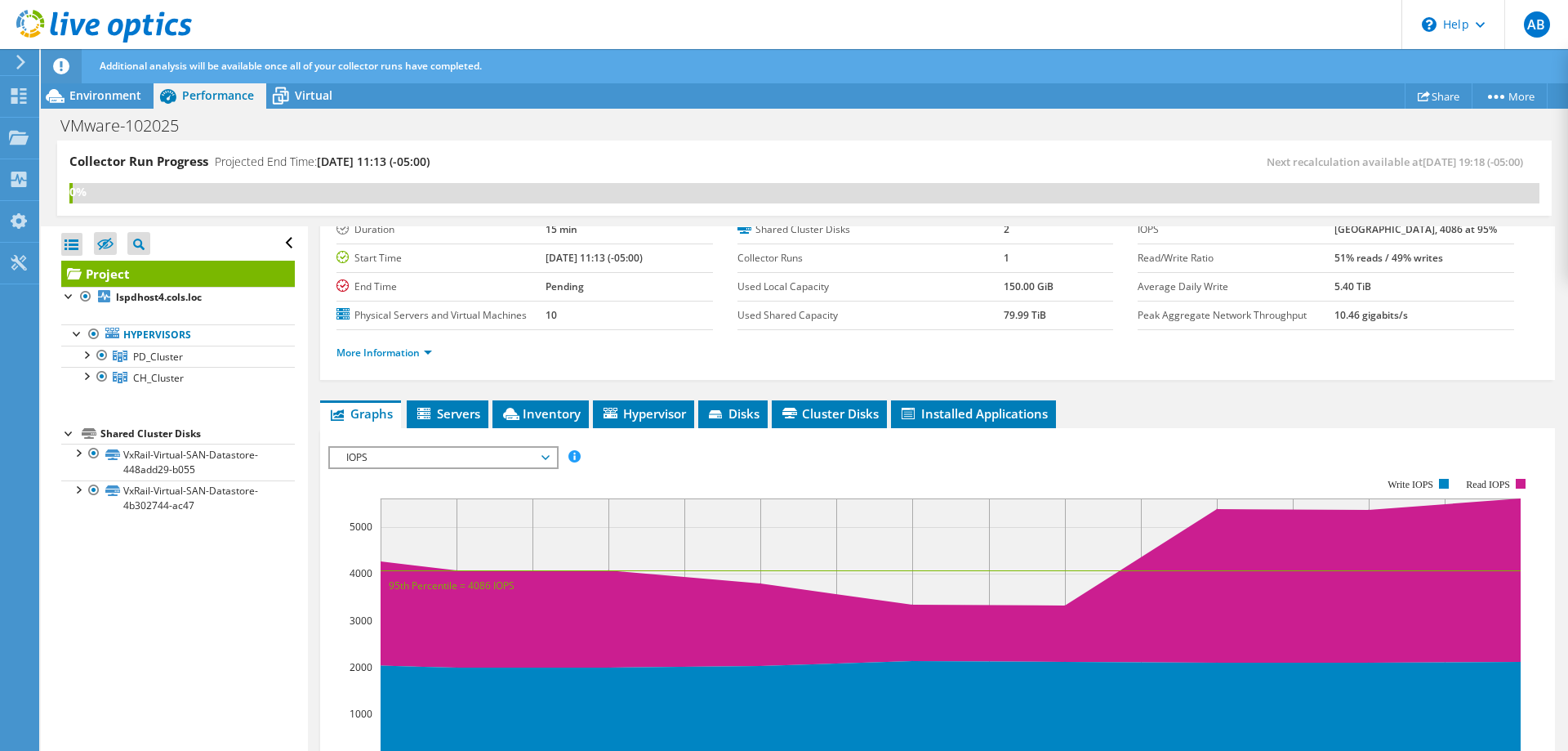
scroll to position [0, 0]
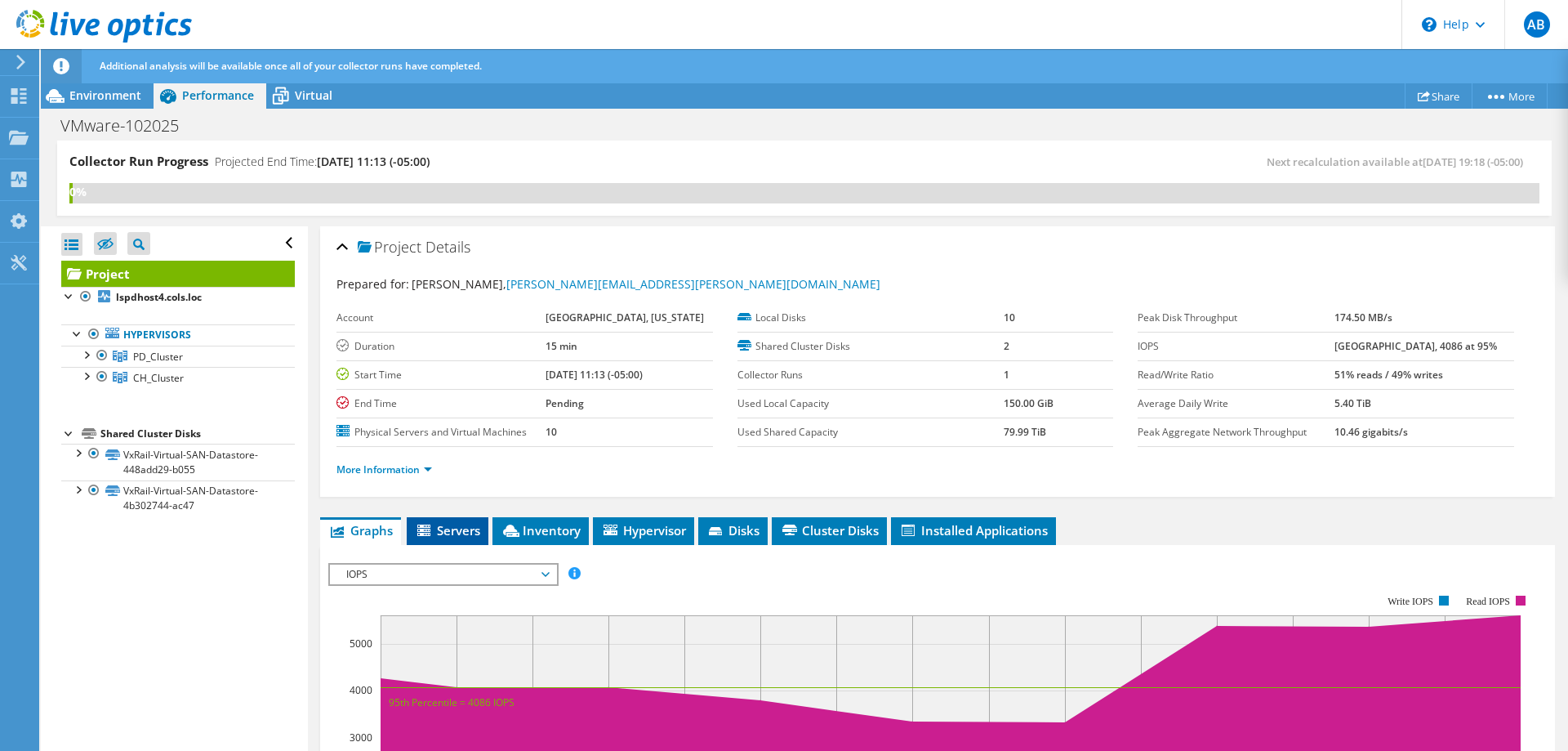
click at [434, 530] on icon at bounding box center [425, 531] width 16 height 14
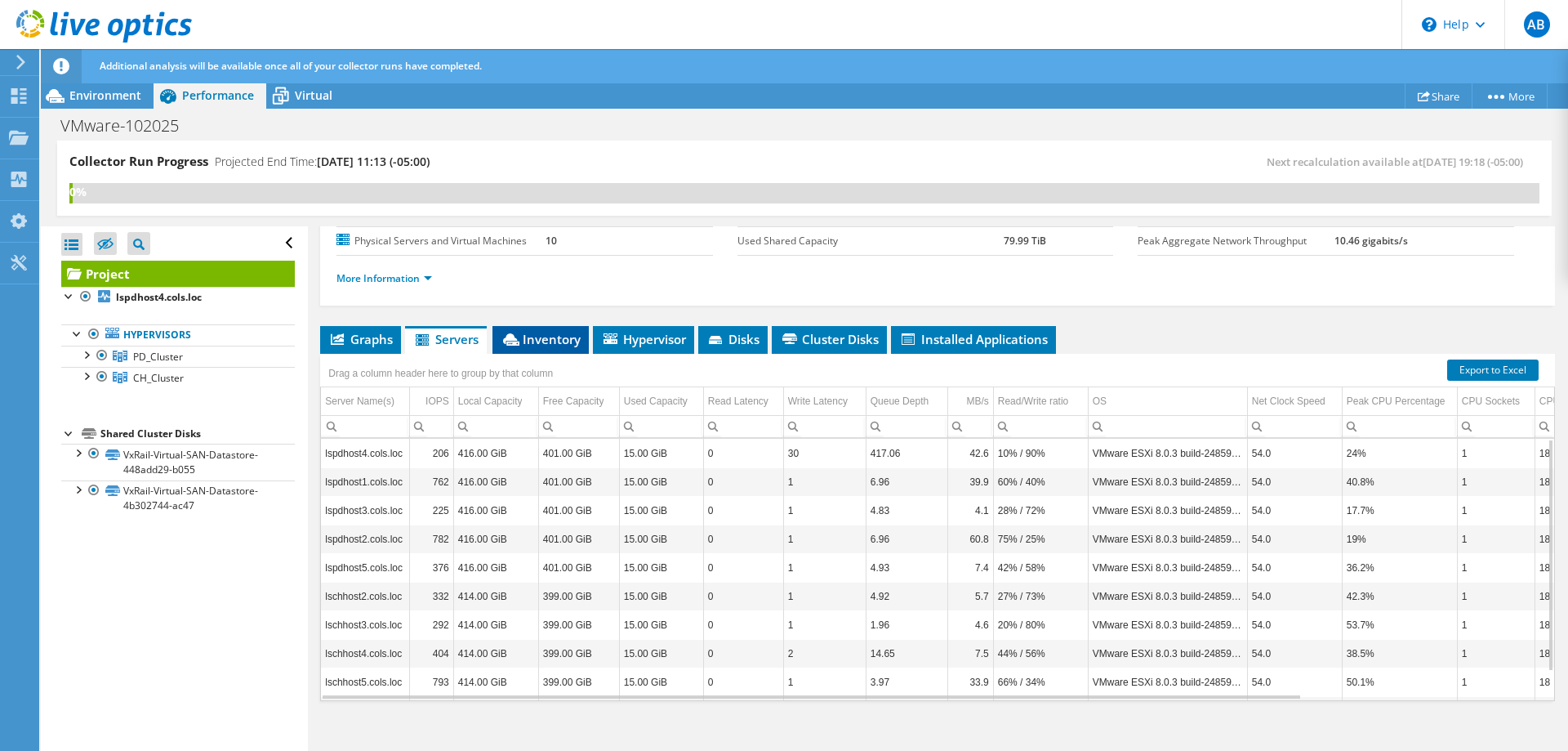
scroll to position [201, 0]
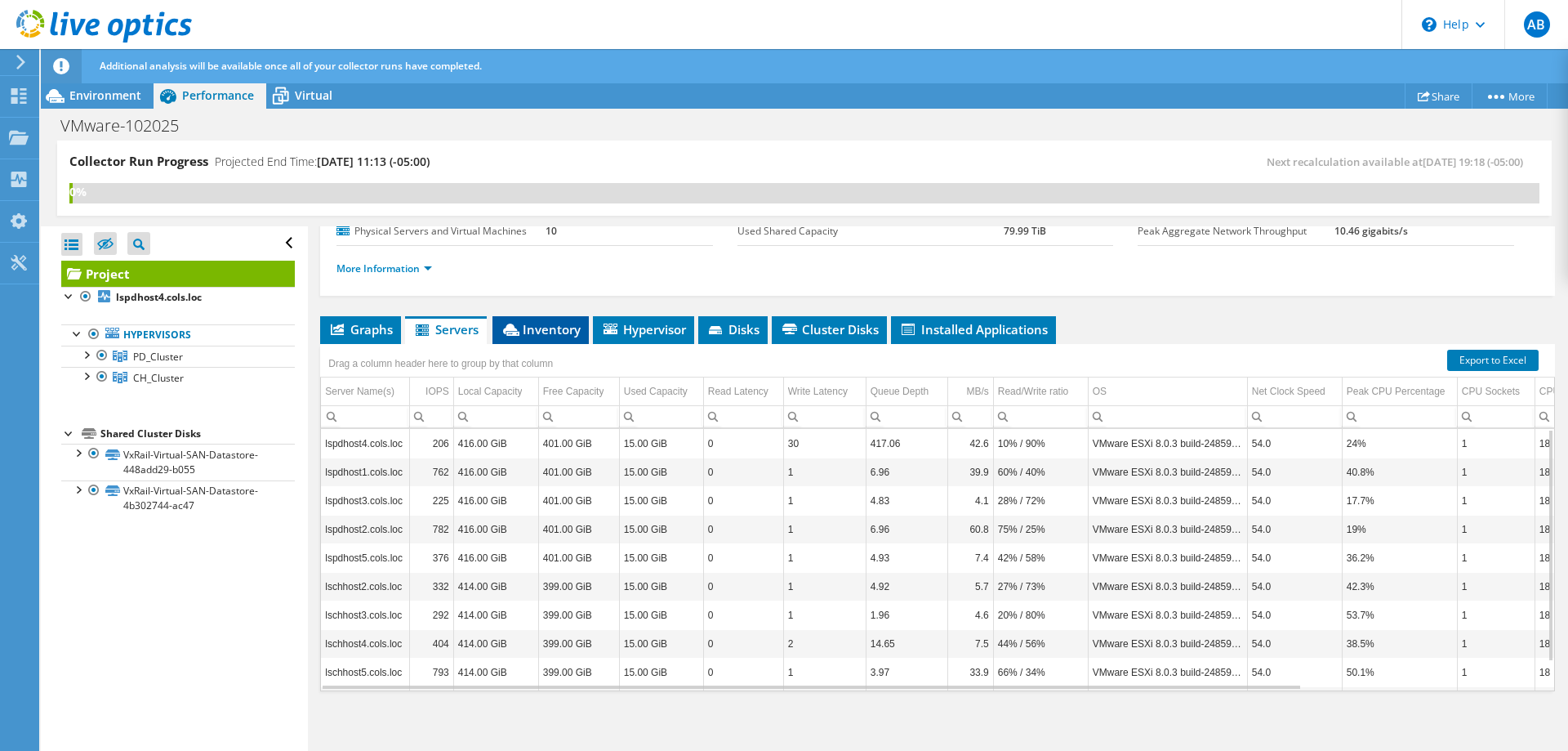
click at [545, 331] on span "Inventory" at bounding box center [540, 329] width 80 height 16
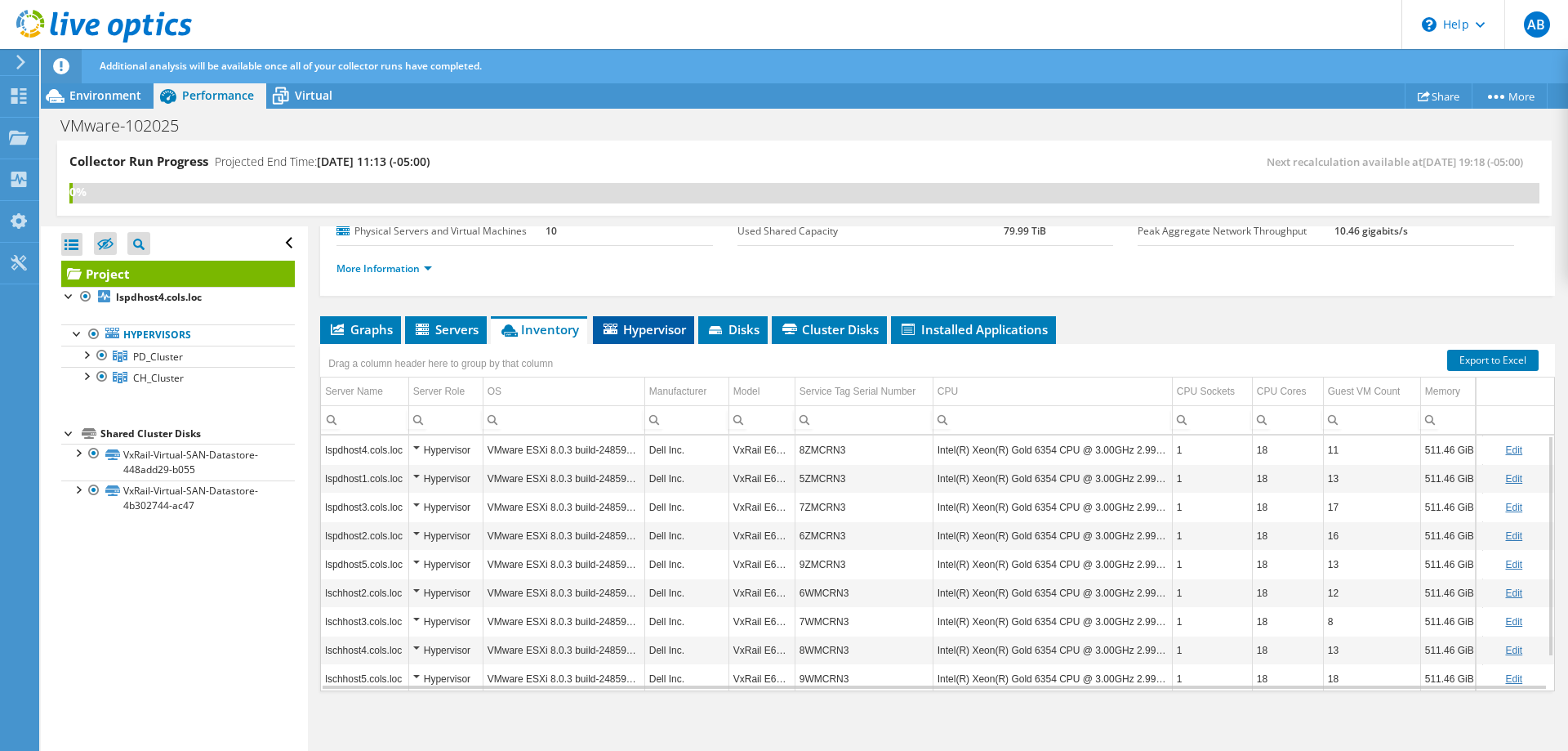
click at [659, 333] on span "Hypervisor" at bounding box center [643, 329] width 85 height 16
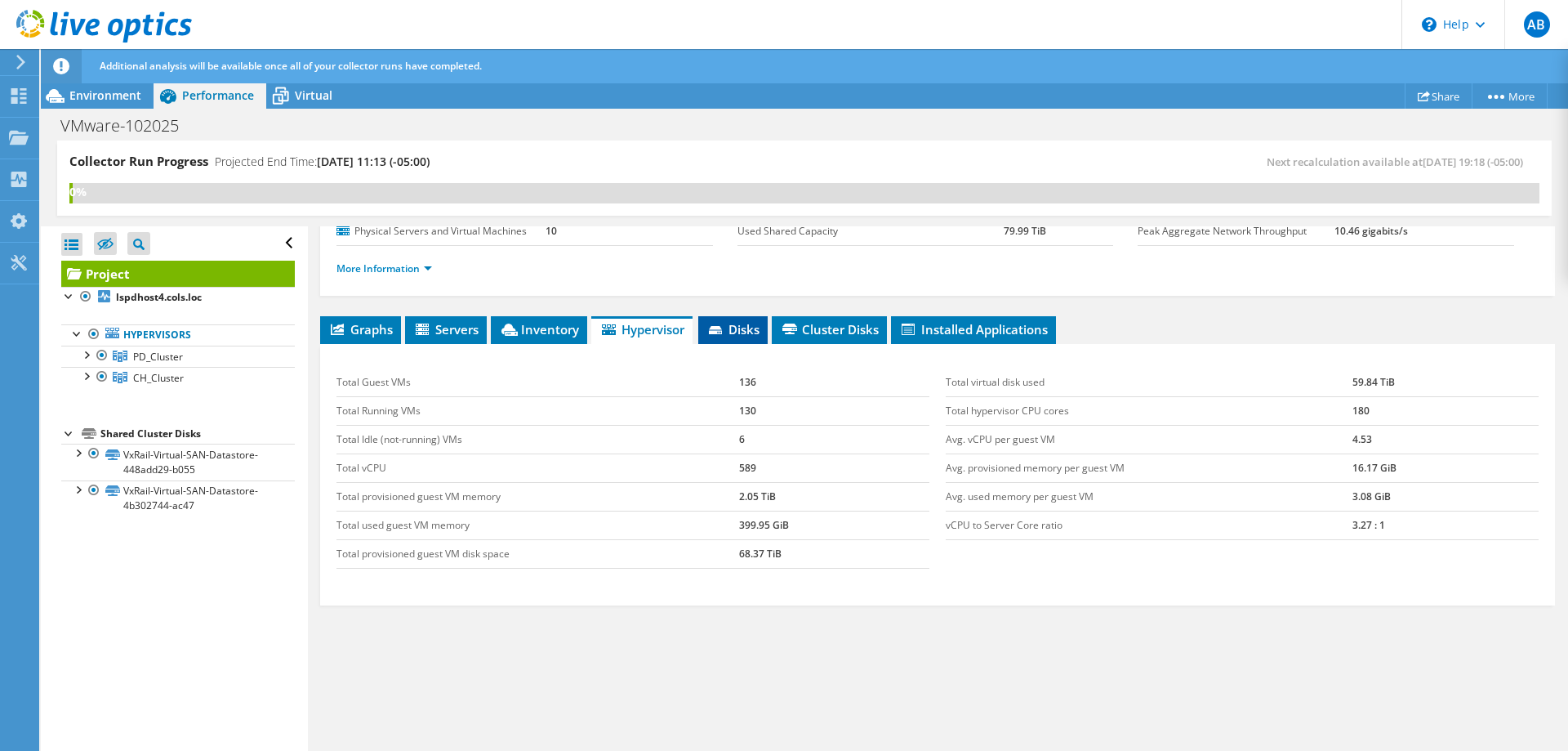
click at [754, 330] on span "Disks" at bounding box center [733, 329] width 53 height 16
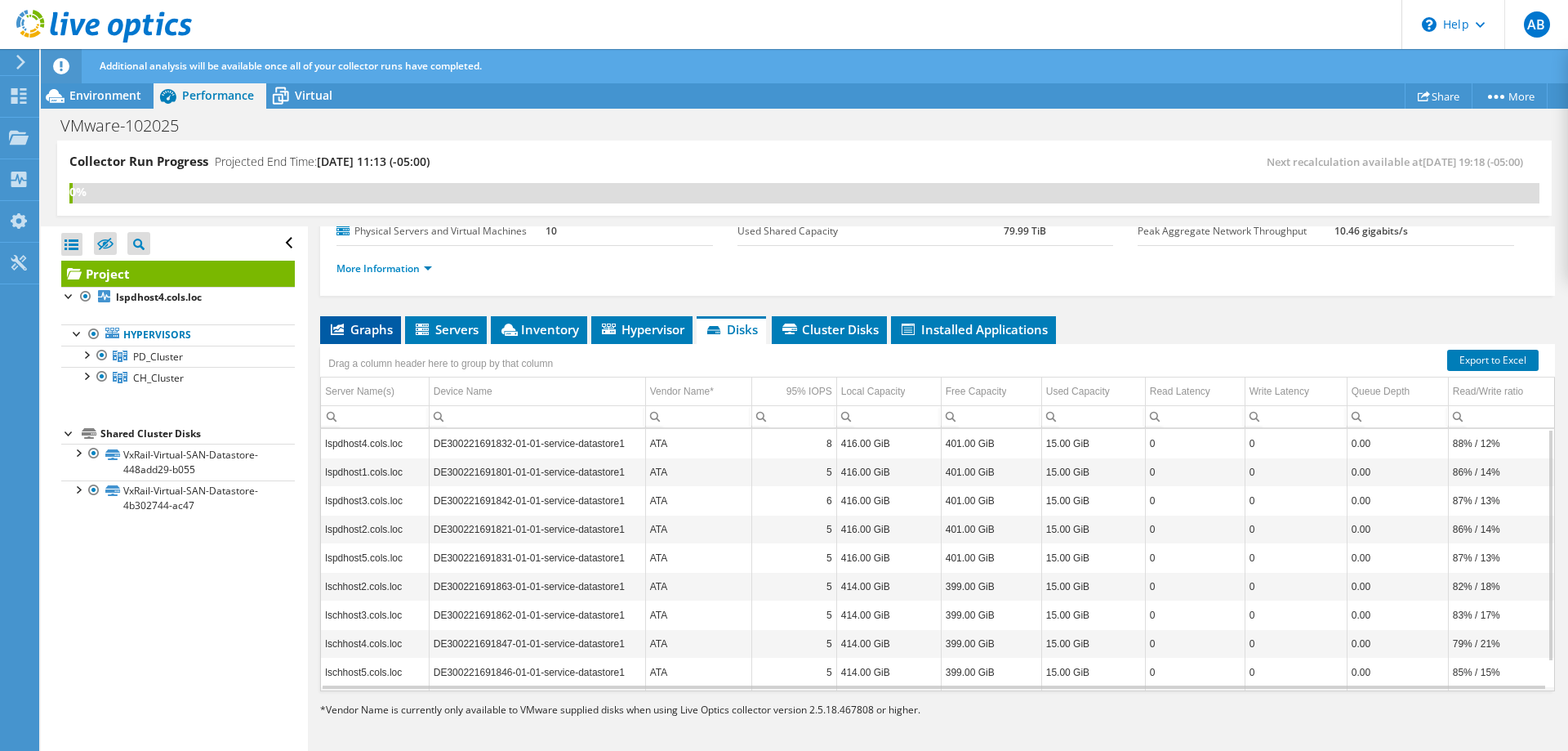
click at [365, 332] on span "Graphs" at bounding box center [360, 329] width 65 height 16
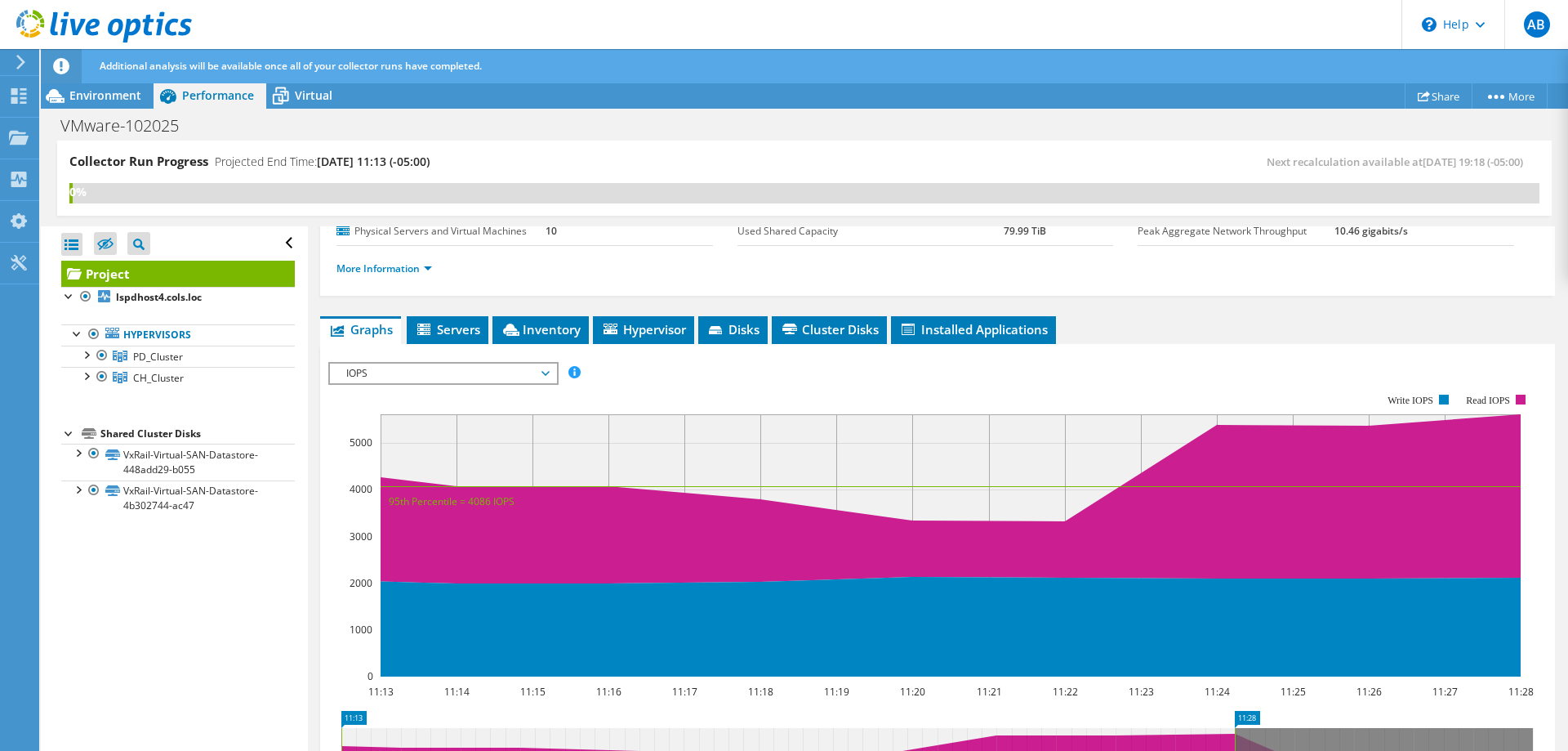
scroll to position [0, 0]
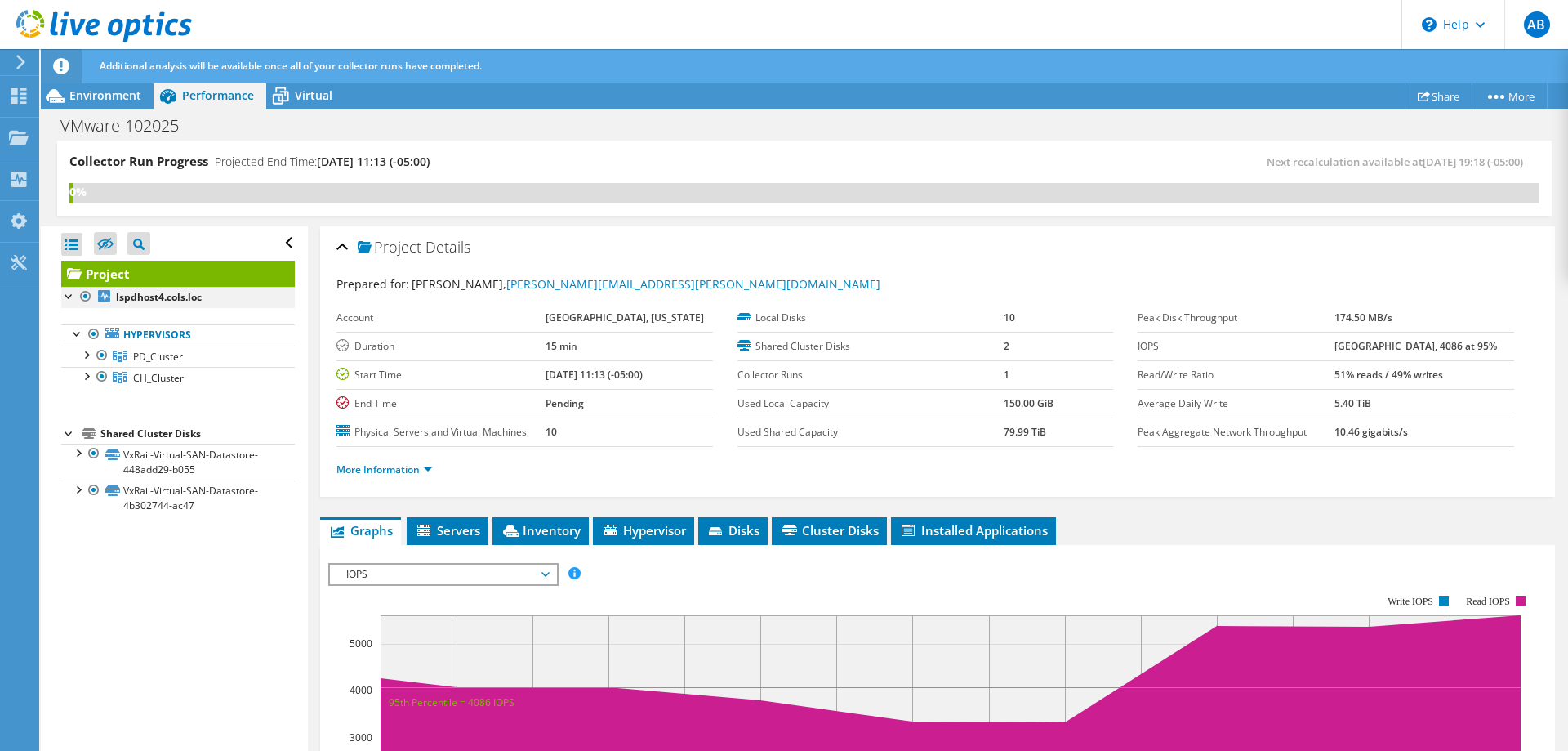
click at [68, 295] on div at bounding box center [69, 295] width 16 height 16
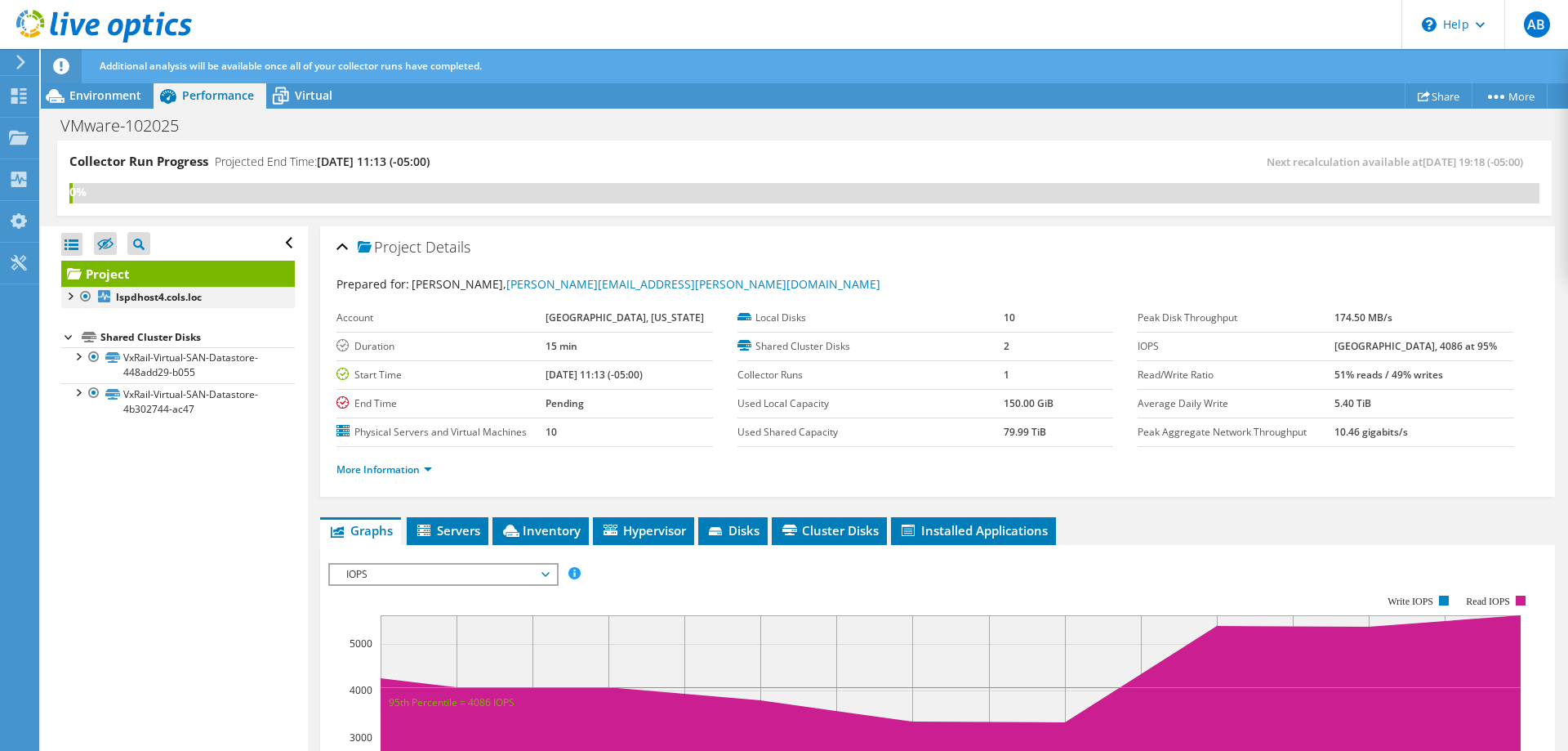
click at [67, 300] on div at bounding box center [69, 295] width 16 height 16
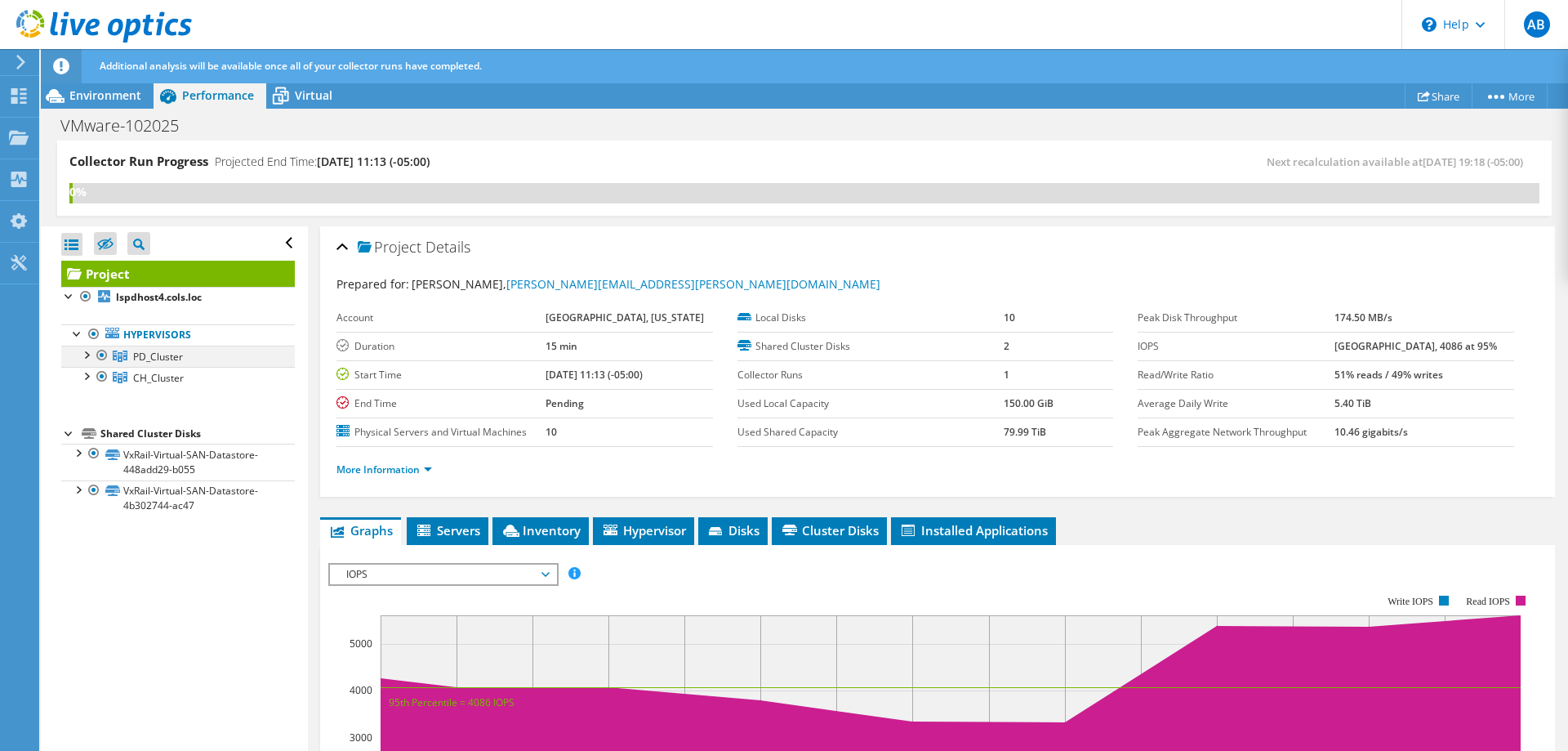
click at [88, 353] on div at bounding box center [85, 353] width 16 height 16
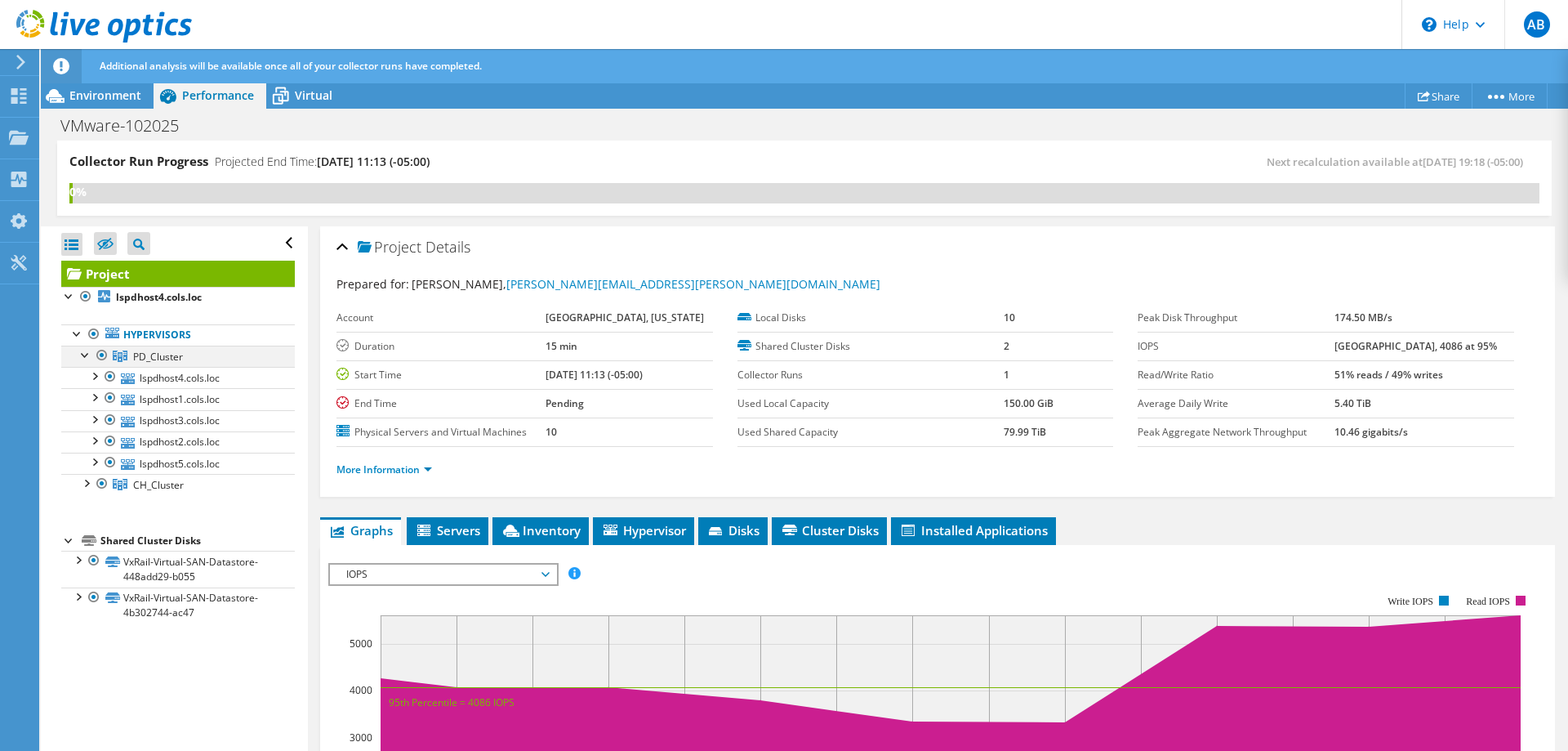
click at [88, 353] on div at bounding box center [85, 353] width 16 height 16
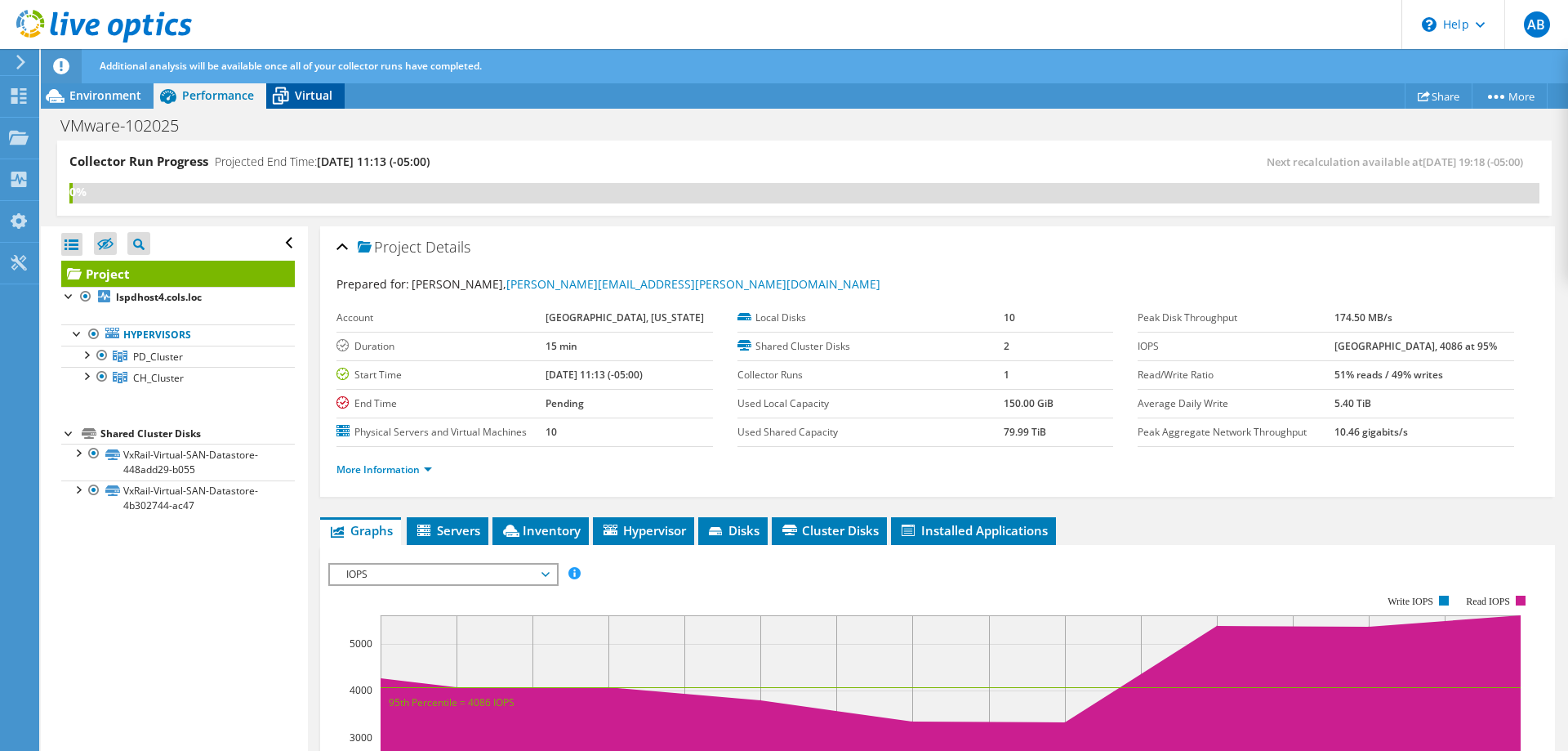
click at [322, 102] on span "Virtual" at bounding box center [313, 95] width 38 height 16
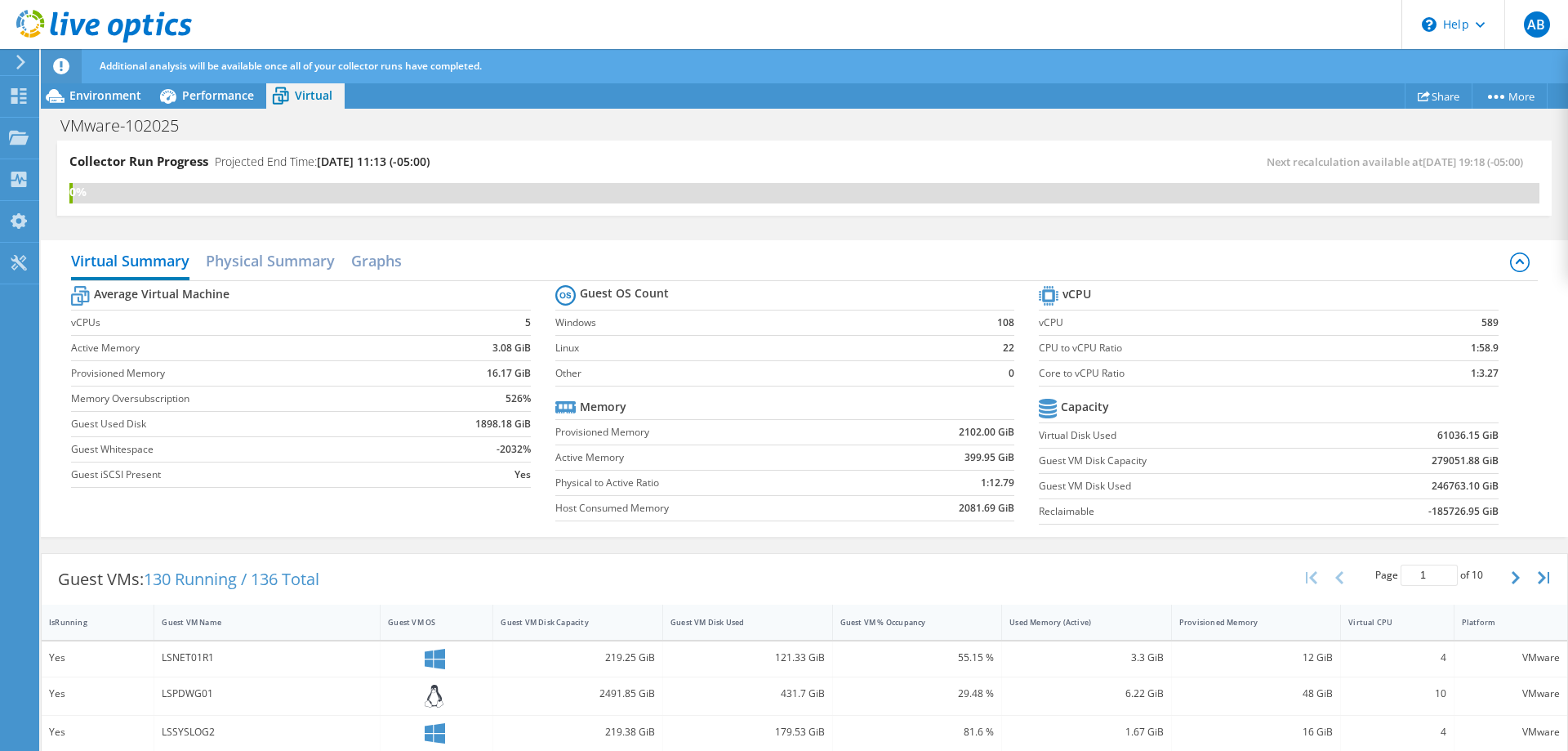
scroll to position [250, 0]
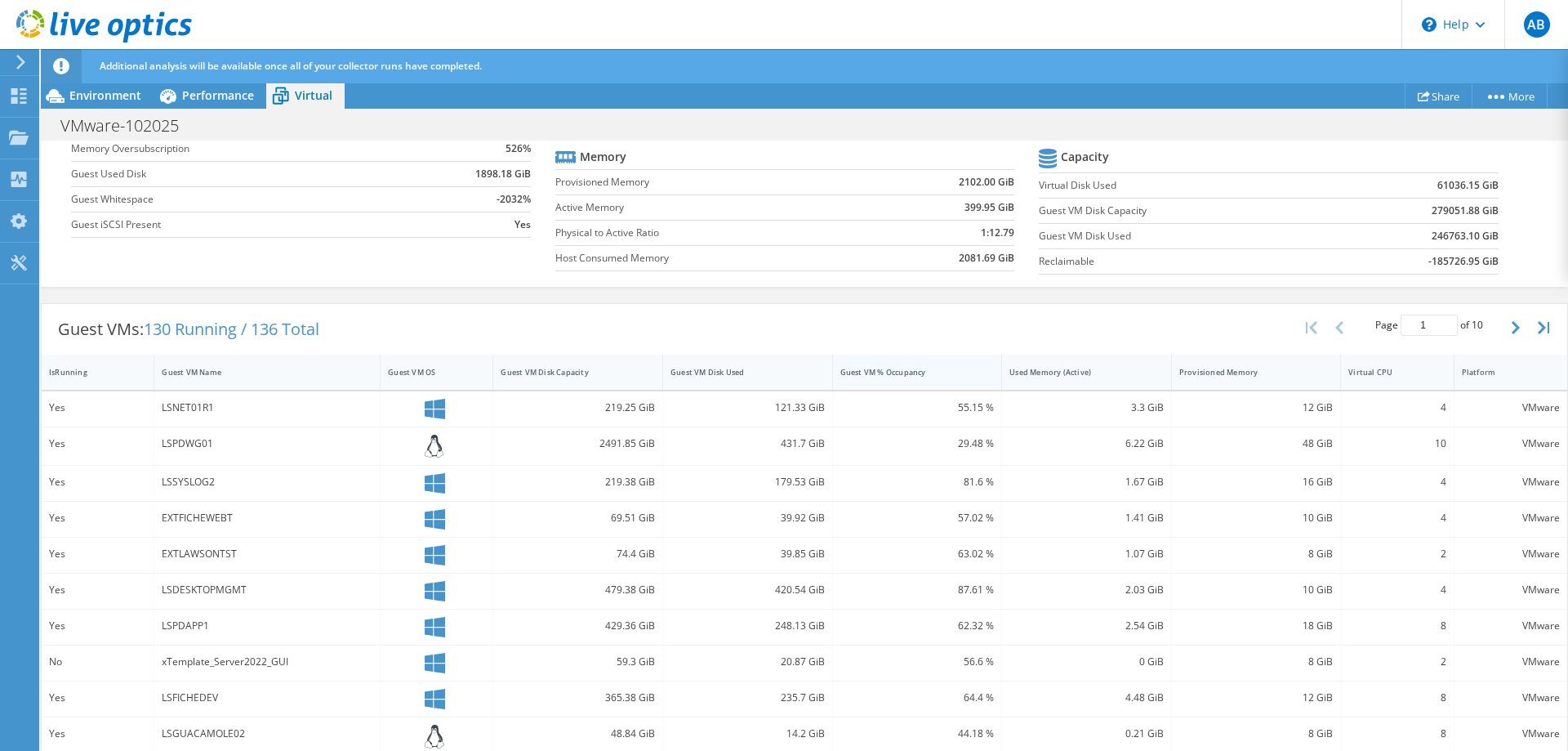
click at [905, 371] on div "Guest VM % Occupancy" at bounding box center [908, 372] width 134 height 10
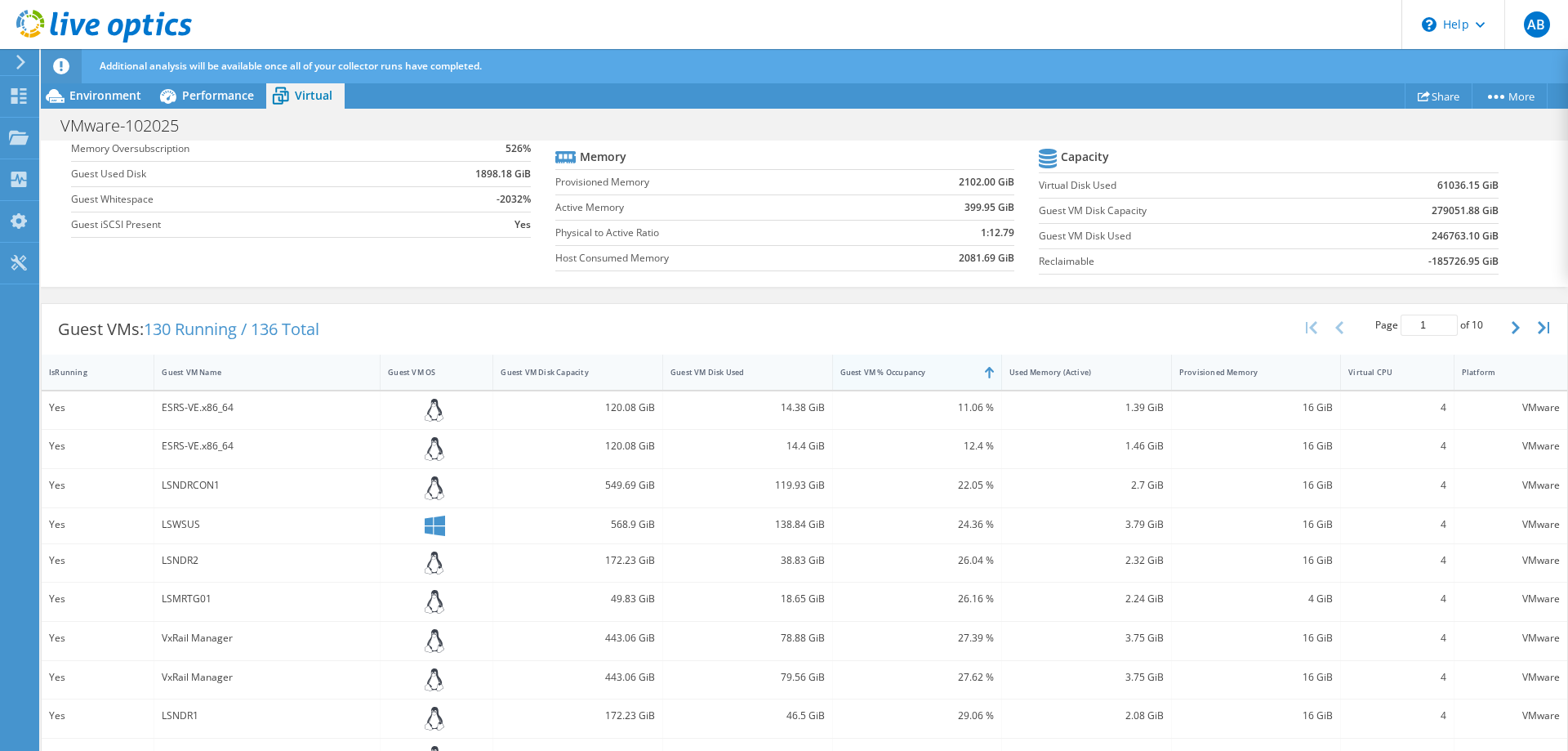
click at [905, 371] on div "Guest VM % Occupancy" at bounding box center [908, 372] width 134 height 10
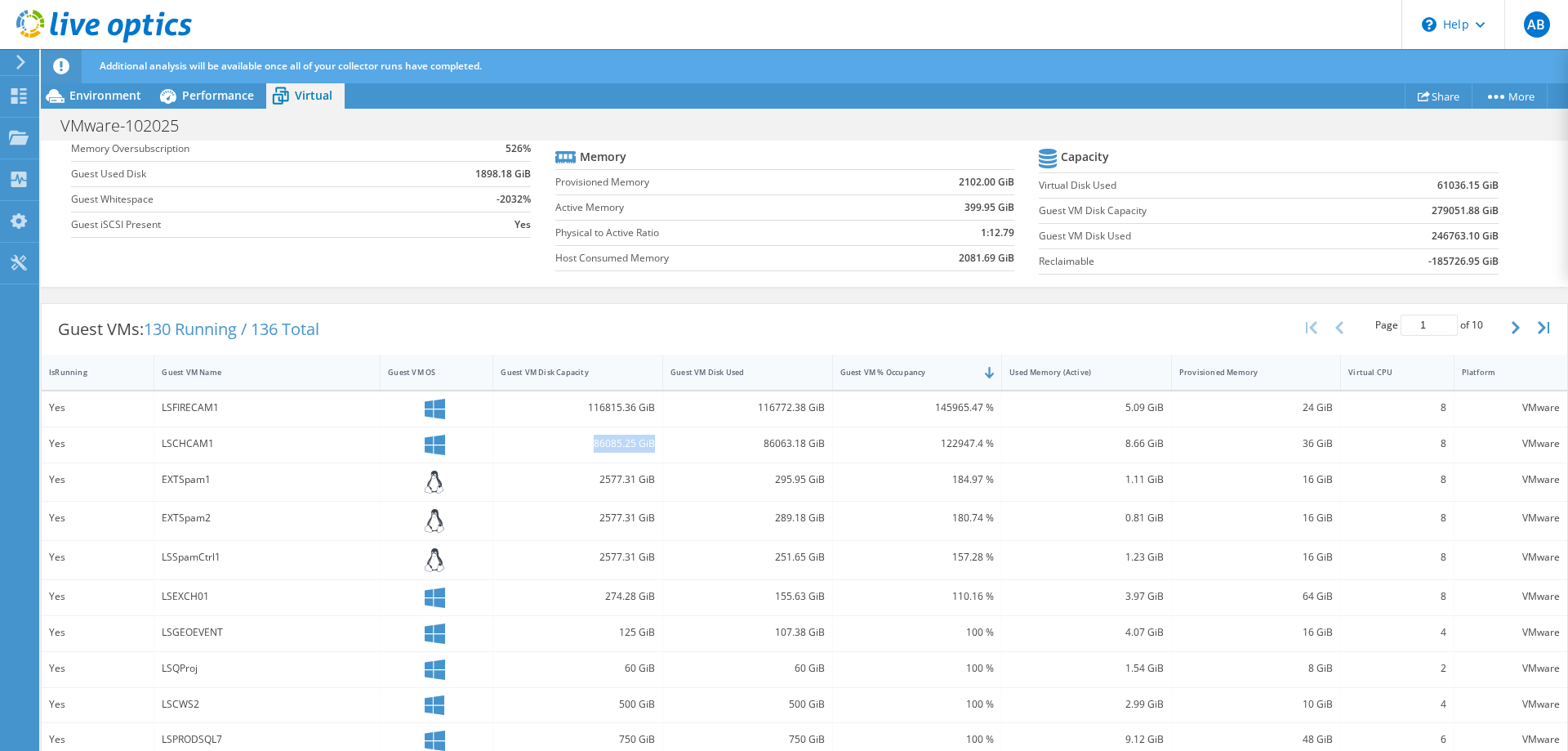
drag, startPoint x: 593, startPoint y: 435, endPoint x: 659, endPoint y: 439, distance: 66.1
click at [659, 439] on div "86085.25 GiB" at bounding box center [578, 444] width 170 height 35
click at [753, 374] on div "Guest VM Disk Used" at bounding box center [738, 372] width 134 height 10
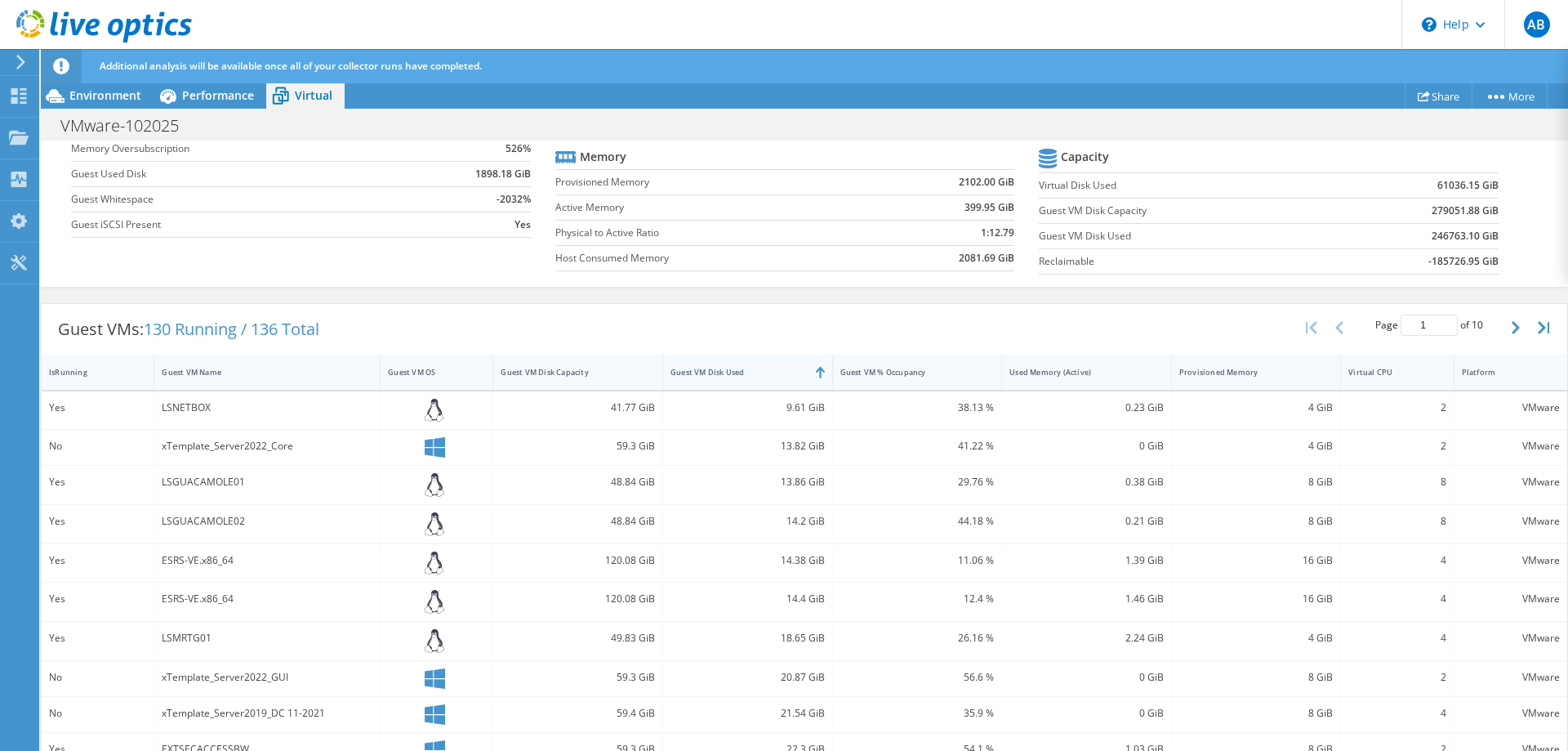
click at [753, 374] on div "Guest VM Disk Used" at bounding box center [738, 372] width 134 height 10
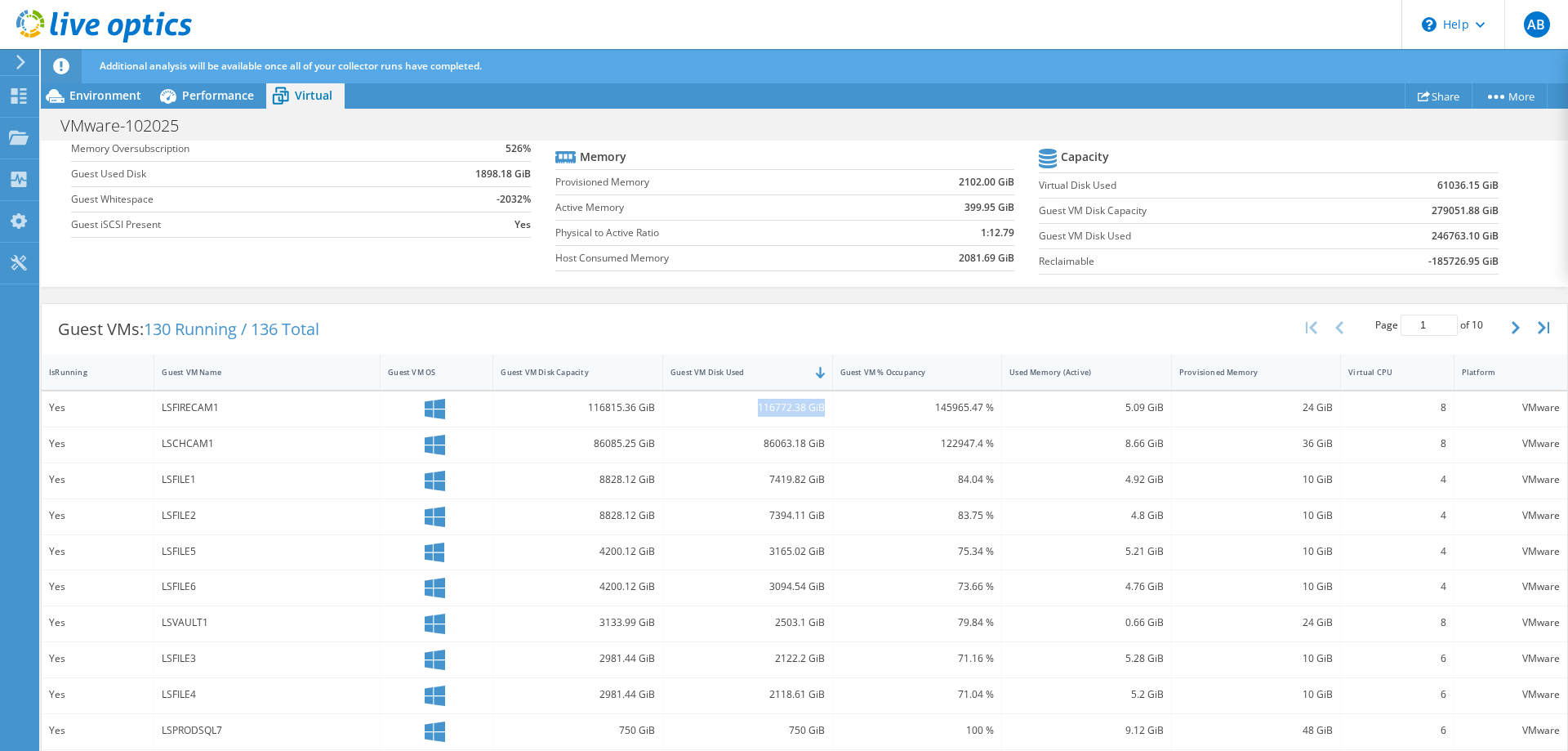
drag, startPoint x: 757, startPoint y: 411, endPoint x: 824, endPoint y: 410, distance: 67.0
click at [824, 410] on div "116772.38 GiB" at bounding box center [747, 407] width 154 height 18
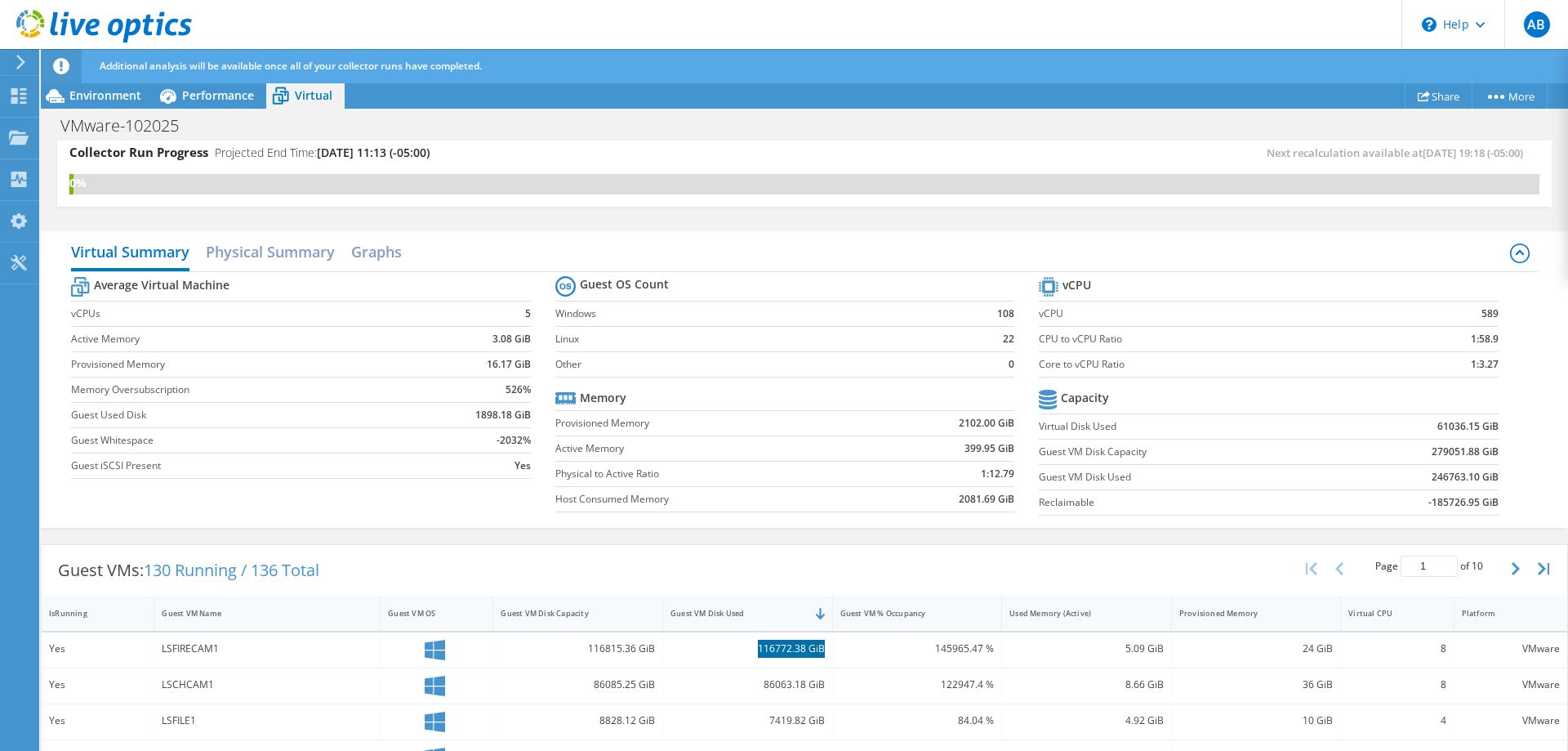
scroll to position [0, 0]
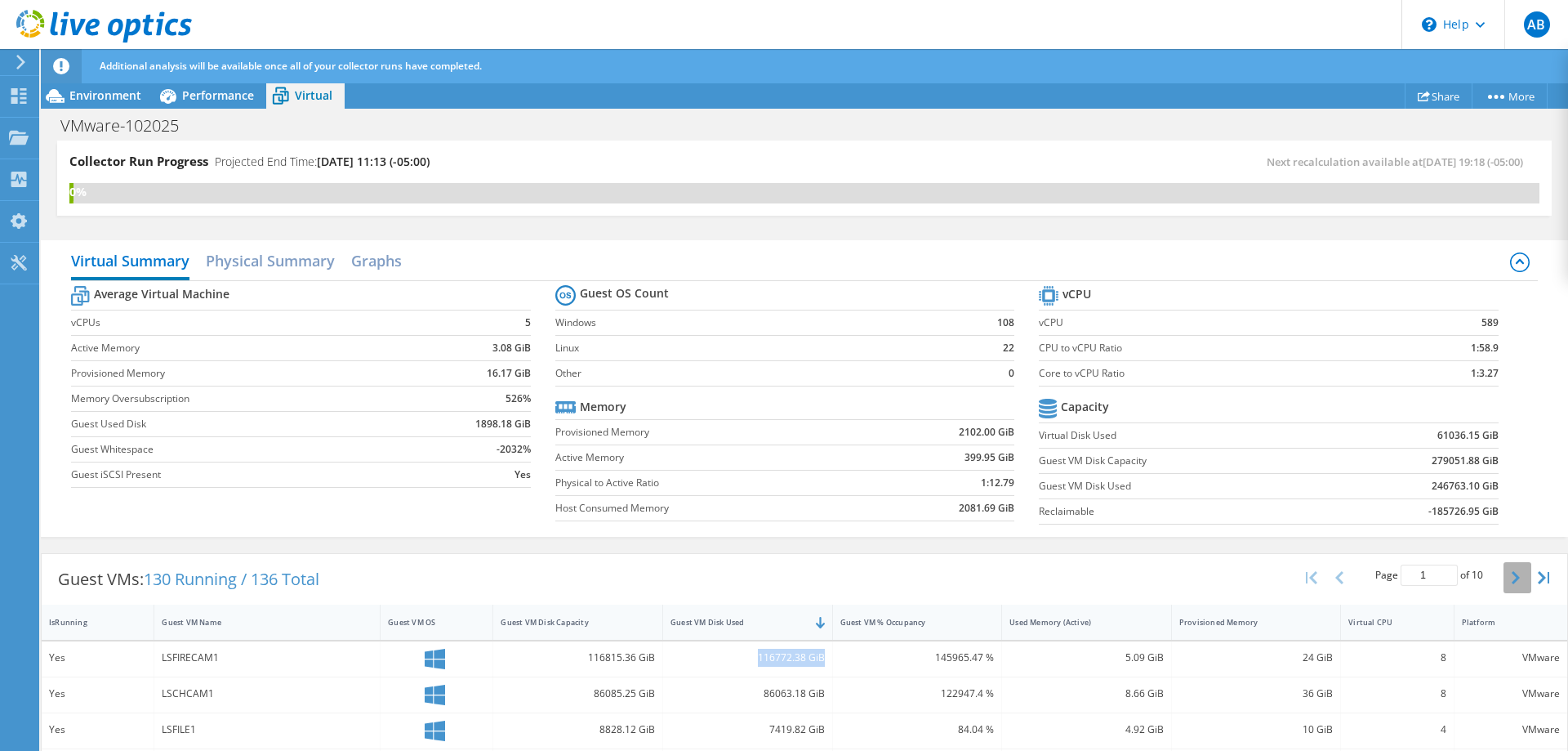
click at [1519, 579] on icon "button" at bounding box center [1515, 577] width 8 height 13
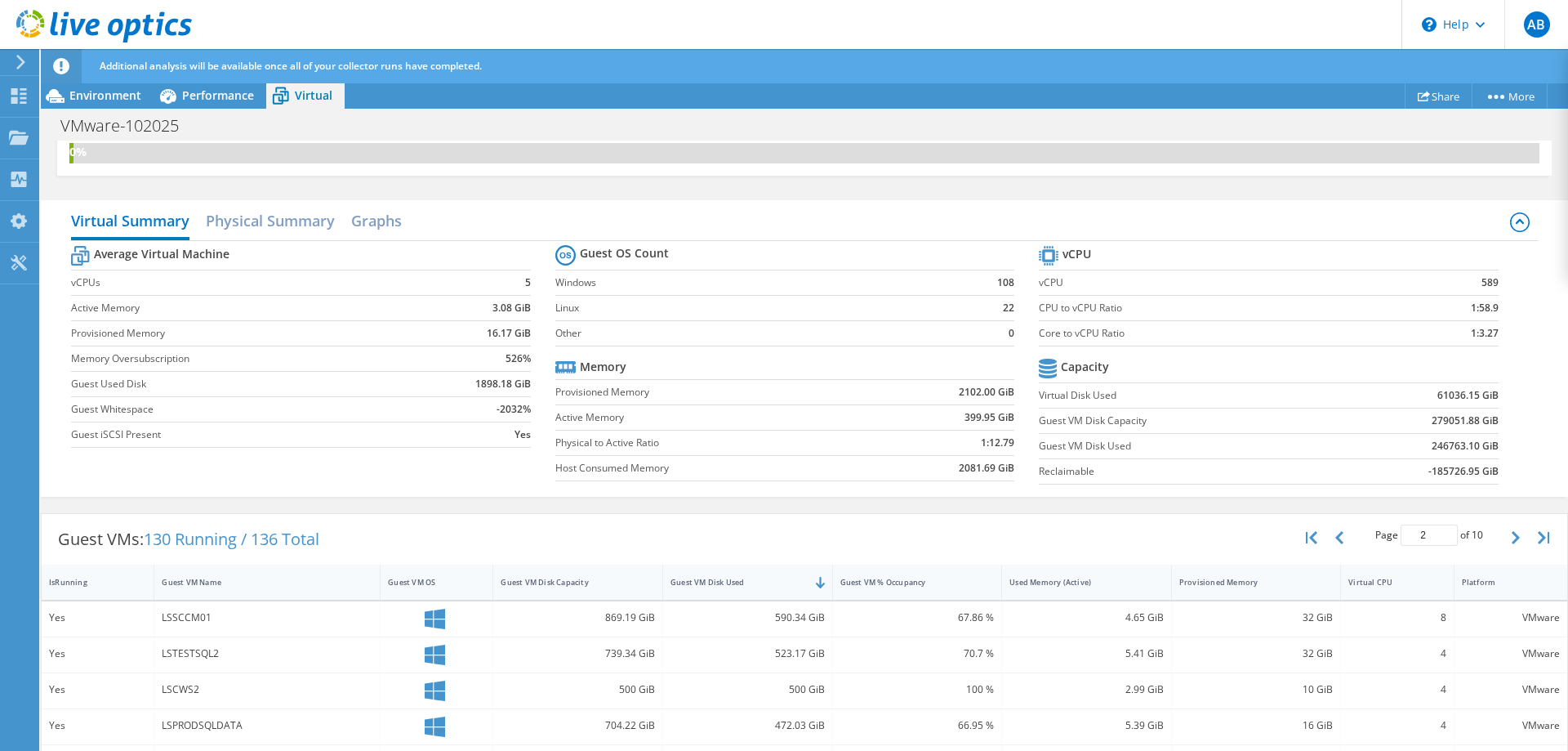
scroll to position [31, 0]
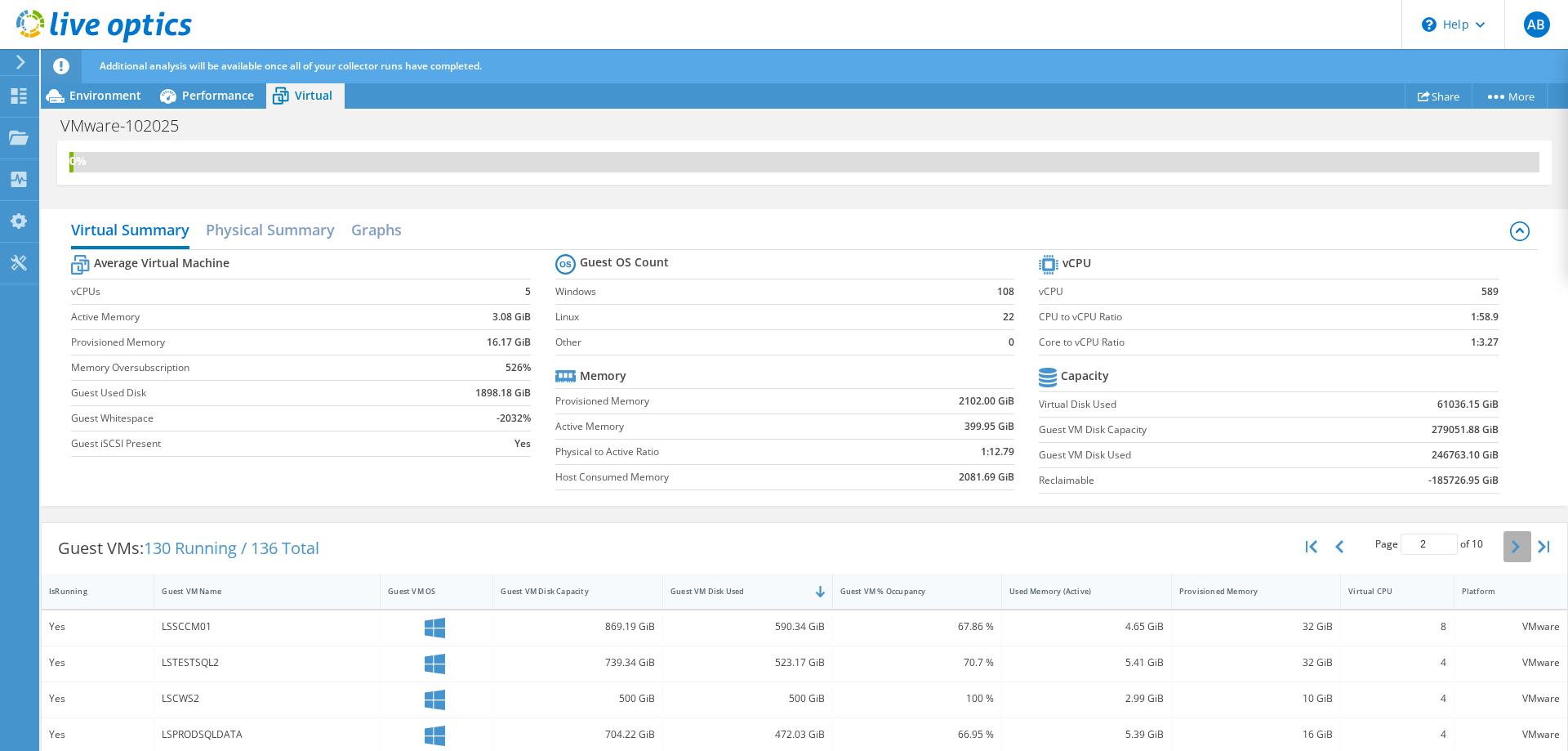
click at [1507, 545] on button "button" at bounding box center [1517, 546] width 28 height 31
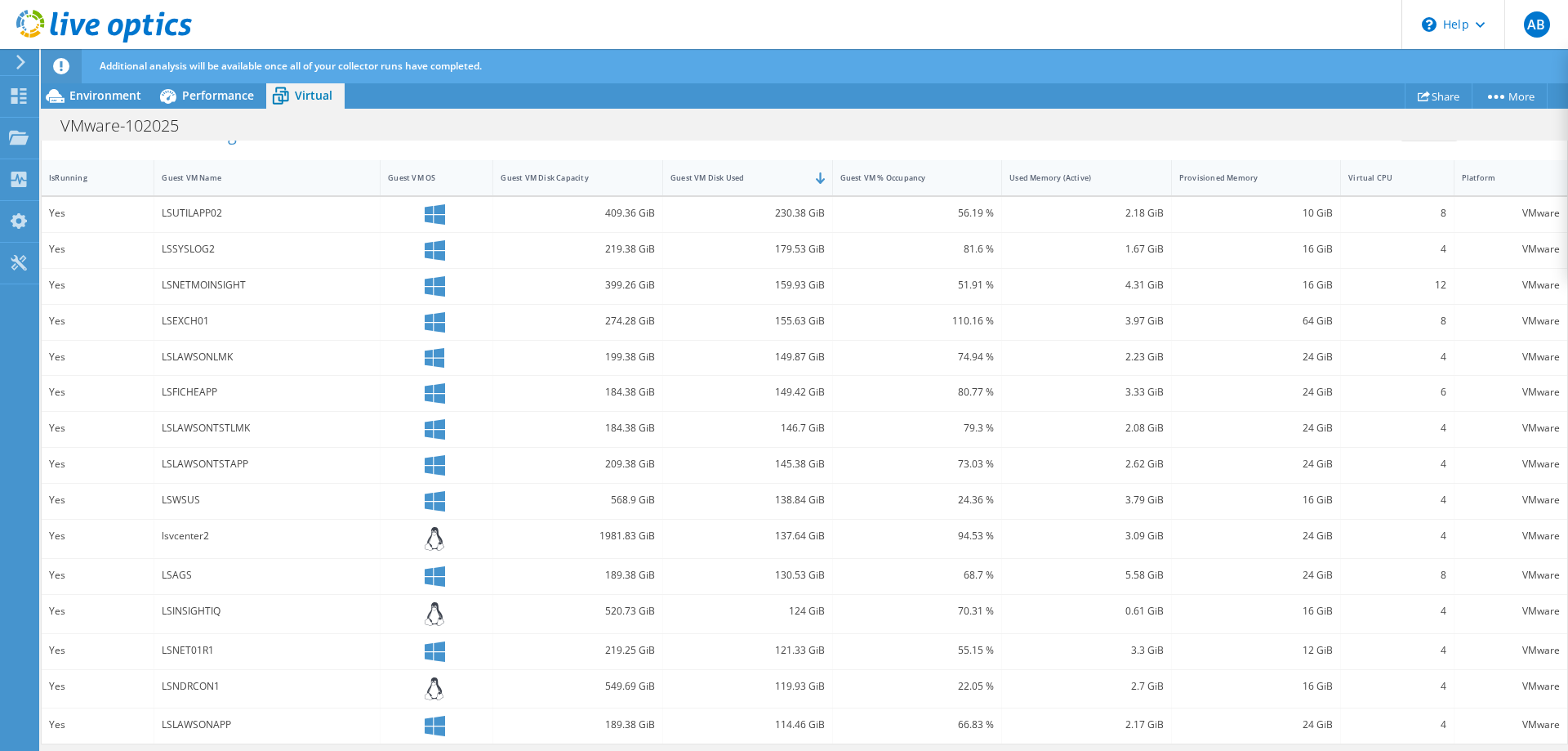
scroll to position [28, 0]
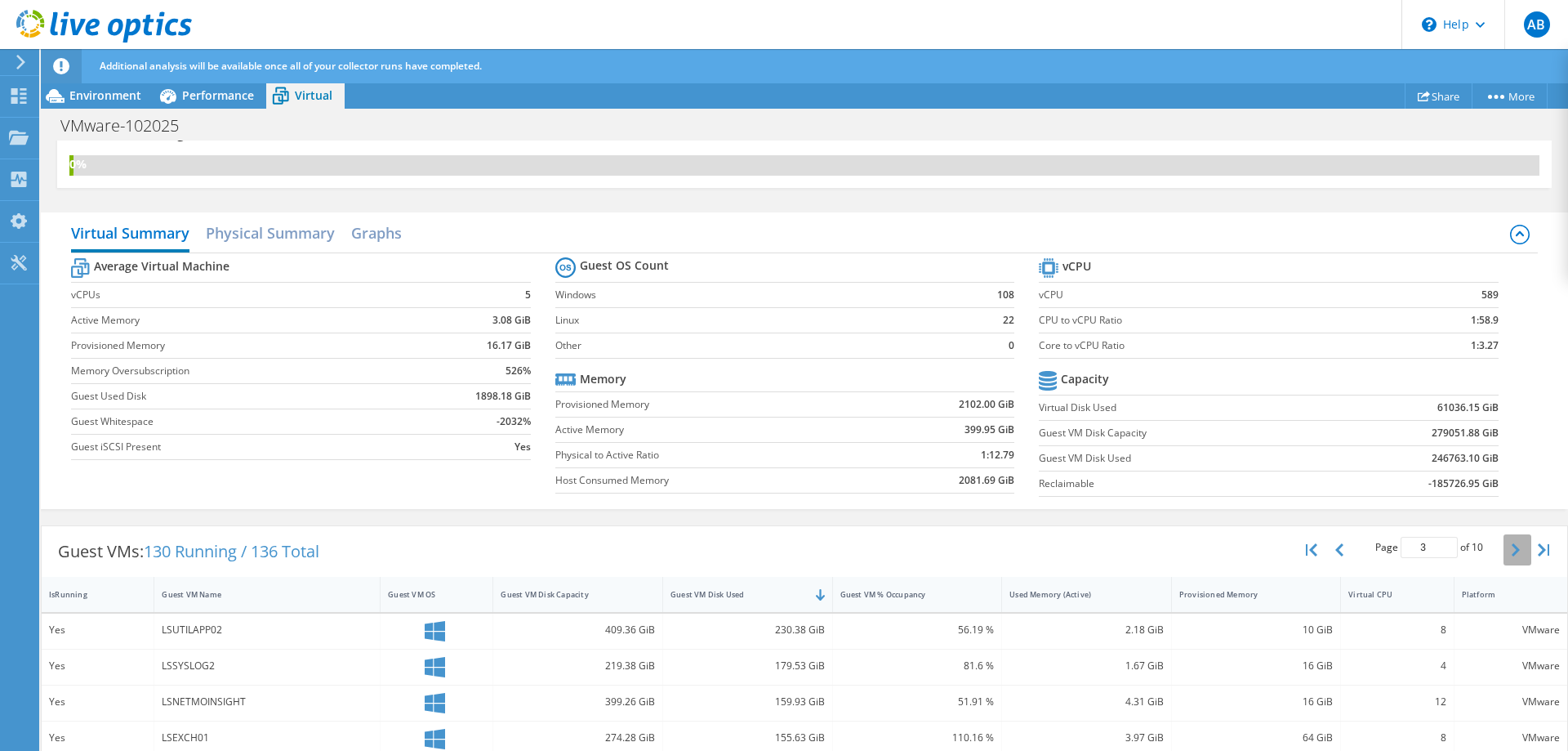
click at [1507, 553] on button "button" at bounding box center [1517, 549] width 28 height 31
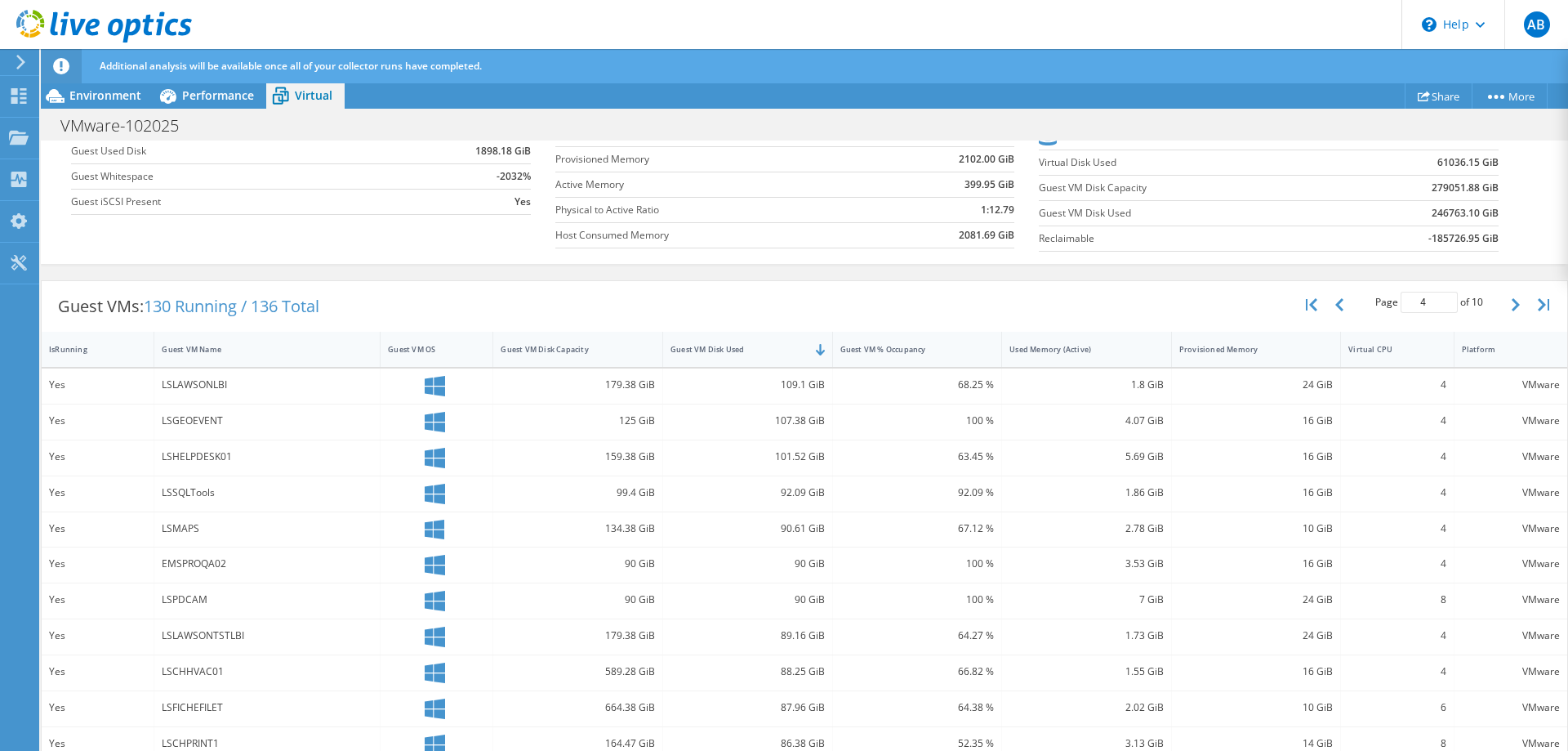
scroll to position [277, 0]
click at [1308, 301] on icon "button" at bounding box center [1311, 299] width 11 height 13
type input "1"
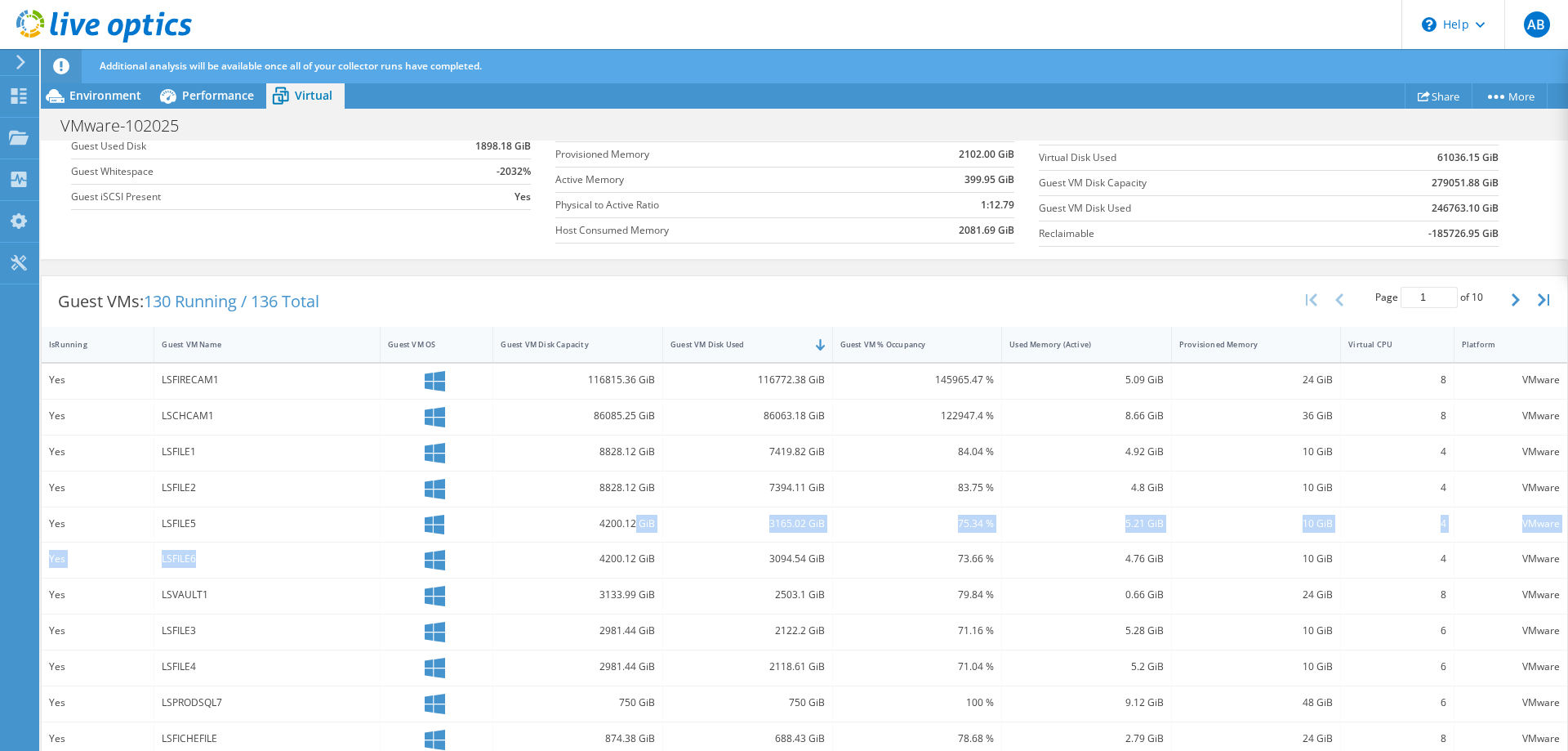
drag, startPoint x: 1060, startPoint y: 618, endPoint x: 635, endPoint y: 523, distance: 435.5
click at [1002, 614] on div "5.28 GiB" at bounding box center [1087, 631] width 170 height 35
click at [479, 462] on div at bounding box center [436, 453] width 97 height 21
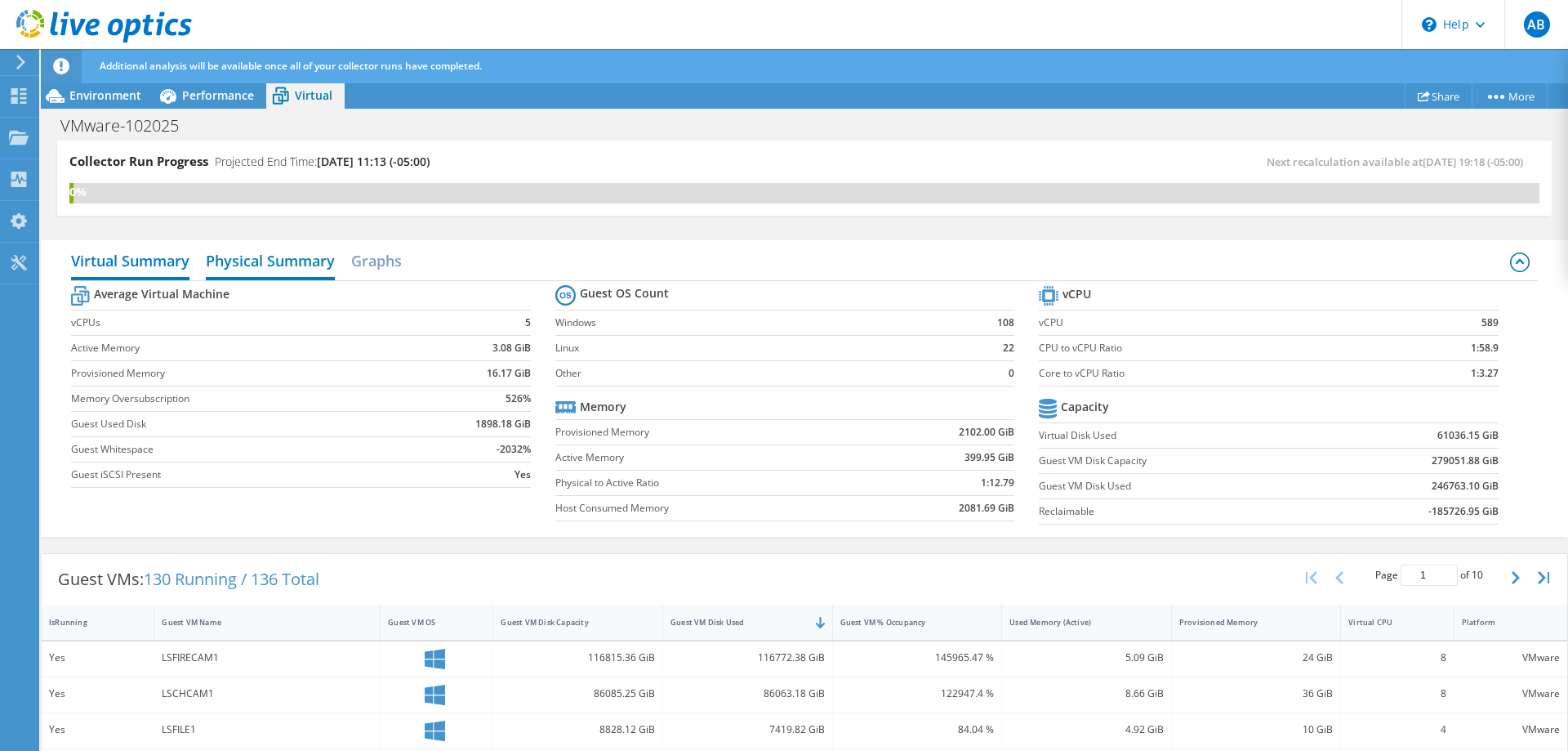
click at [298, 260] on h2 "Physical Summary" at bounding box center [270, 263] width 129 height 36
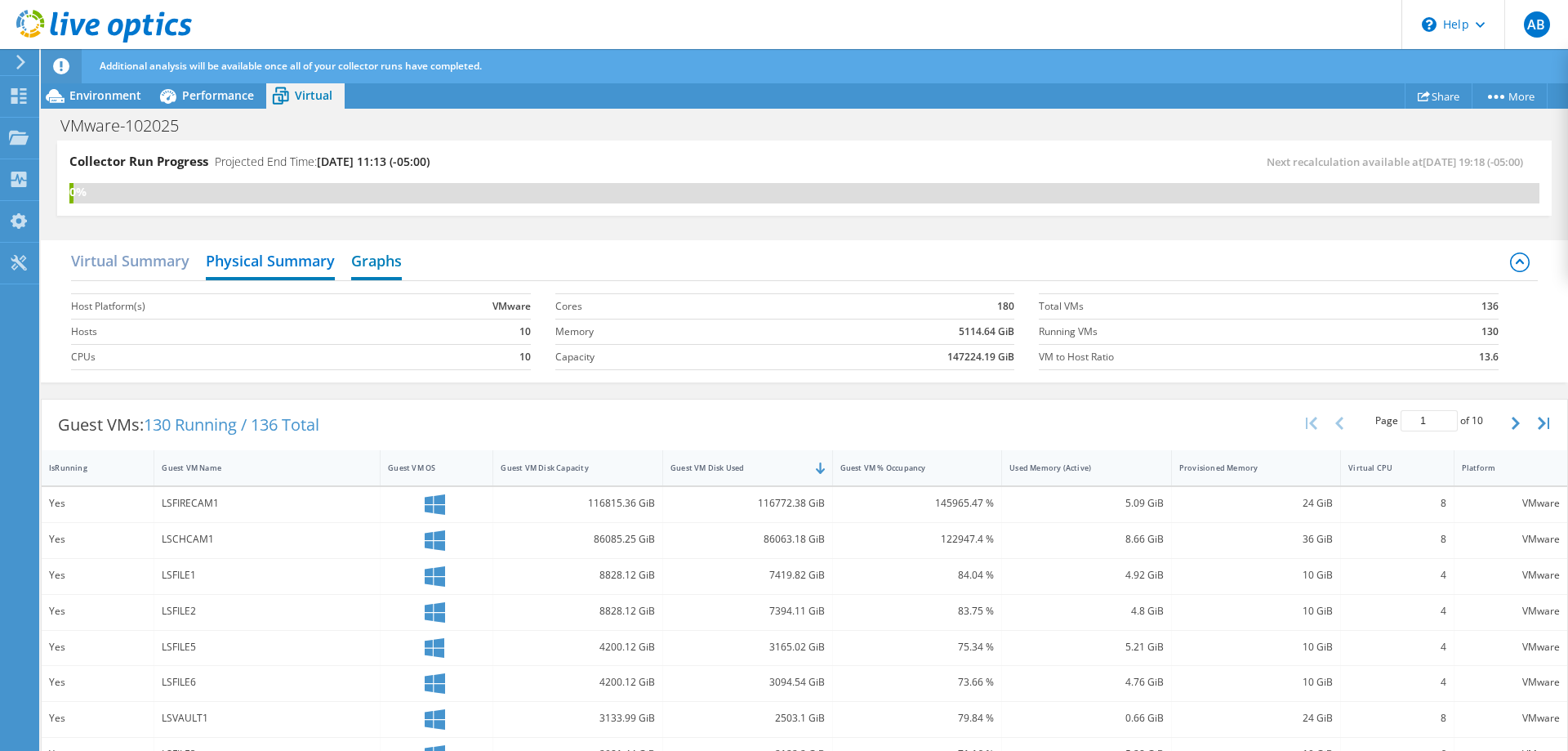
click at [367, 260] on h2 "Graphs" at bounding box center [376, 263] width 51 height 36
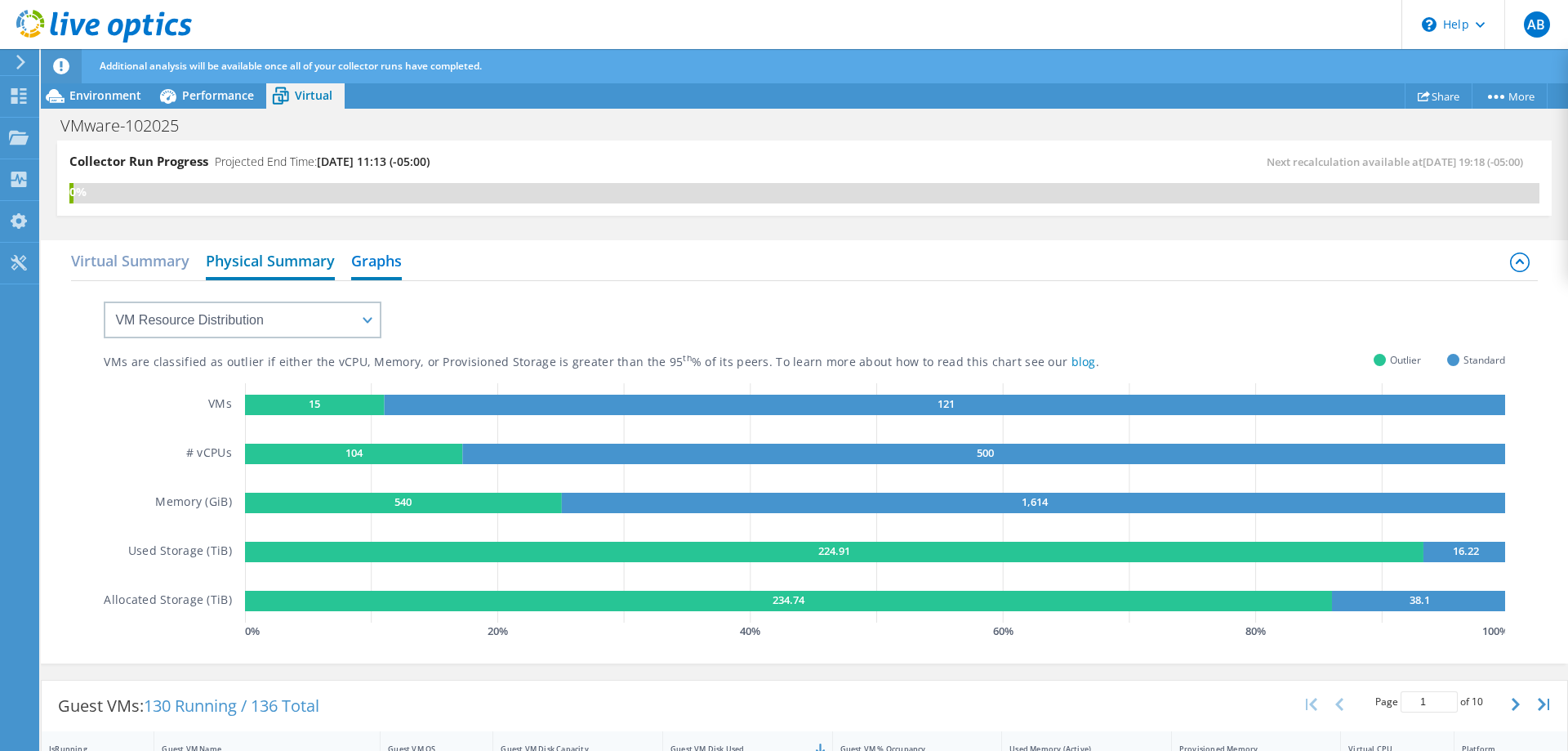
click at [317, 260] on h2 "Physical Summary" at bounding box center [270, 263] width 129 height 36
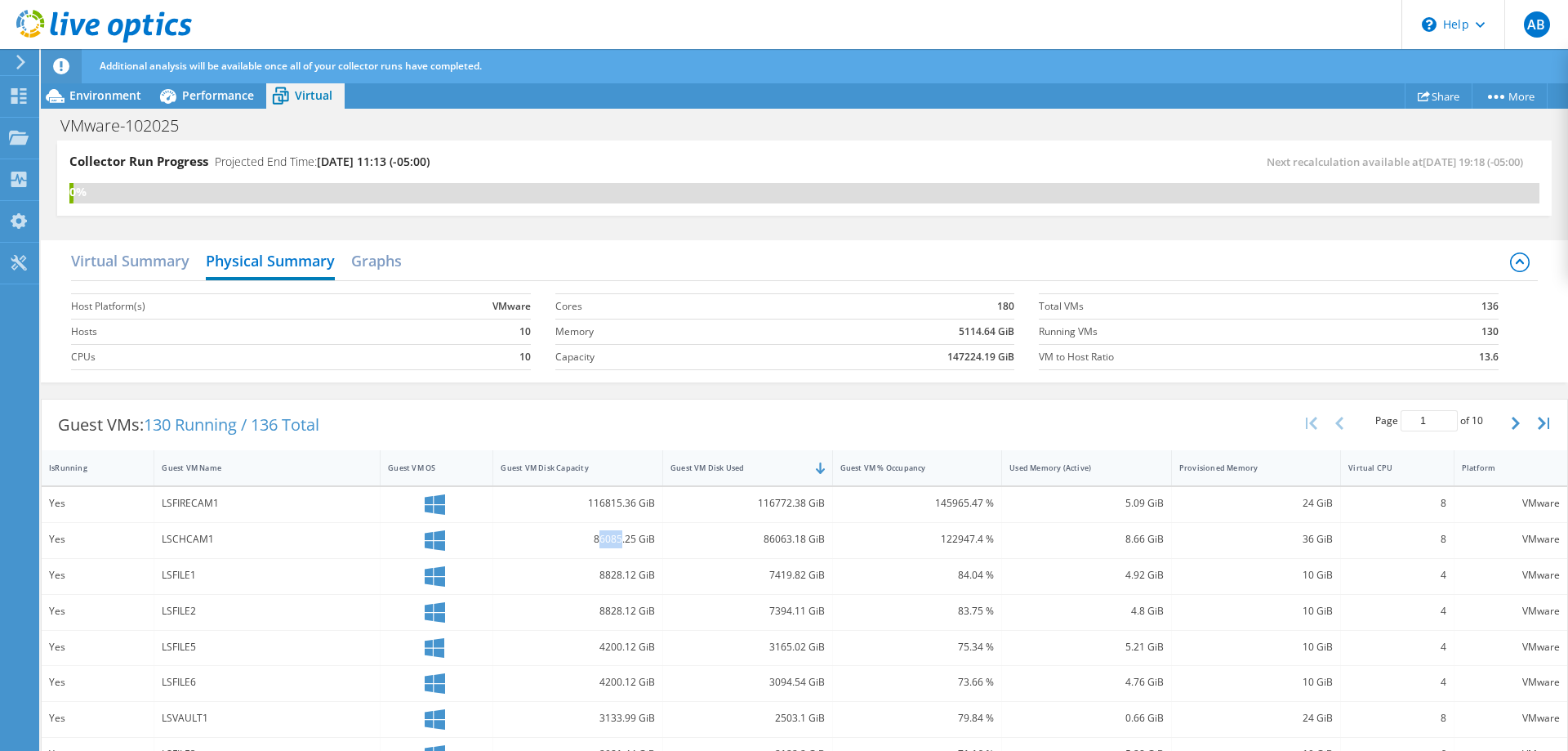
drag, startPoint x: 601, startPoint y: 540, endPoint x: 622, endPoint y: 538, distance: 21.1
click at [622, 538] on div "86085.25 GiB" at bounding box center [577, 538] width 154 height 18
click at [672, 559] on div "Yes LSCHCAM1 86085.25 GiB 86063.18 GiB 122947.4 % 8.66 GiB 36 GiB 8 VMware" at bounding box center [803, 541] width 1525 height 36
click at [127, 253] on h2 "Virtual Summary" at bounding box center [131, 263] width 119 height 36
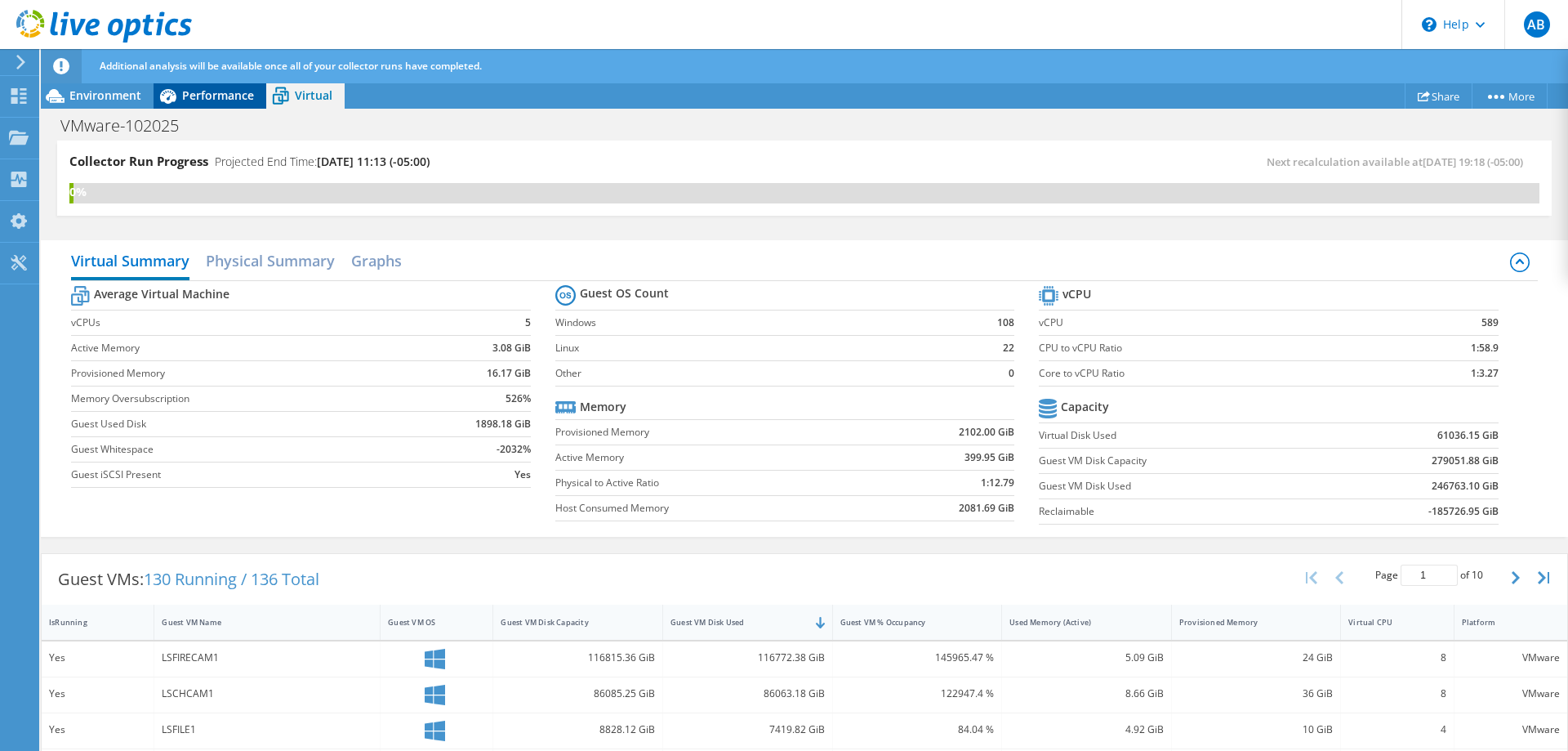
click at [197, 102] on span "Performance" at bounding box center [217, 95] width 71 height 16
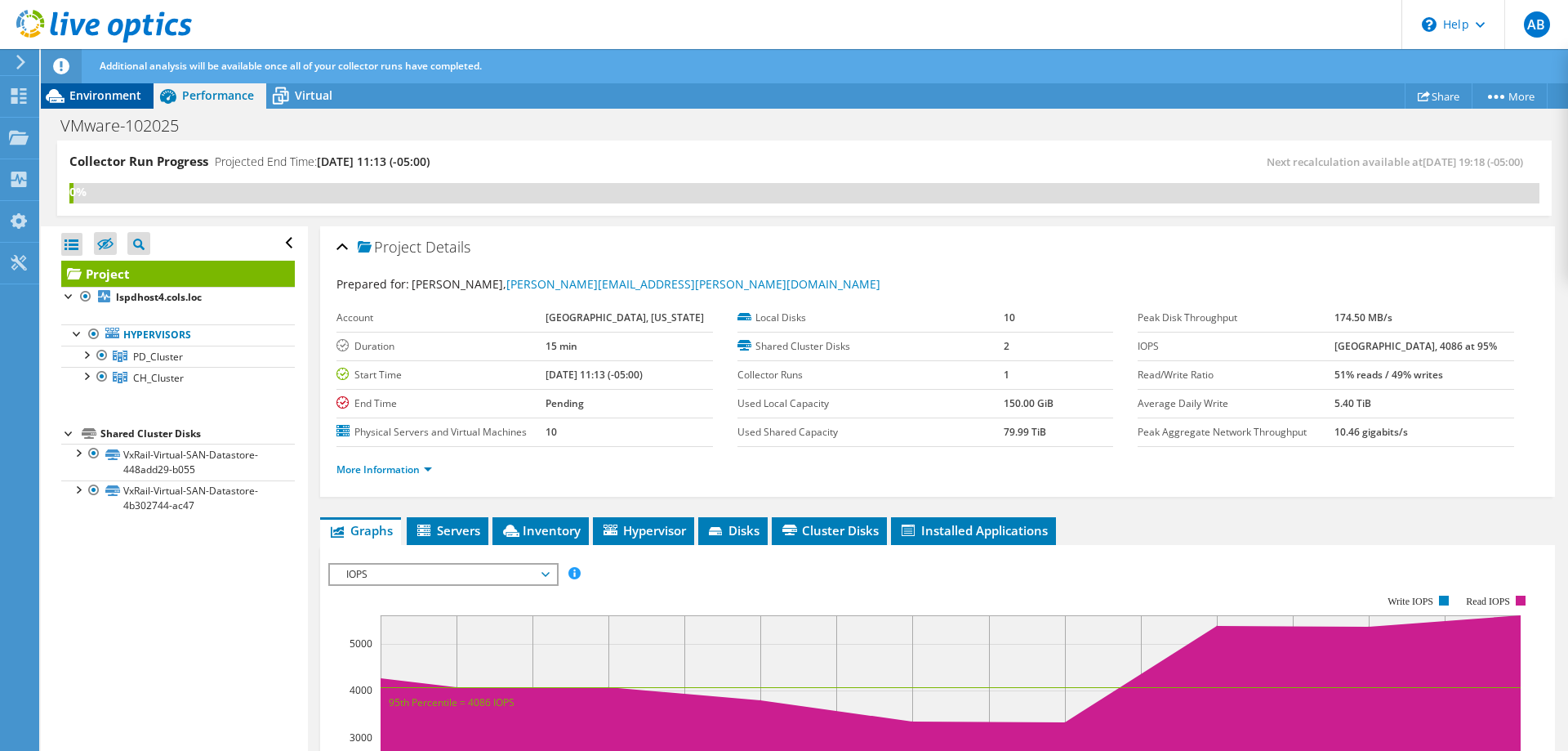
click at [103, 90] on span "Environment" at bounding box center [105, 95] width 71 height 16
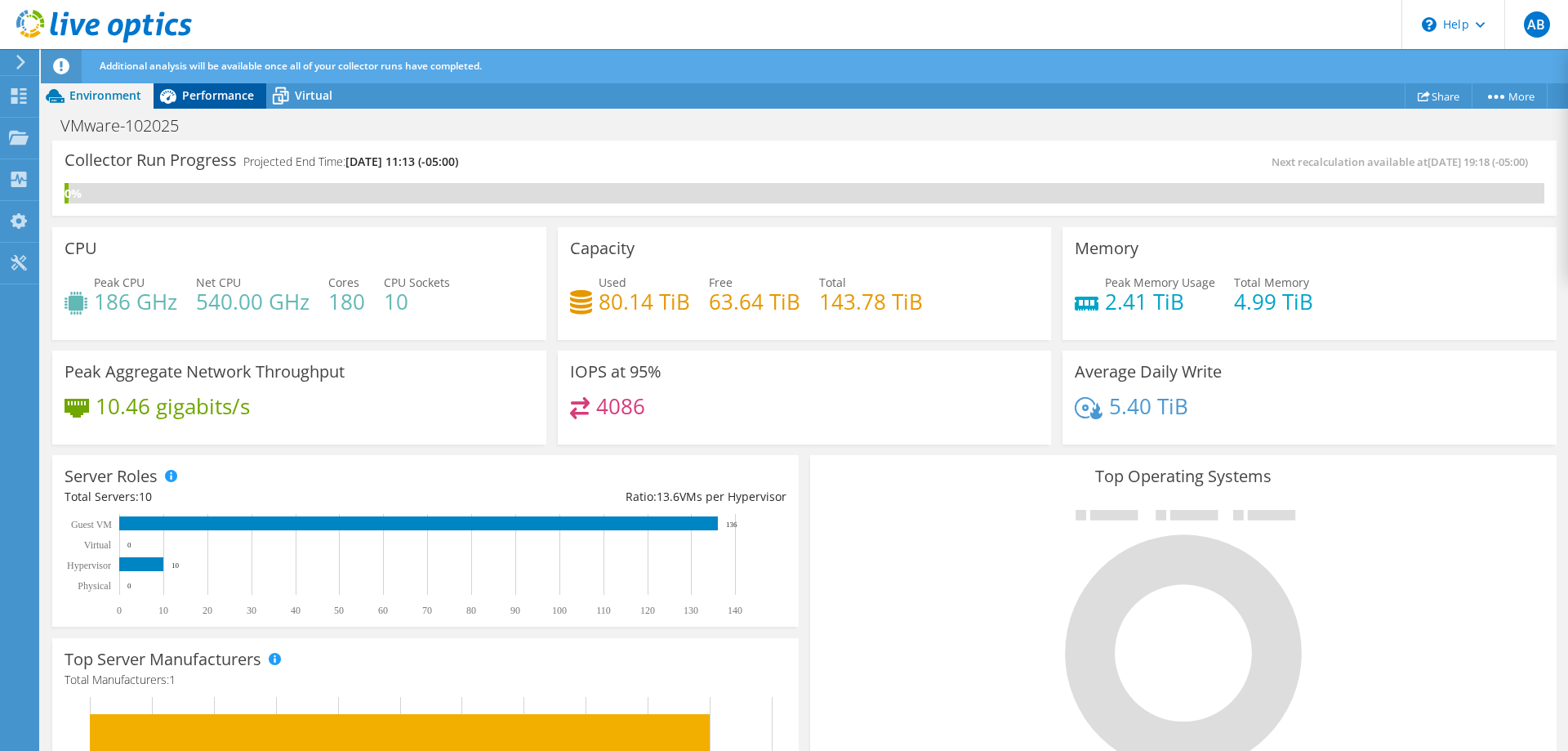
click at [223, 89] on span "Performance" at bounding box center [217, 95] width 71 height 16
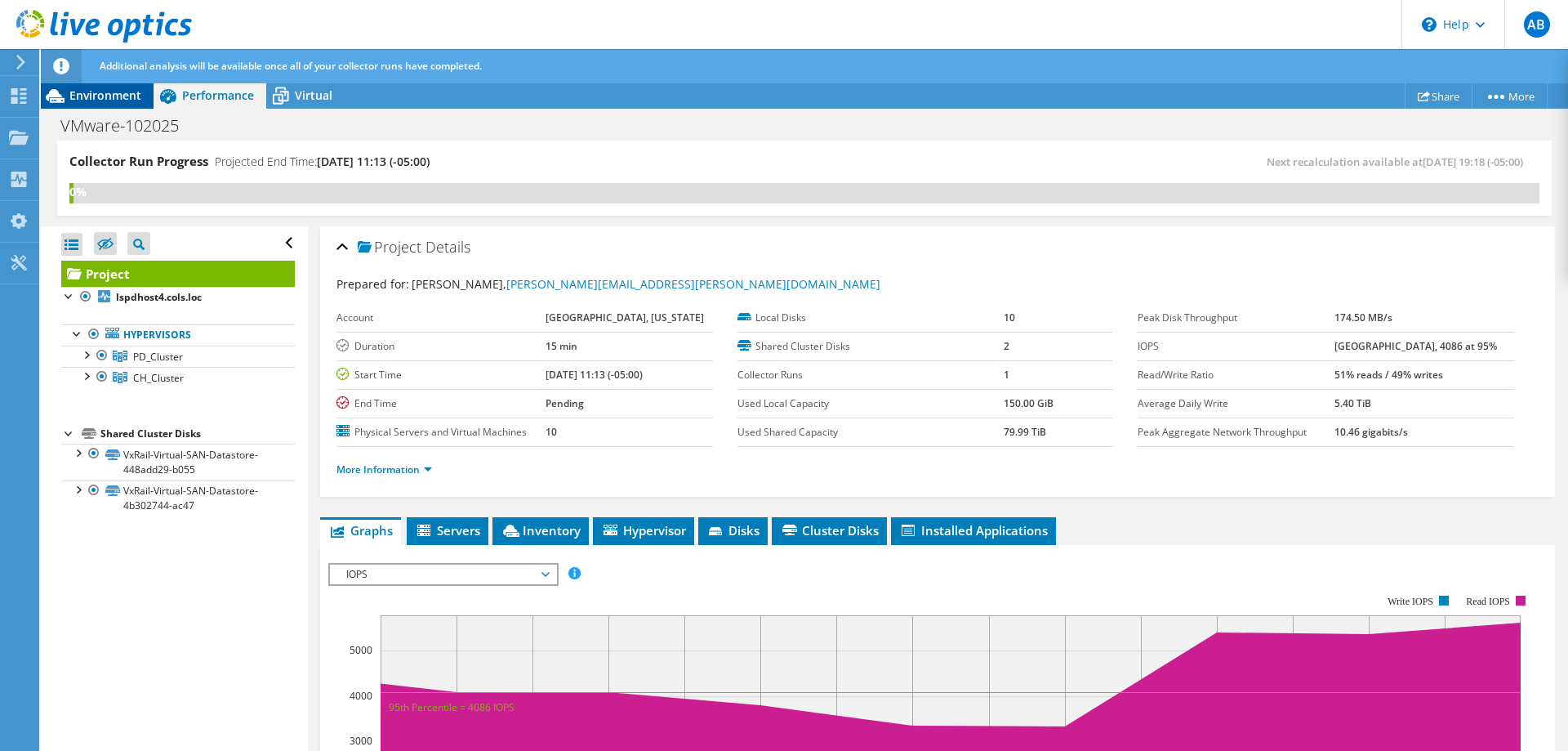
click at [96, 93] on span "Environment" at bounding box center [105, 95] width 71 height 16
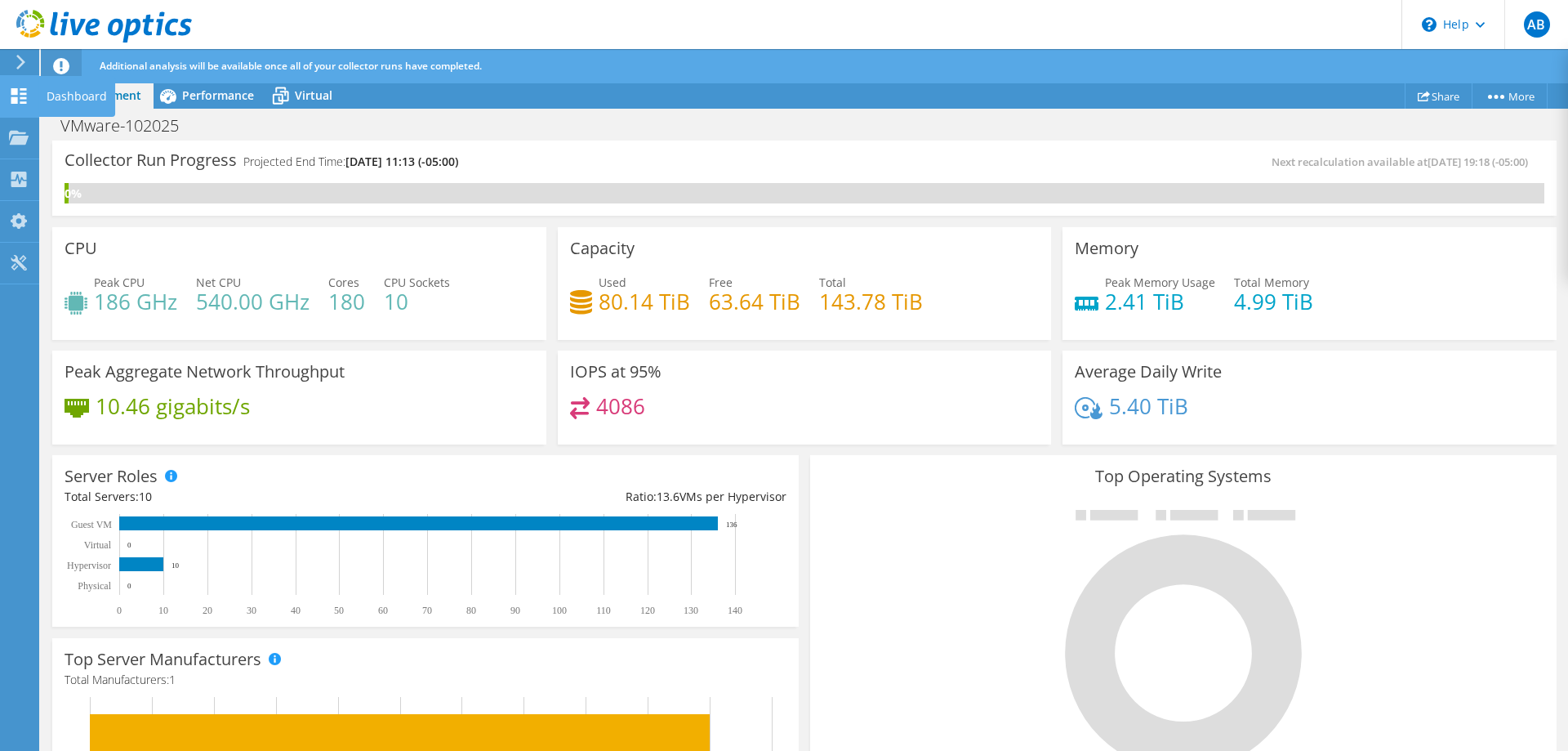
click at [73, 106] on div "Dashboard" at bounding box center [77, 96] width 77 height 40
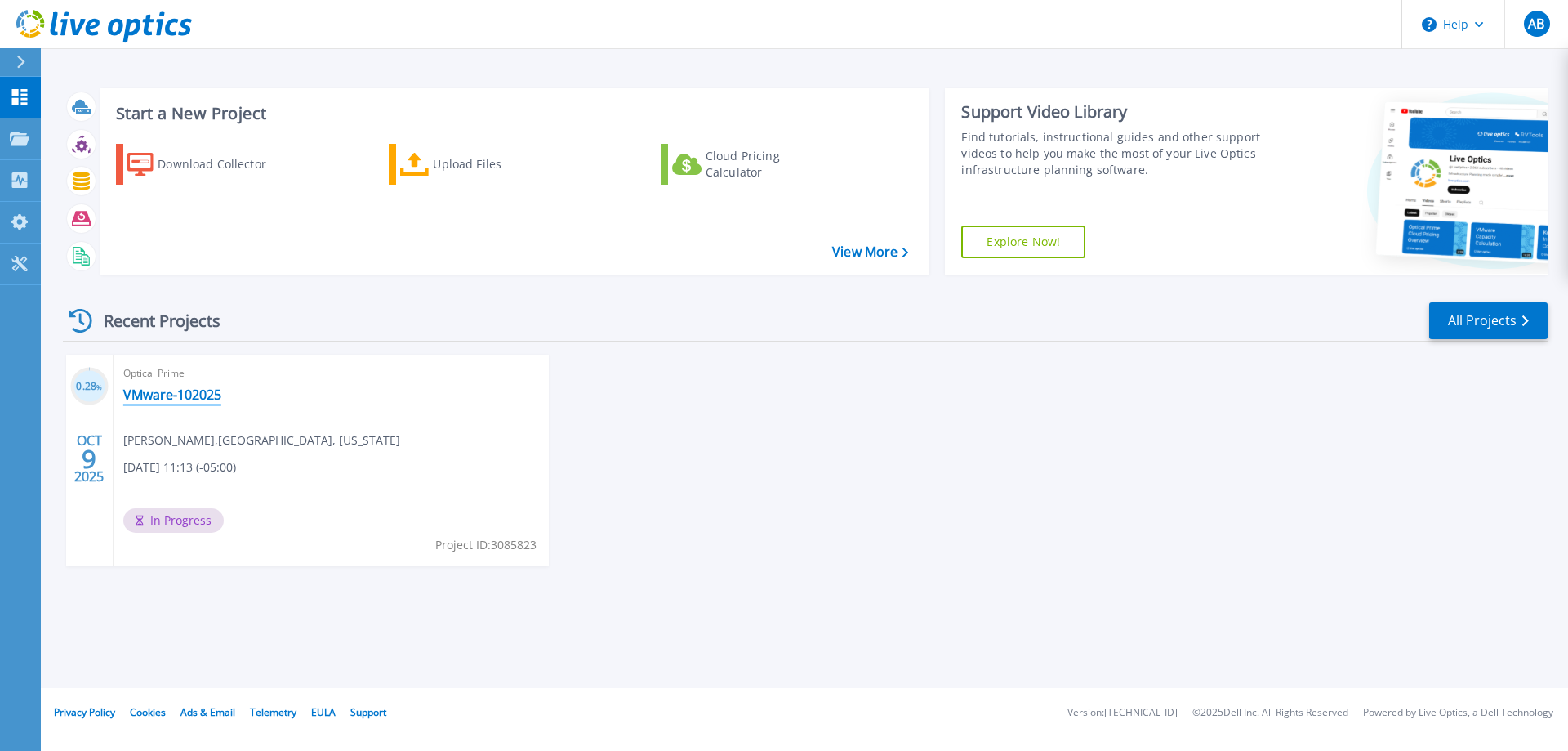
click at [177, 388] on link "VMware-102025" at bounding box center [172, 394] width 98 height 16
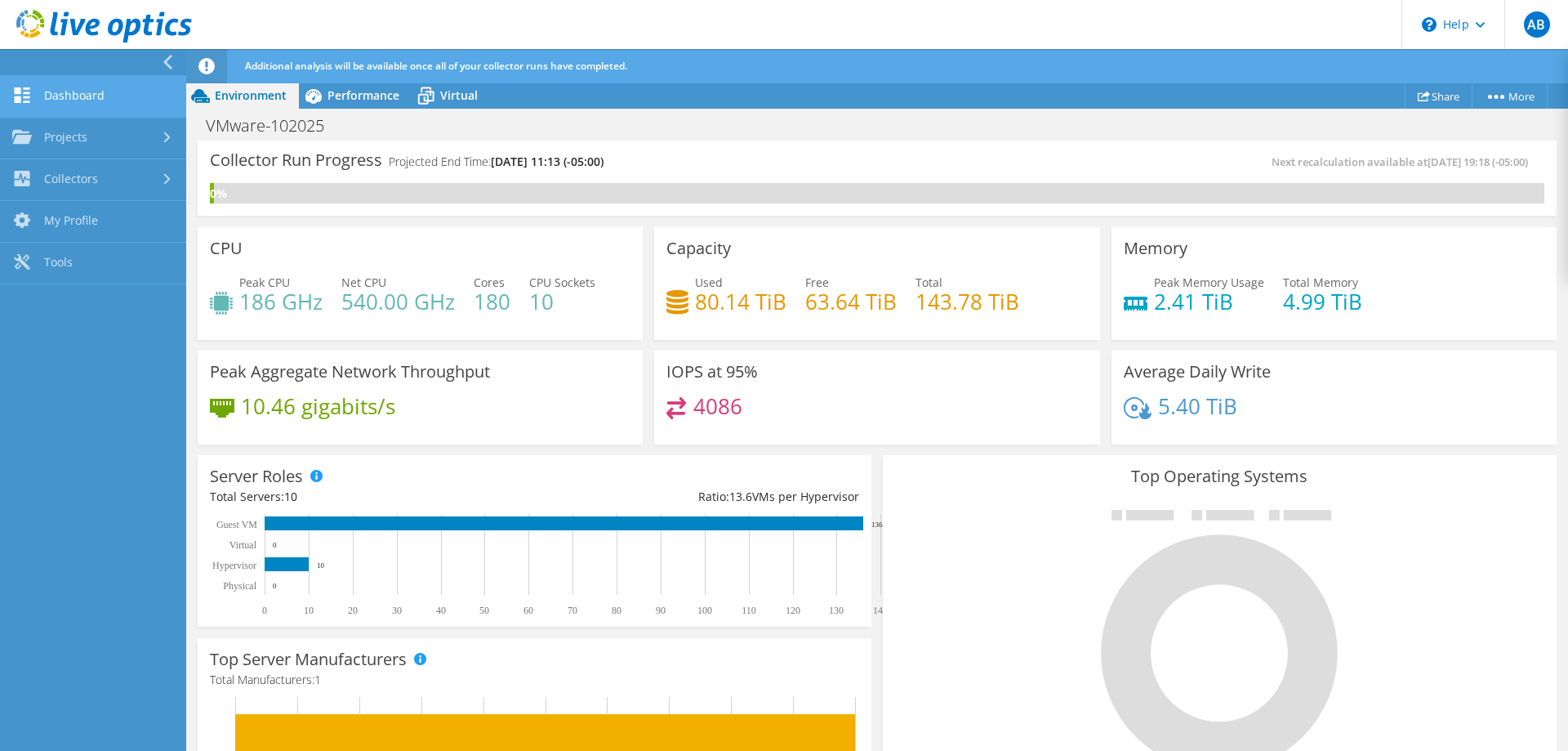
click at [53, 93] on link "Dashboard" at bounding box center [93, 96] width 186 height 41
